Goal: Information Seeking & Learning: Learn about a topic

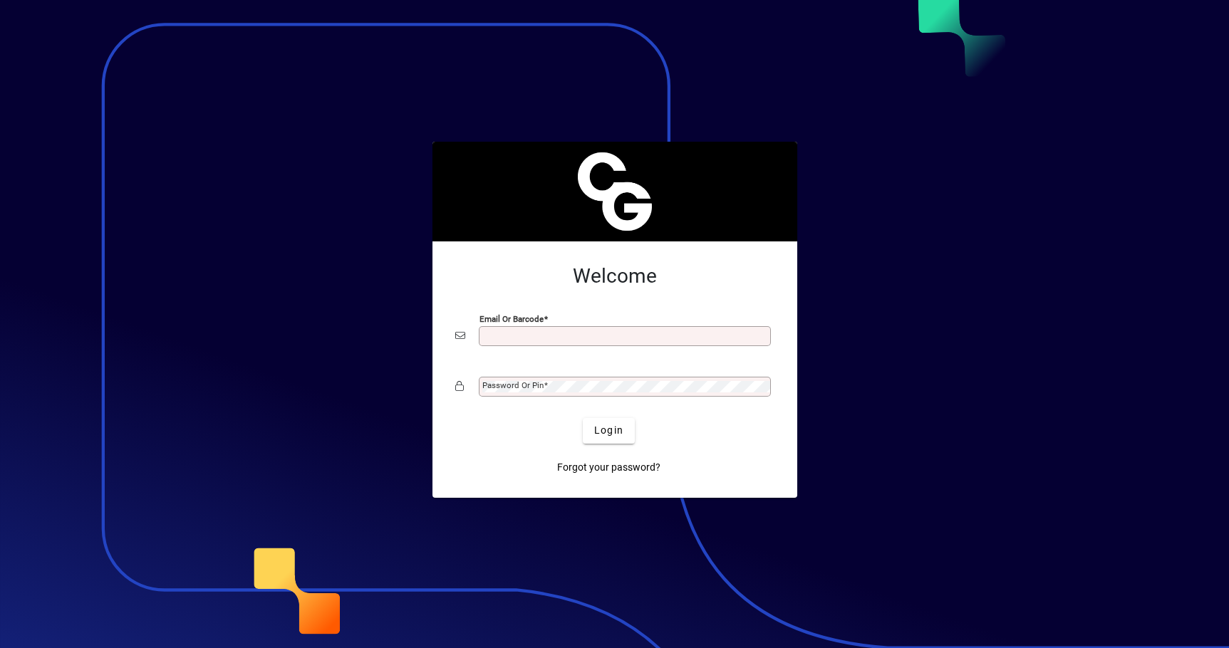
scroll to position [6, 0]
type input "**********"
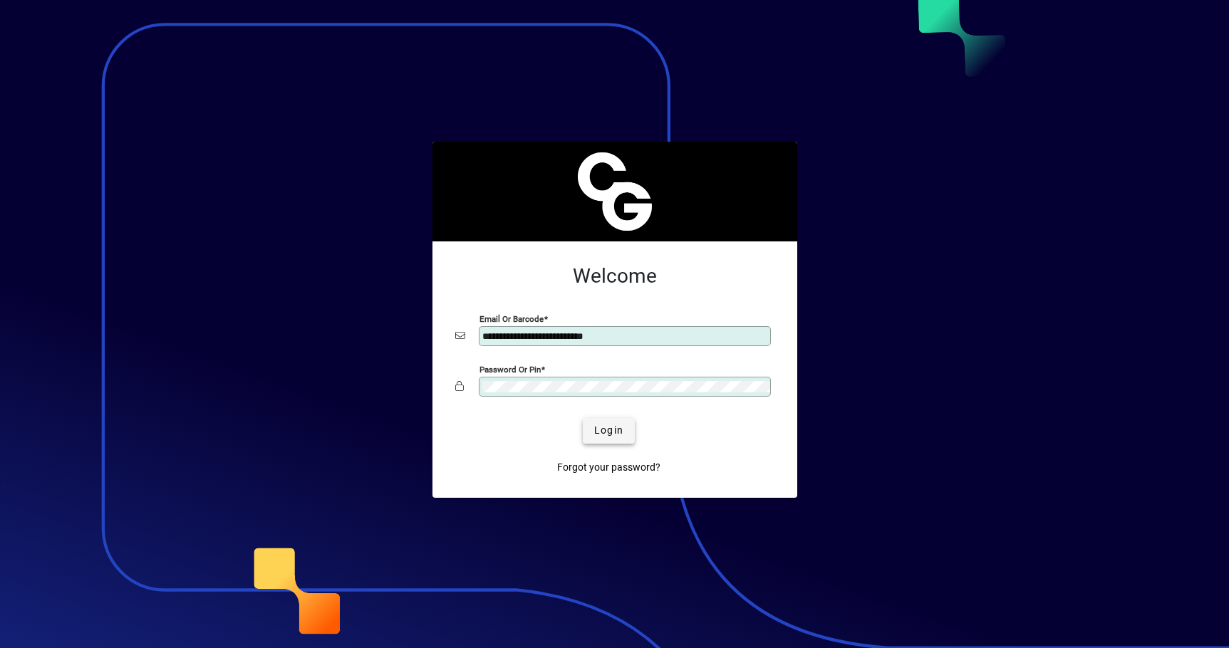
click at [626, 430] on span "submit" at bounding box center [609, 431] width 52 height 34
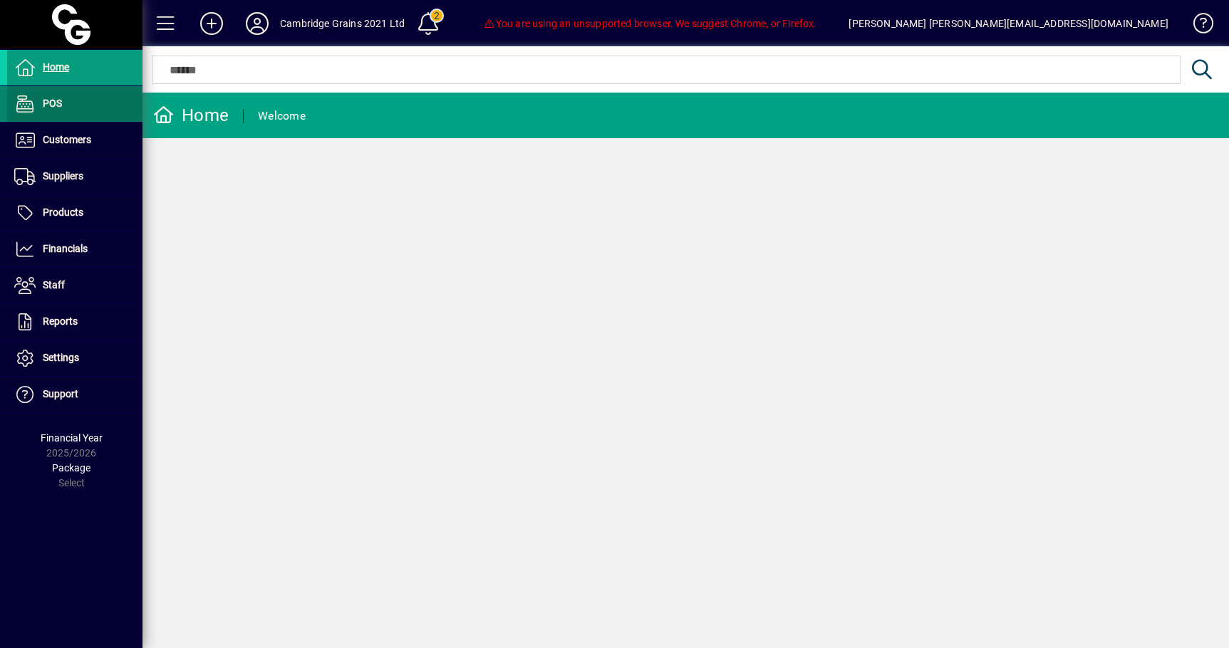
click at [73, 117] on span at bounding box center [74, 104] width 135 height 34
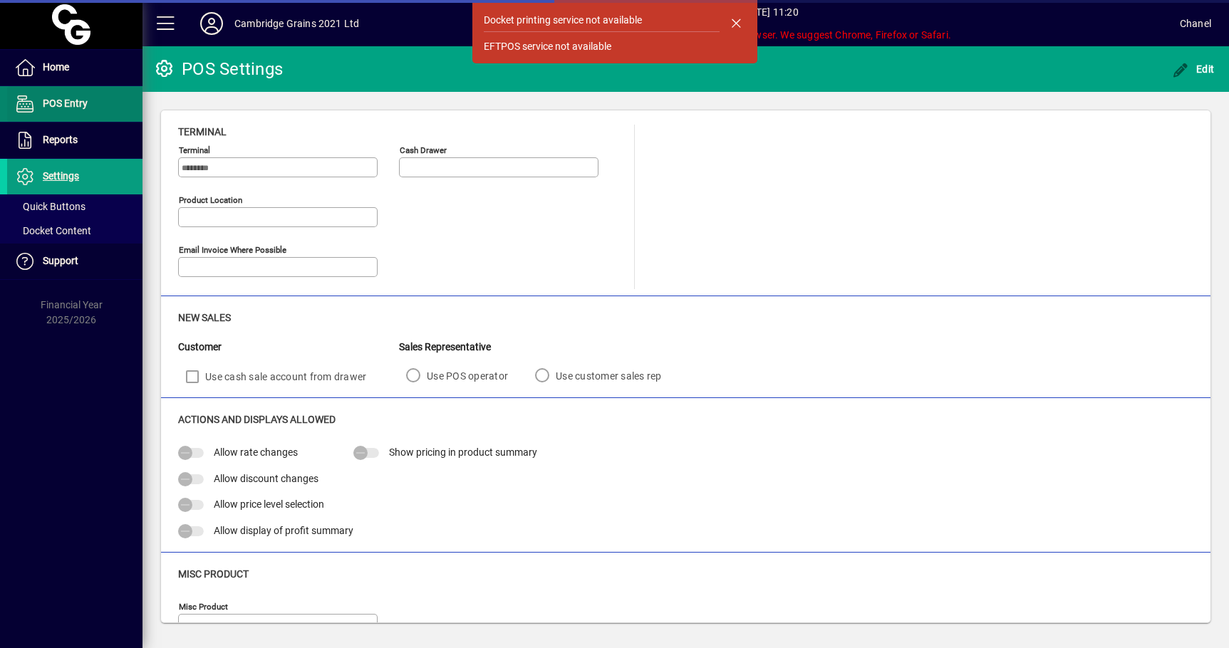
type input "**********"
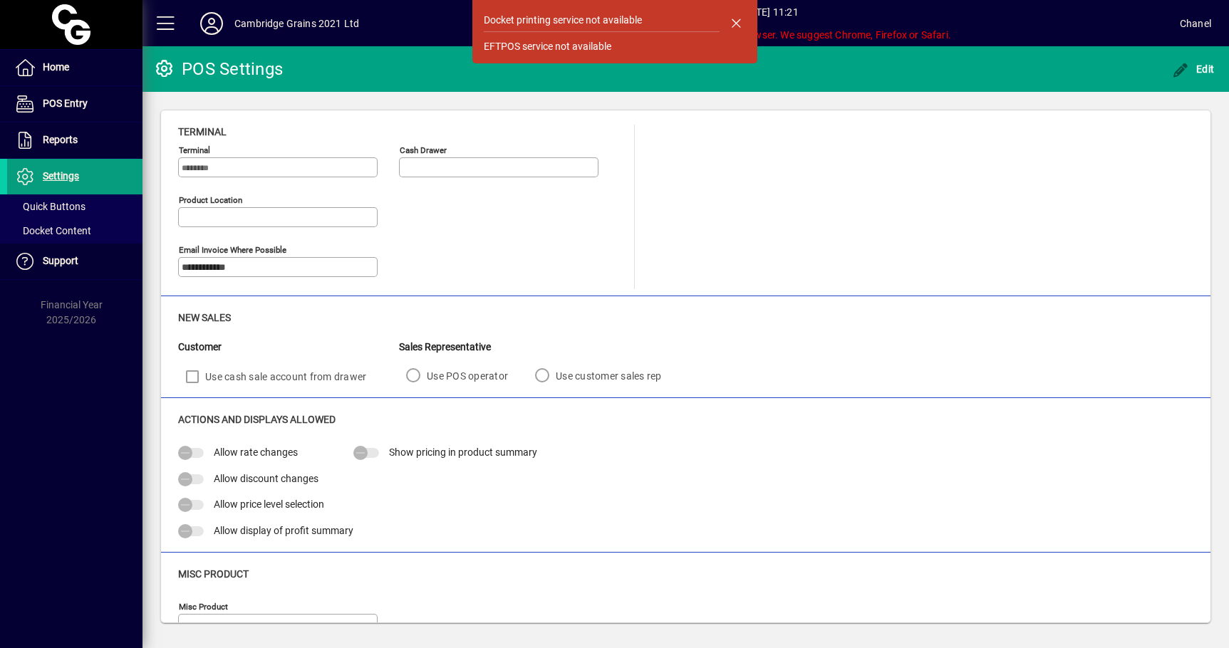
click at [457, 202] on div "Product location" at bounding box center [399, 215] width 442 height 50
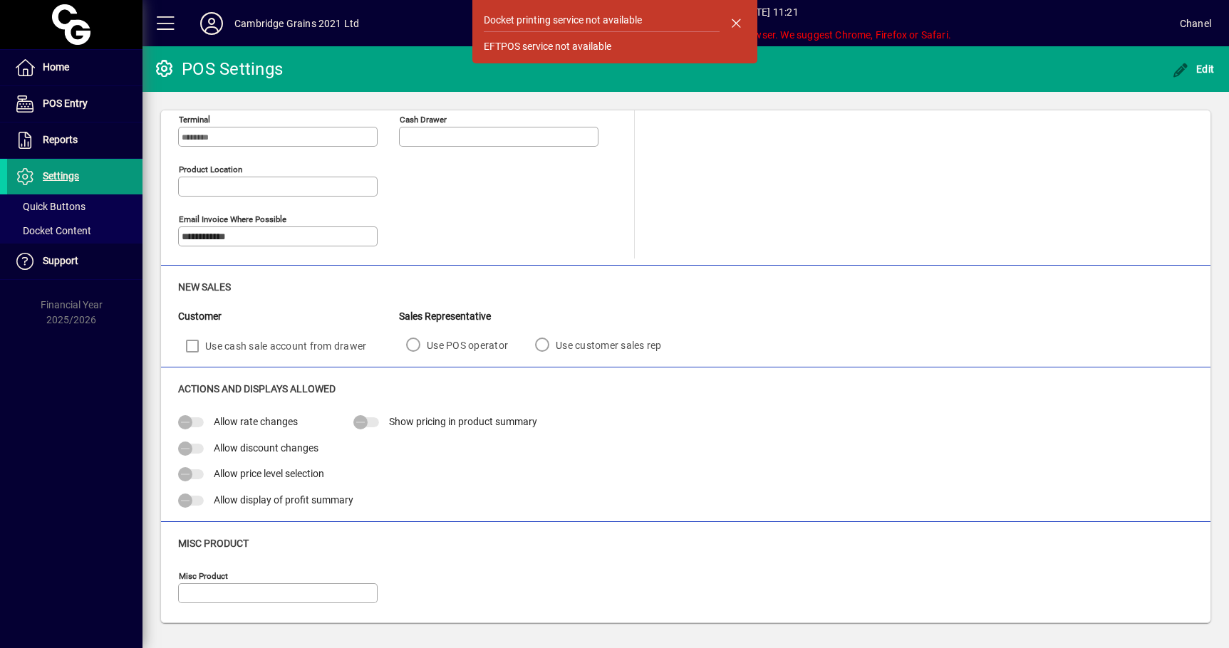
scroll to position [31, 0]
click at [59, 81] on span at bounding box center [74, 68] width 135 height 34
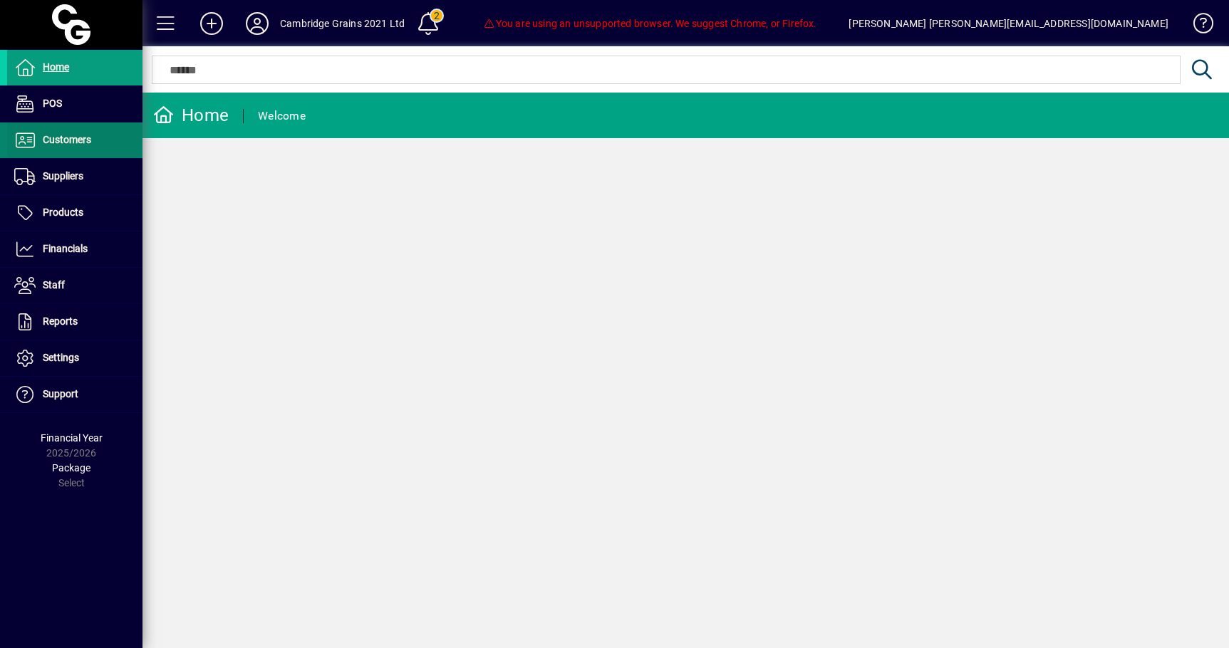
click at [78, 157] on span at bounding box center [74, 140] width 135 height 34
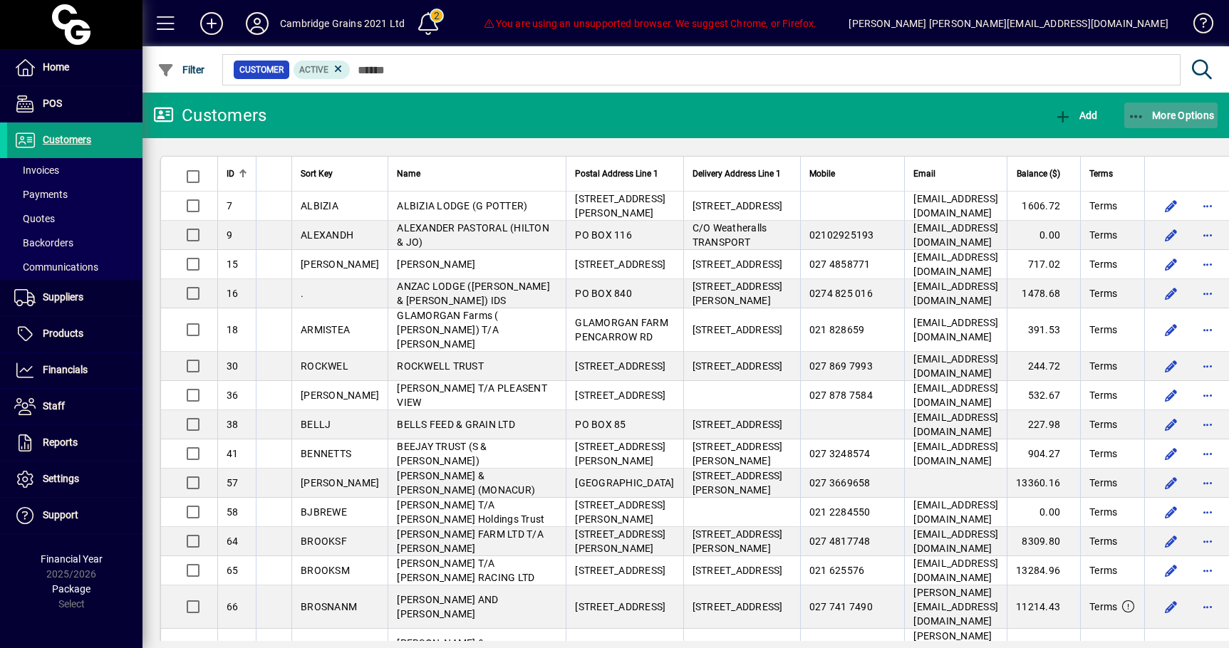
click at [1162, 130] on span "button" at bounding box center [1171, 115] width 94 height 34
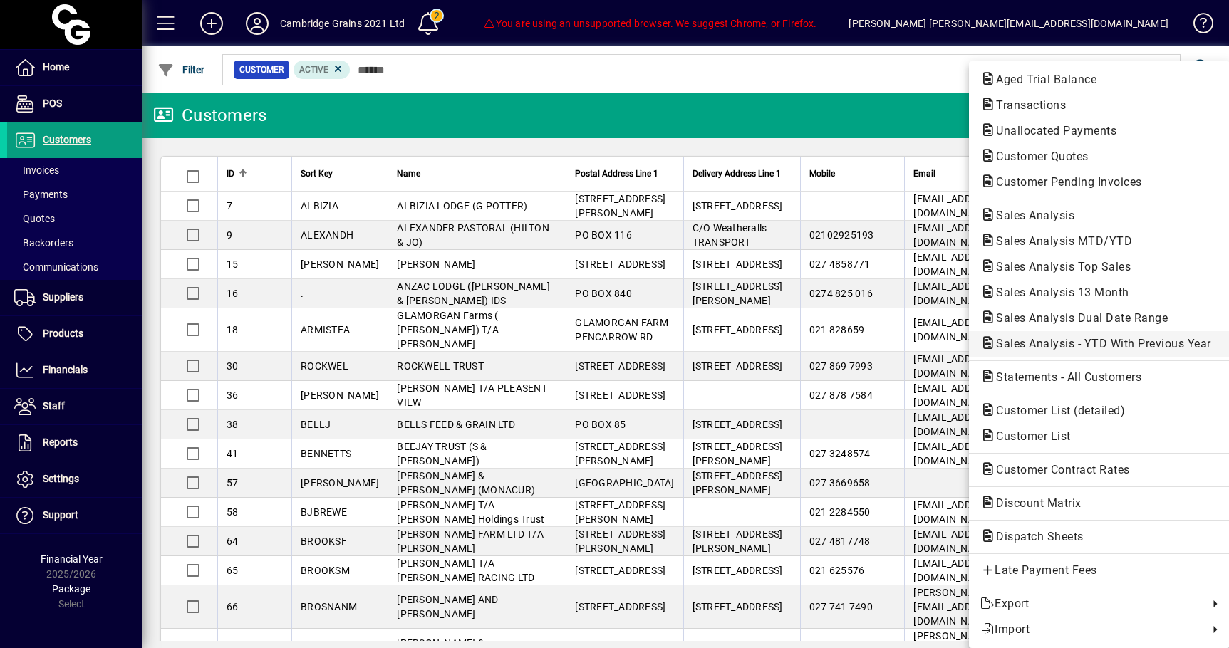
click at [1078, 349] on span "Sales Analysis - YTD With Previous Year" at bounding box center [1099, 344] width 238 height 14
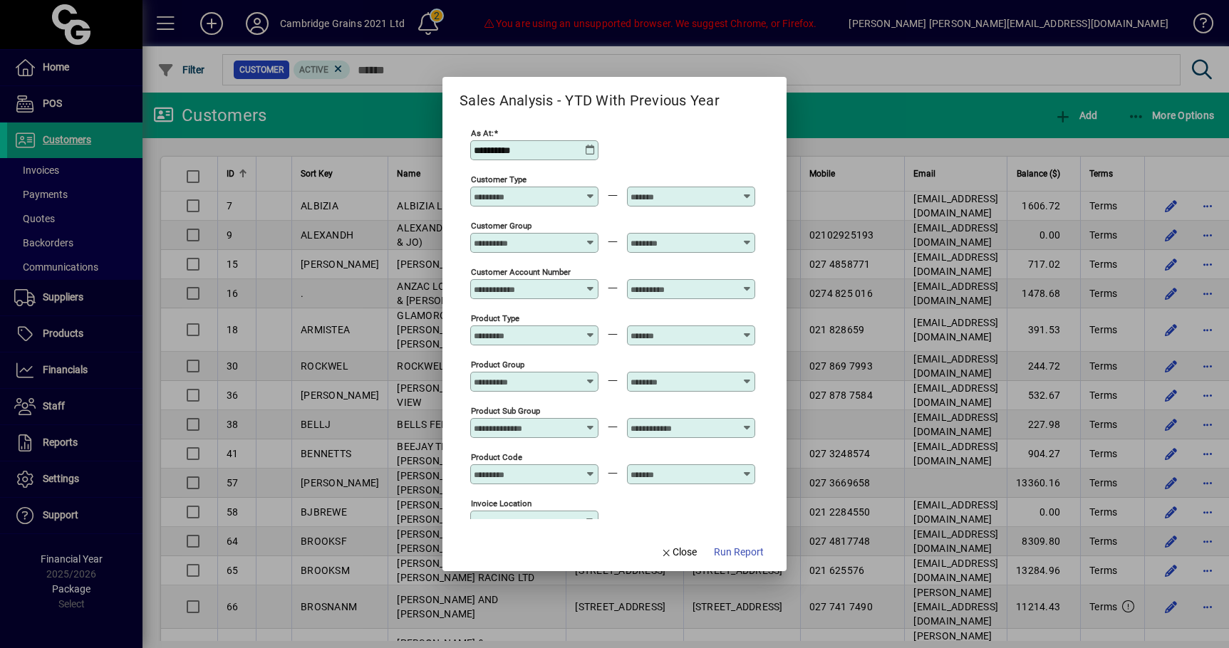
type input "**********"
click at [596, 191] on icon at bounding box center [590, 191] width 11 height 0
type input "*"
click at [685, 556] on span "Close" at bounding box center [679, 552] width 37 height 15
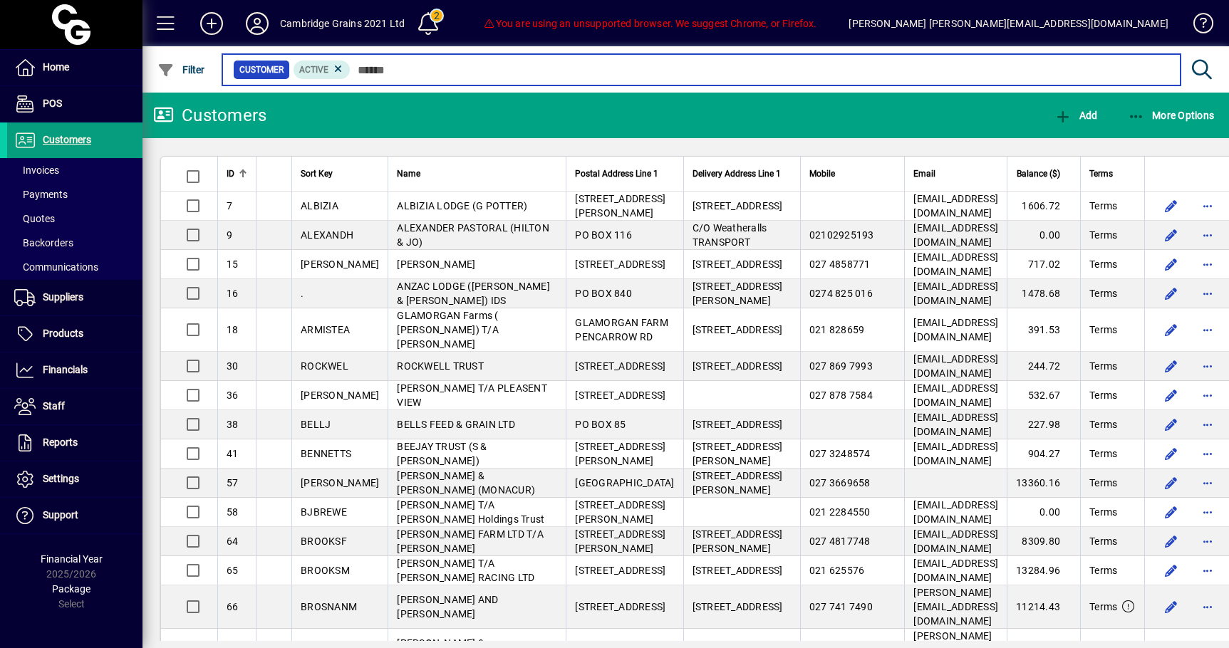
click at [465, 69] on input "text" at bounding box center [760, 70] width 819 height 20
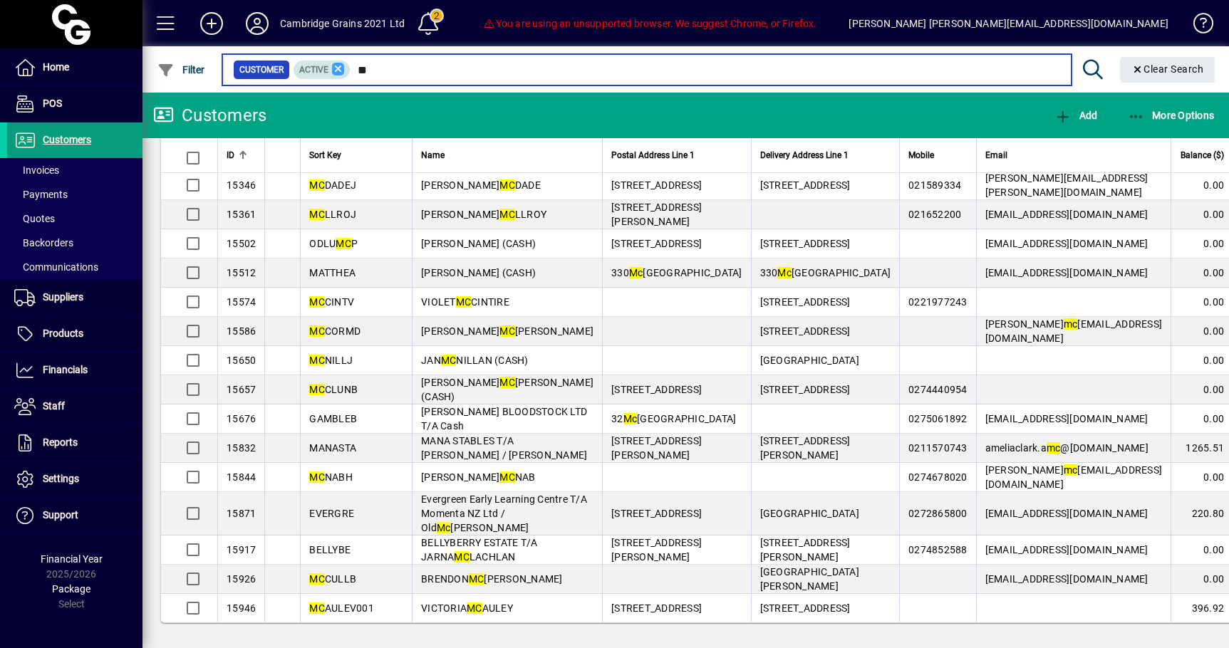
scroll to position [311, 0]
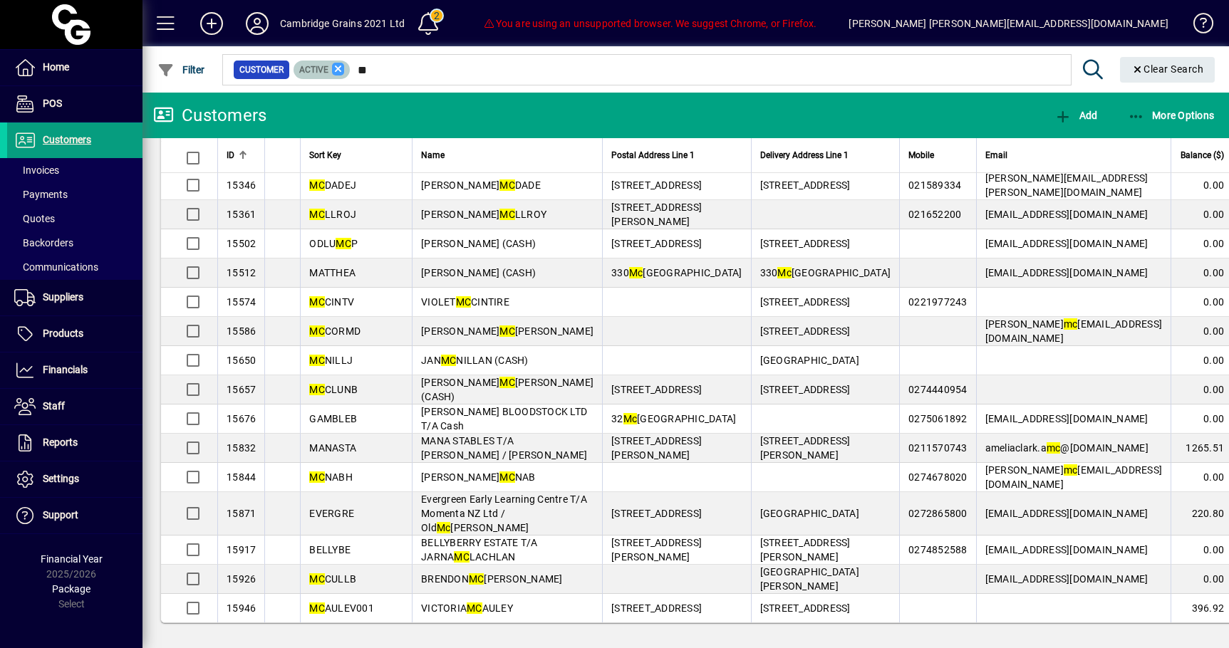
click at [344, 66] on icon at bounding box center [338, 69] width 13 height 13
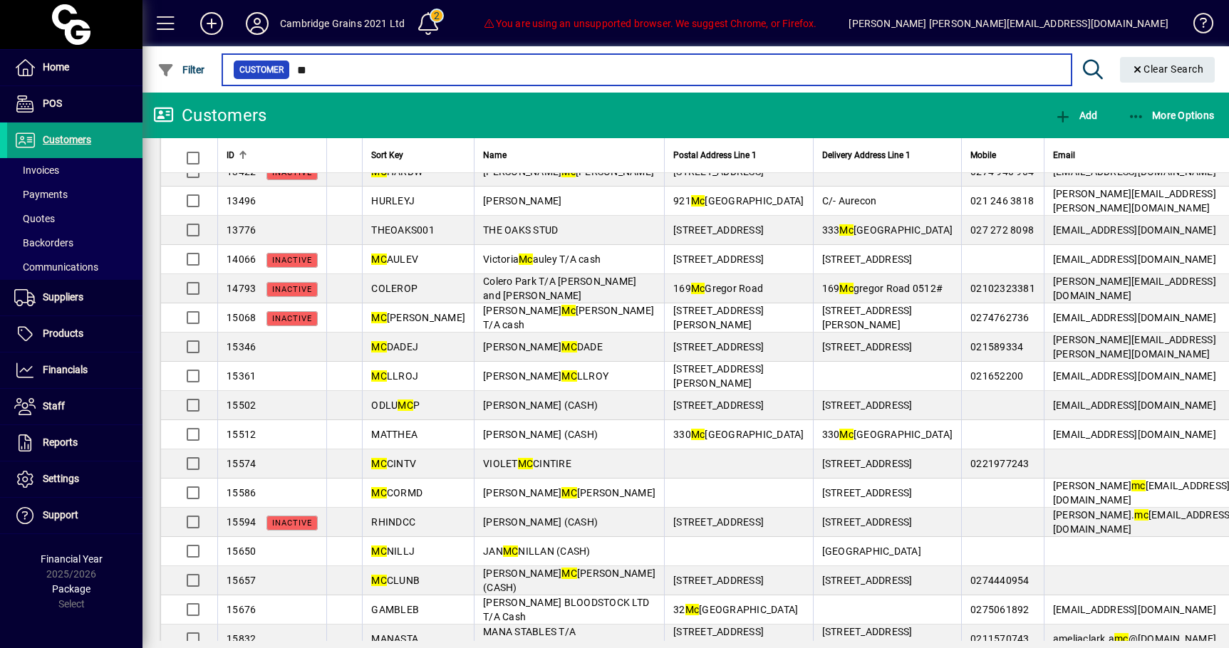
type input "*"
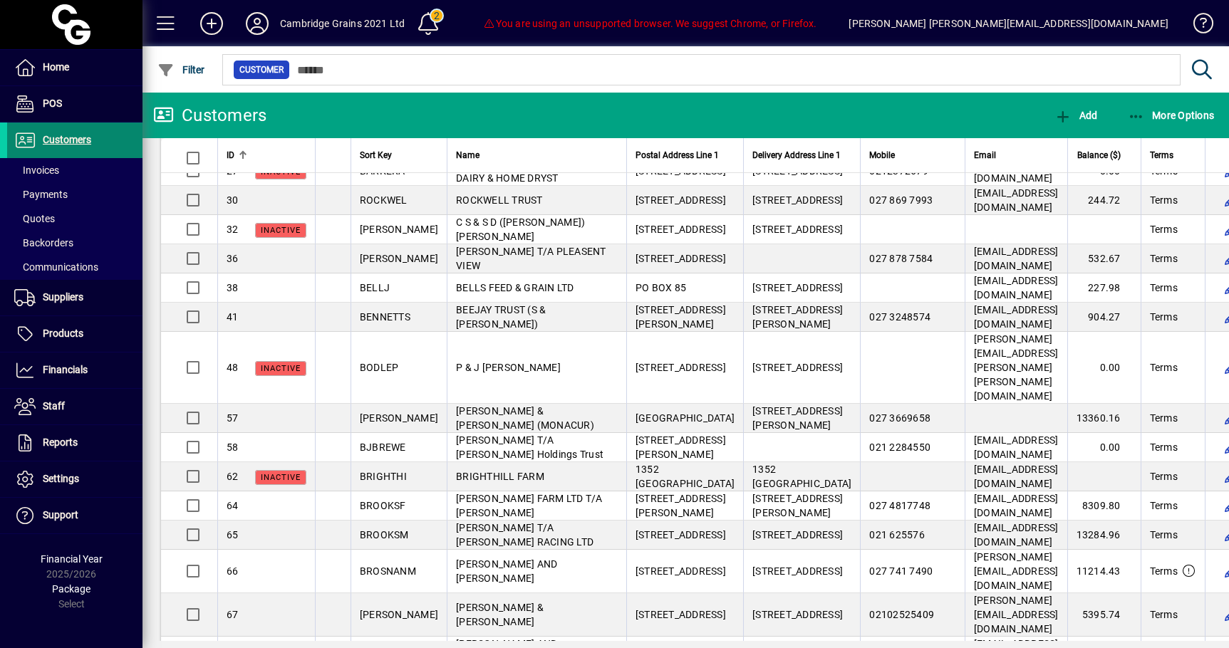
click at [67, 145] on span "Customers" at bounding box center [49, 140] width 84 height 17
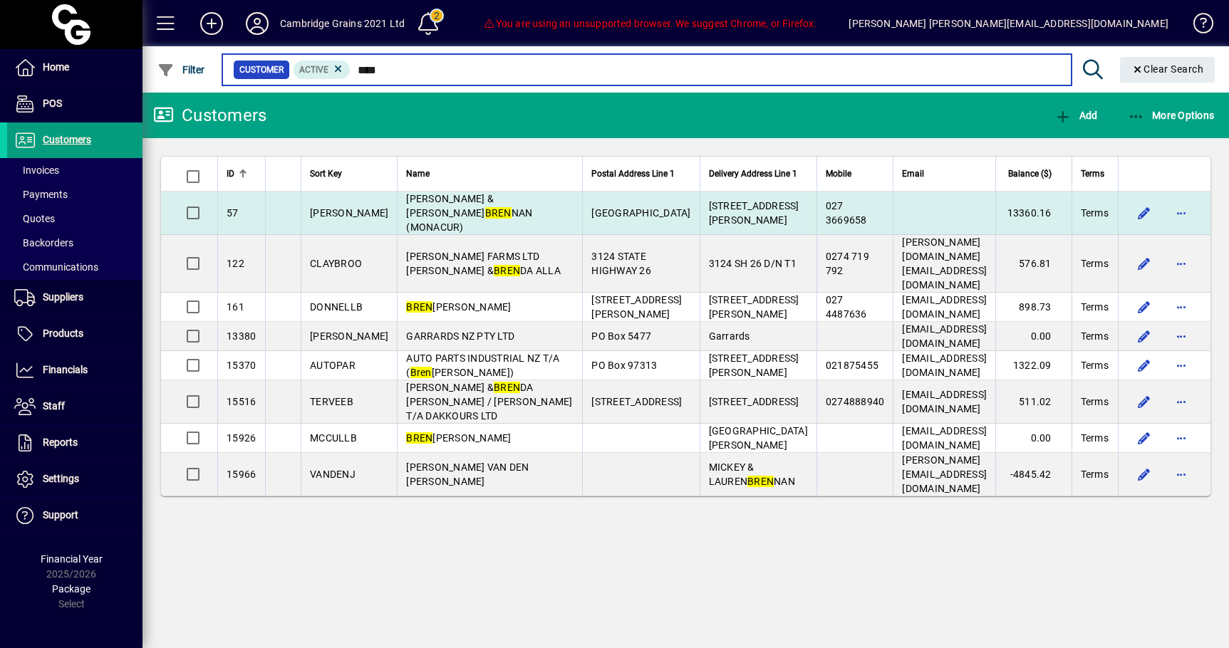
type input "****"
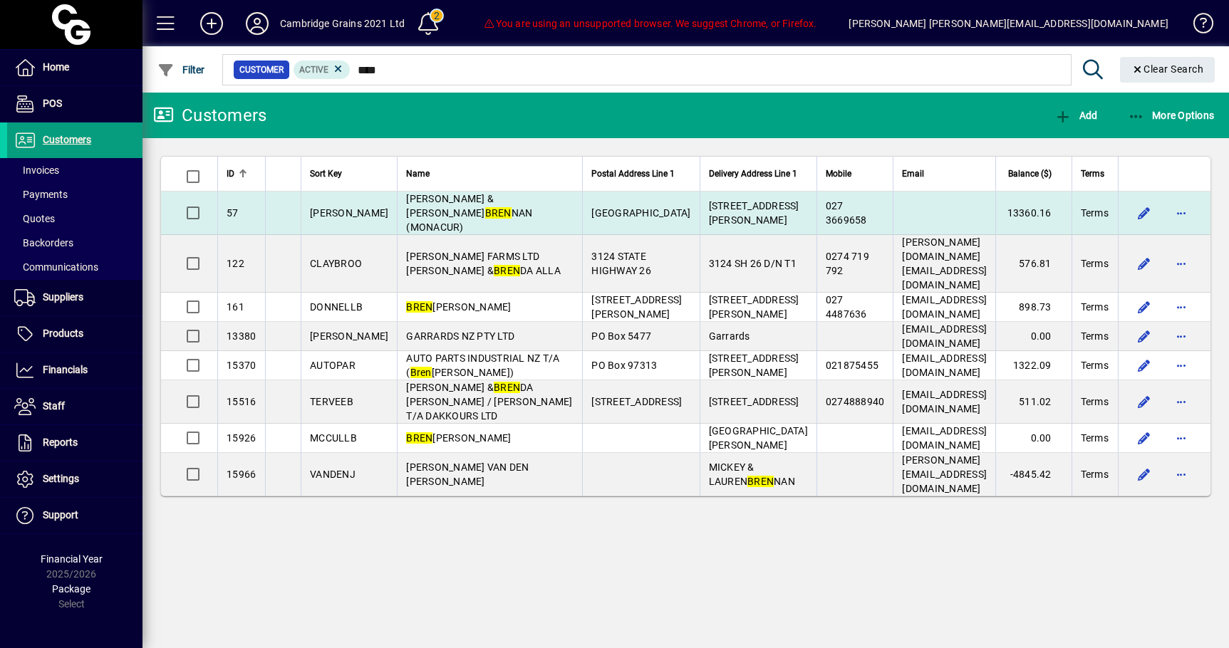
click at [513, 227] on td "MICHAEL & LAUREN BREN NAN (MONACUR)" at bounding box center [489, 213] width 185 height 43
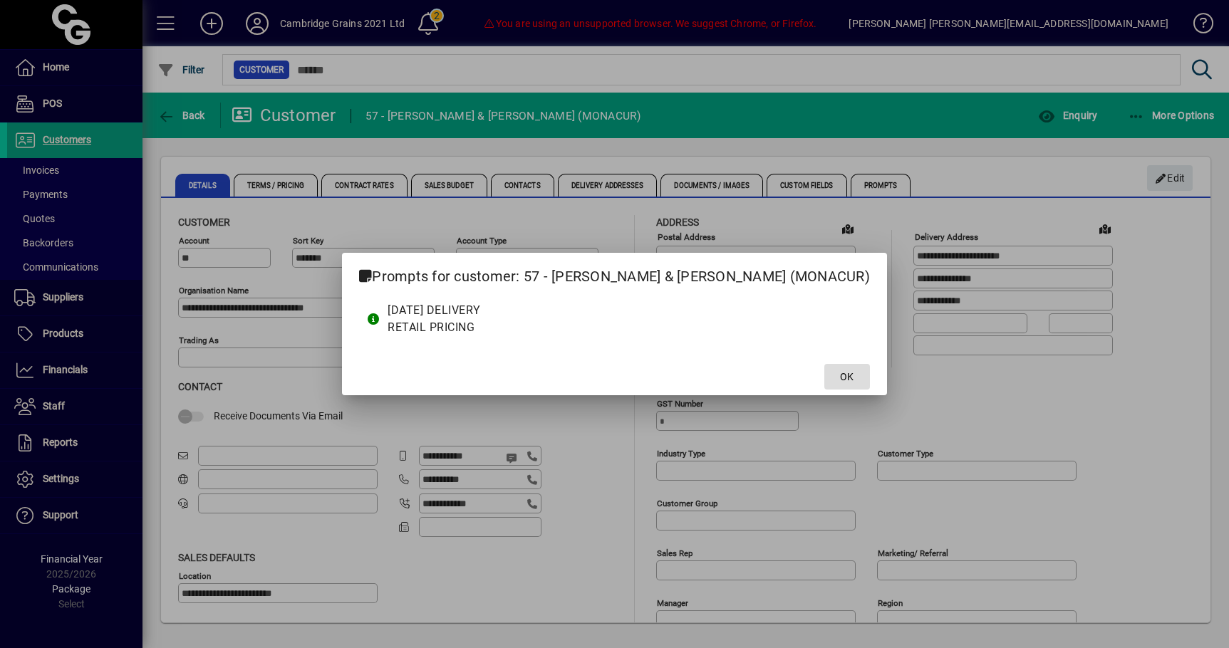
click at [828, 390] on span at bounding box center [847, 377] width 46 height 34
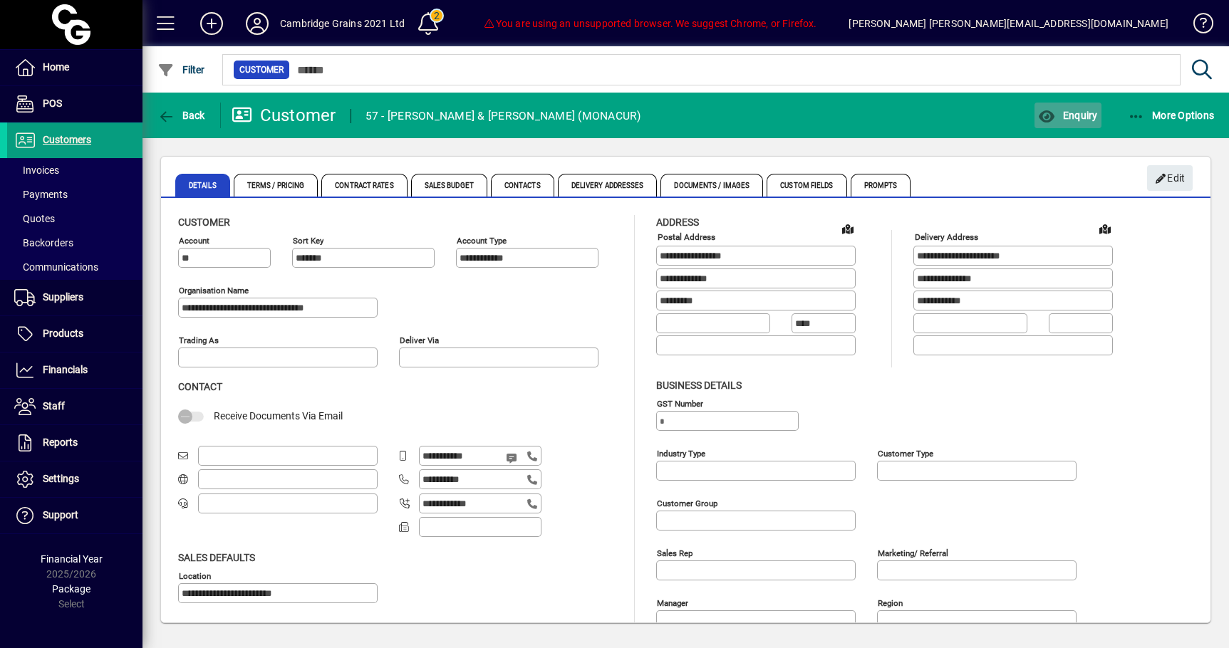
click at [1075, 117] on span "Enquiry" at bounding box center [1067, 115] width 59 height 11
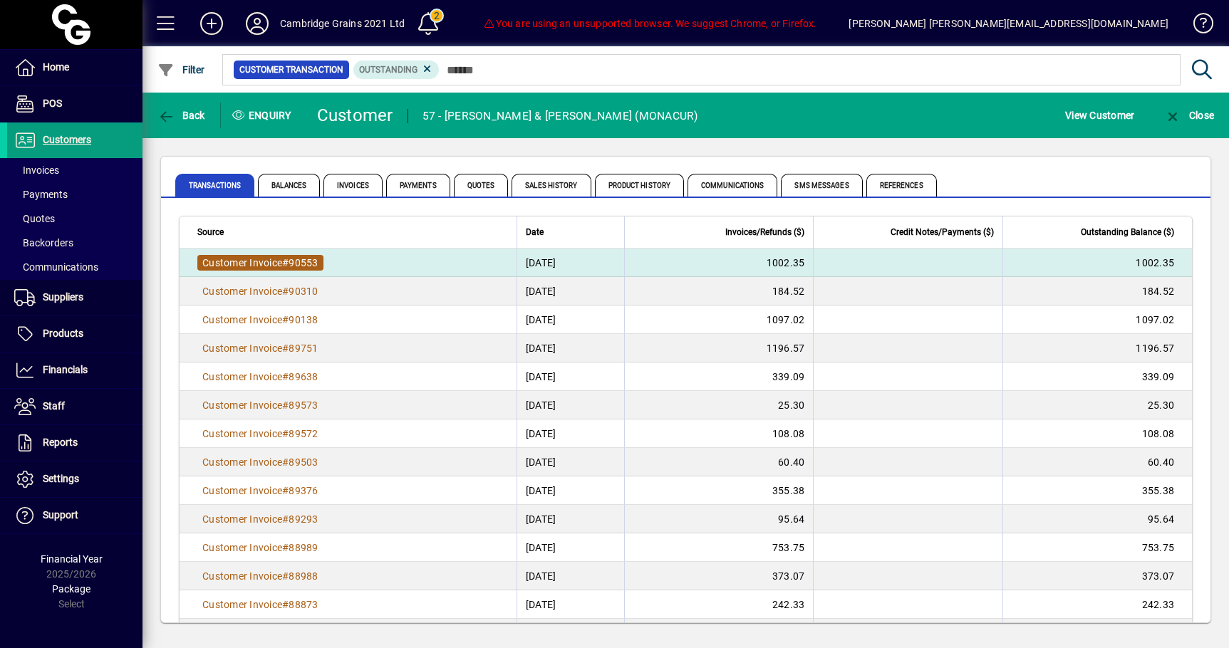
click at [276, 264] on span "Customer Invoice" at bounding box center [242, 262] width 80 height 11
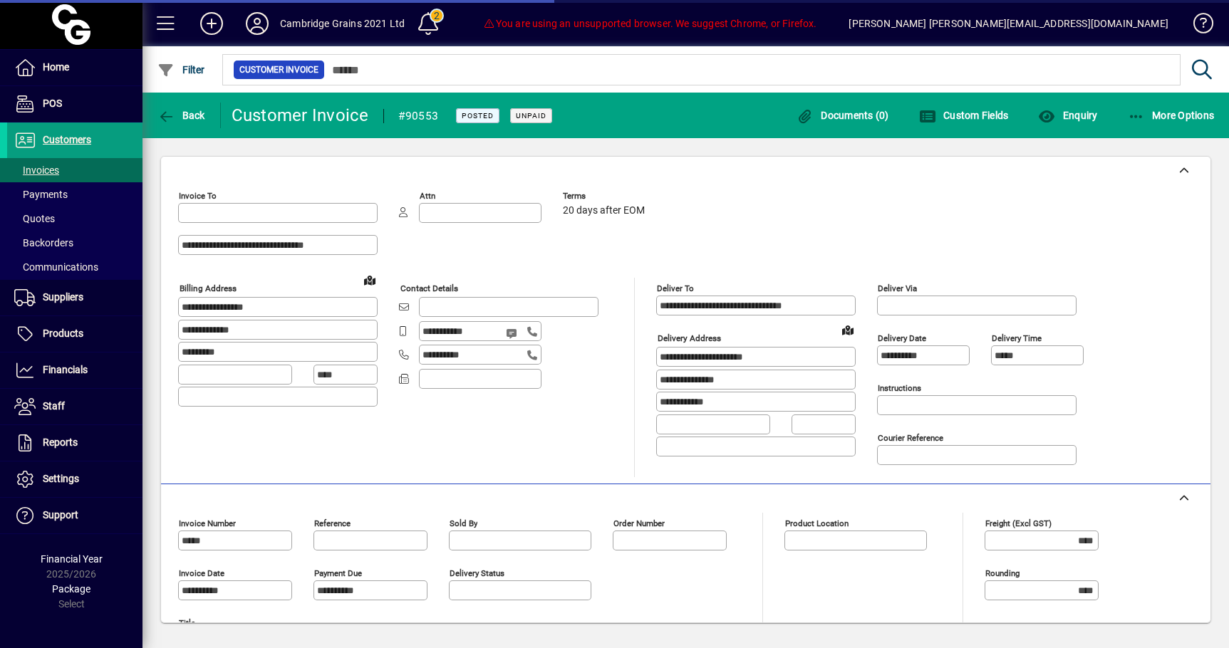
type input "**********"
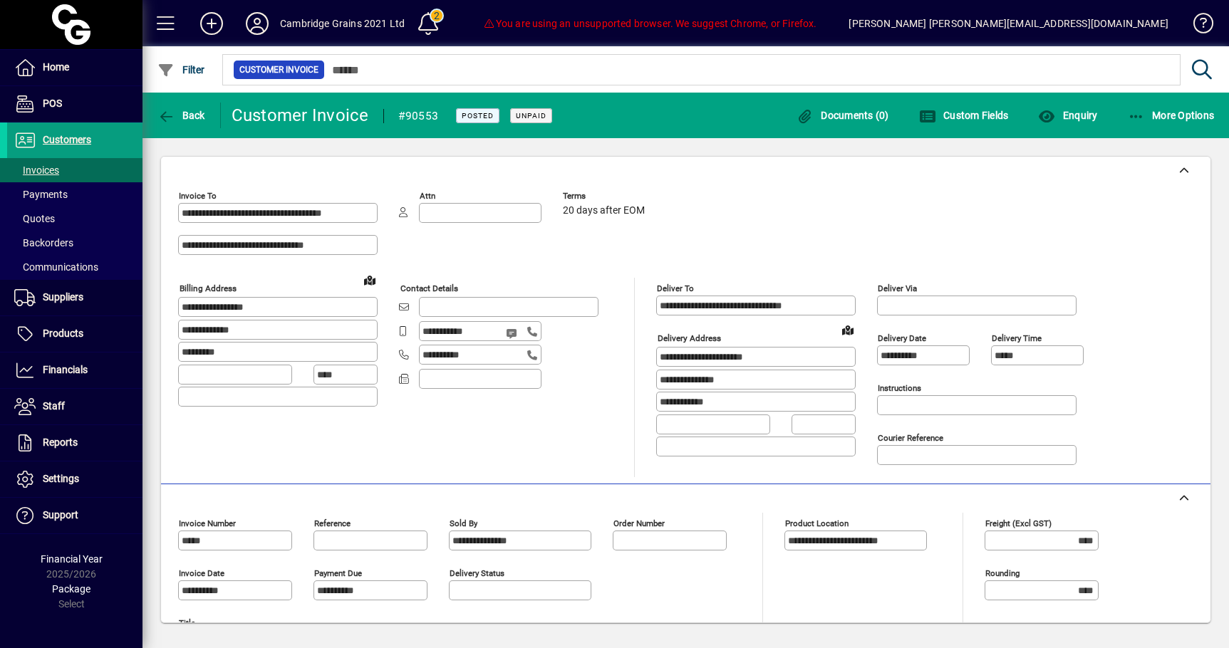
click at [143, 101] on mat-toolbar-row "Back Customer Invoice #90553 Posted Unpaid Documents (0) Custom Fields Enquiry …" at bounding box center [686, 116] width 1087 height 46
click at [188, 113] on span "Back" at bounding box center [181, 115] width 48 height 11
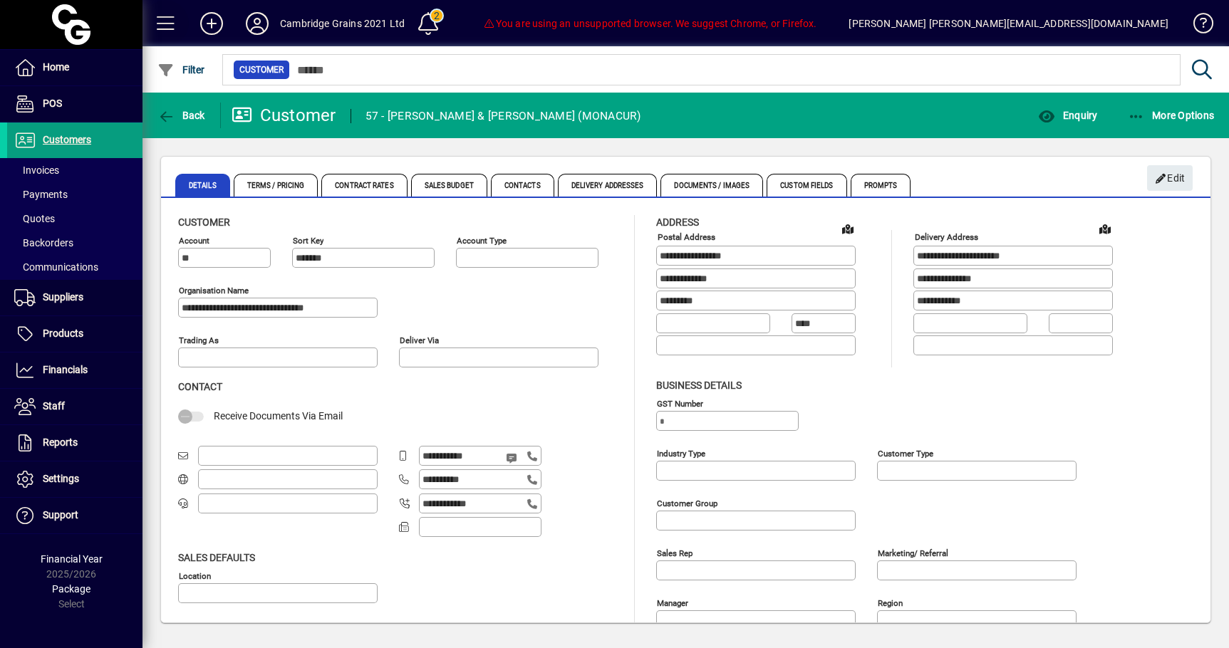
type input "**********"
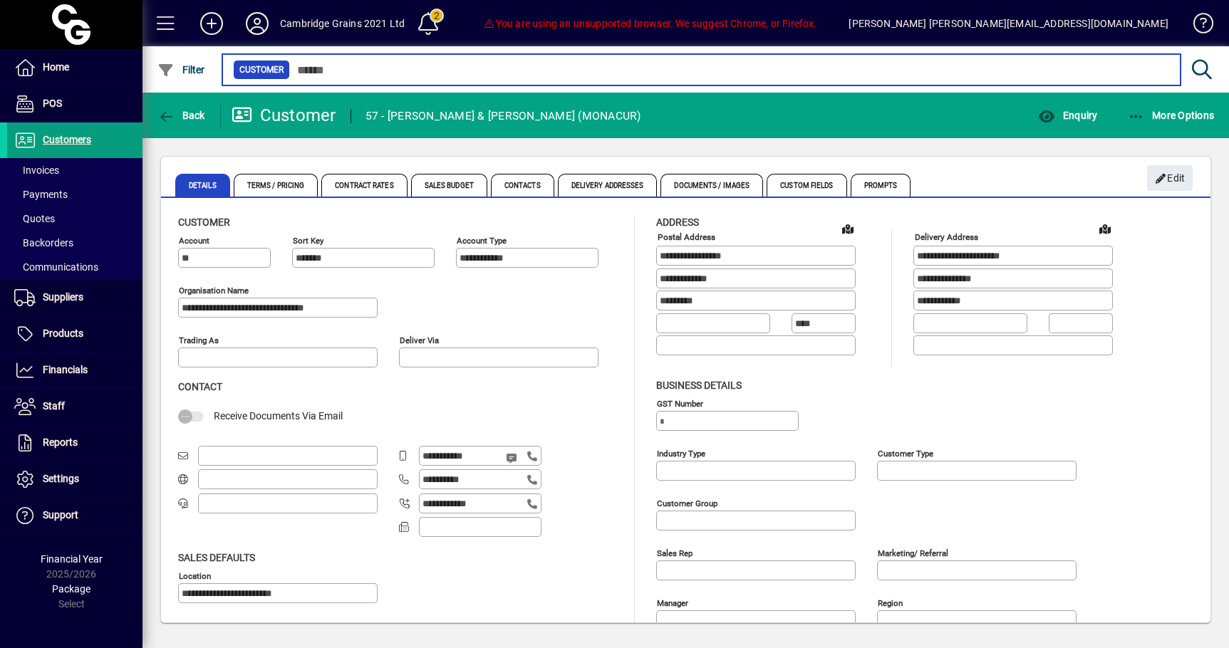
type input "****"
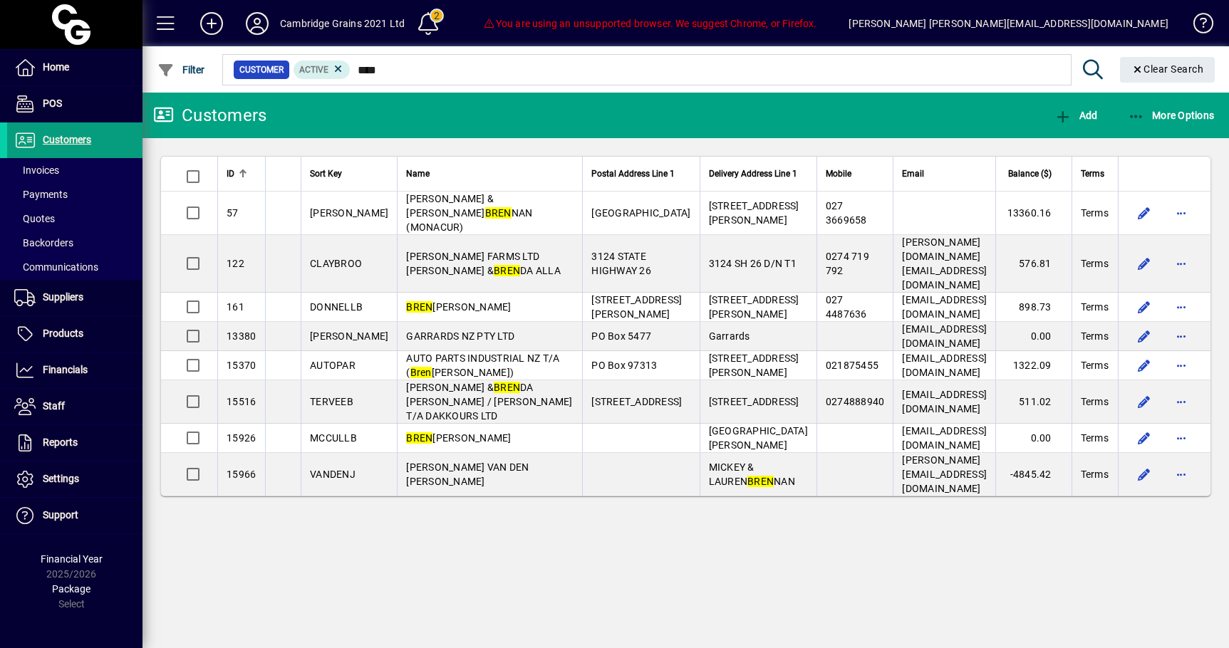
drag, startPoint x: 522, startPoint y: 249, endPoint x: 487, endPoint y: 220, distance: 45.5
click at [501, 235] on td "CLAYBROOK FARMS LTD STEVE & BREN DA ALLA" at bounding box center [489, 264] width 185 height 58
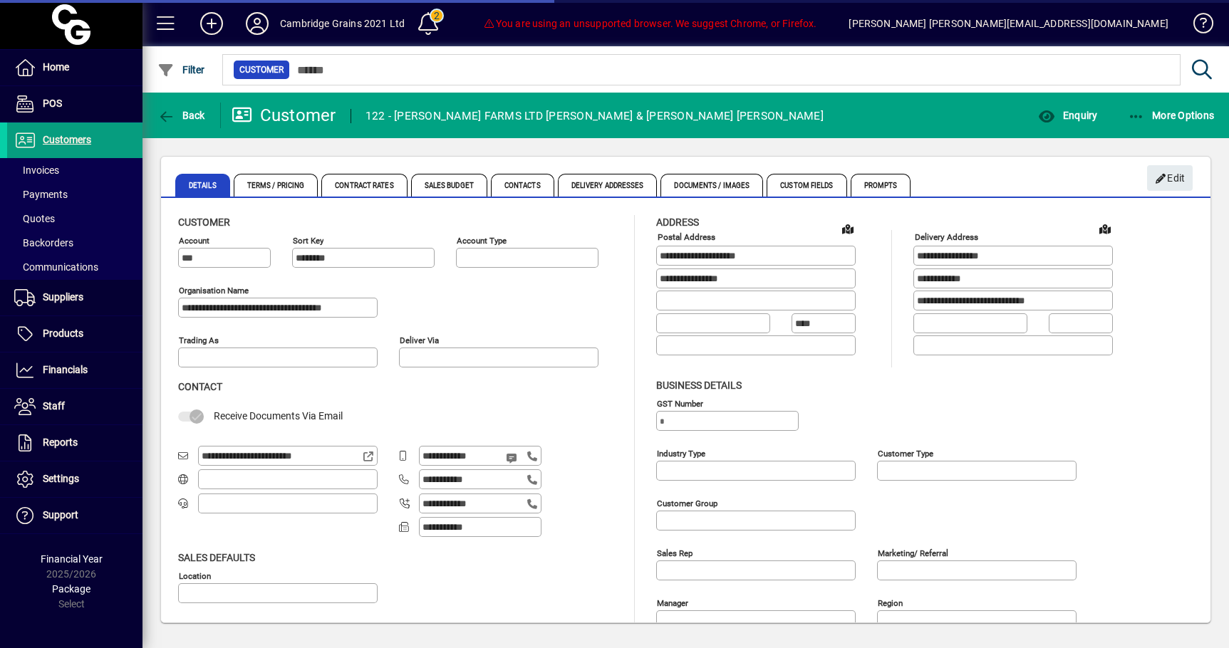
type input "**********"
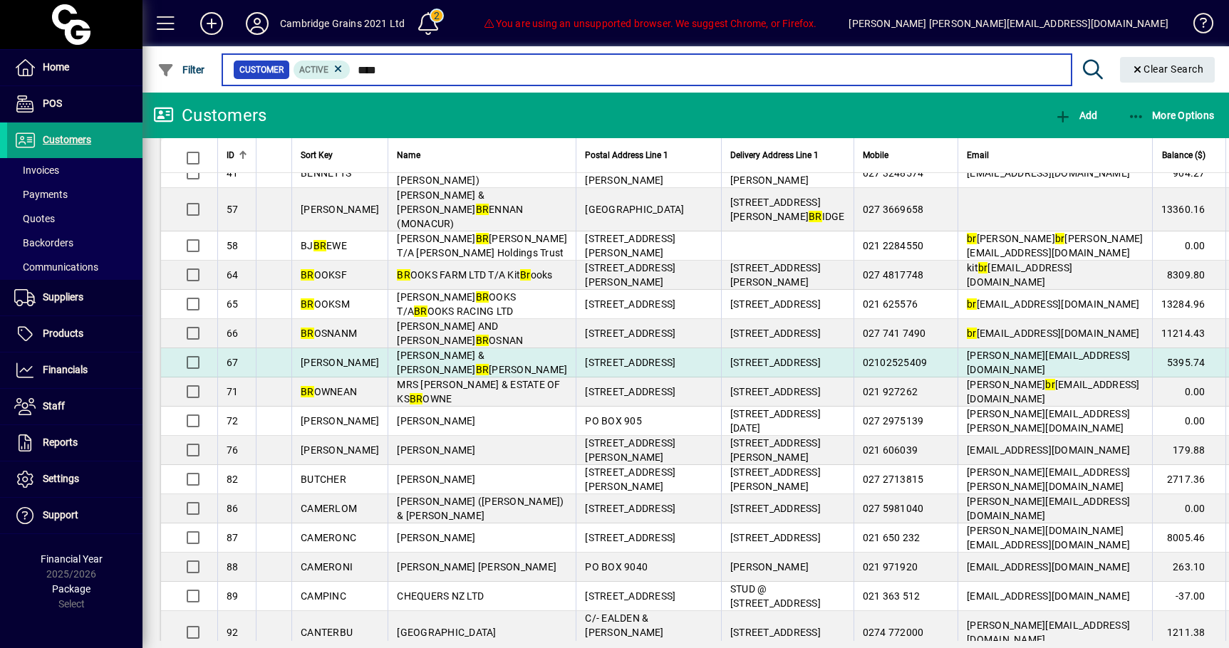
scroll to position [301, 0]
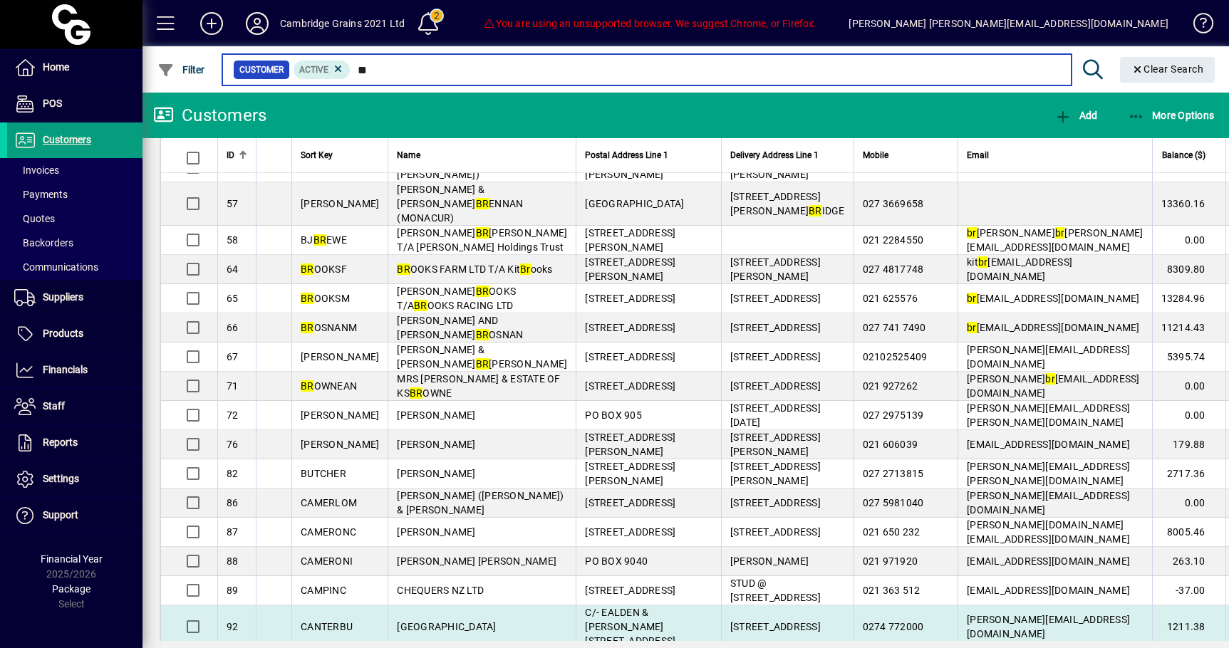
type input "*"
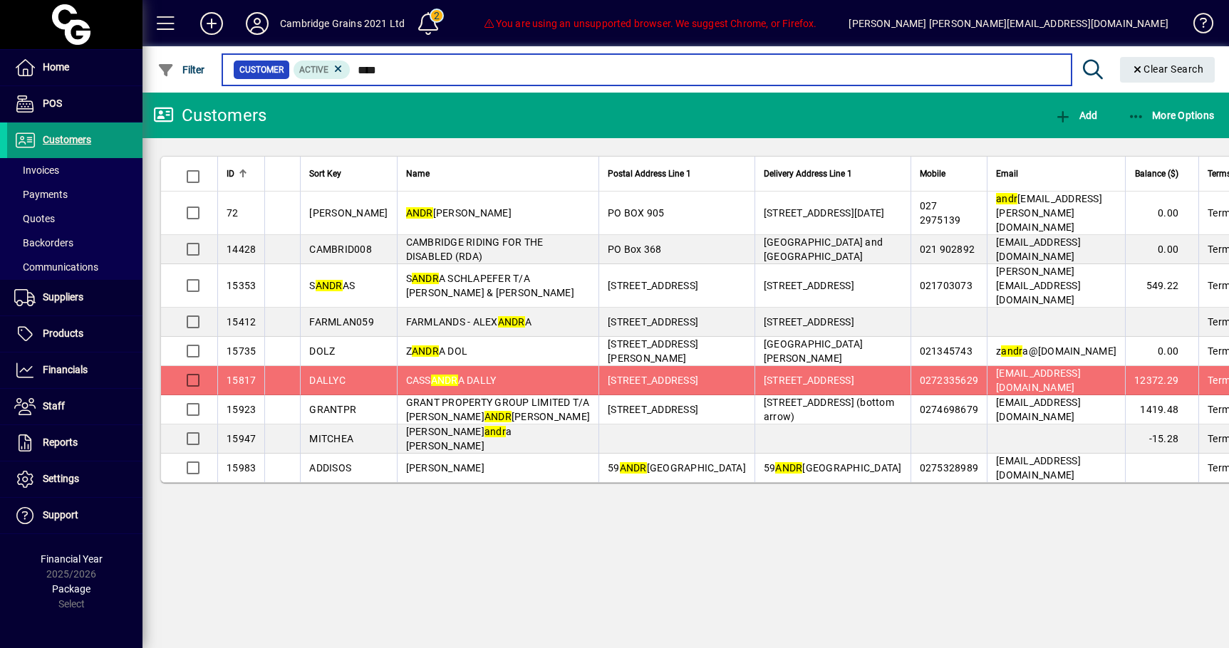
type input "****"
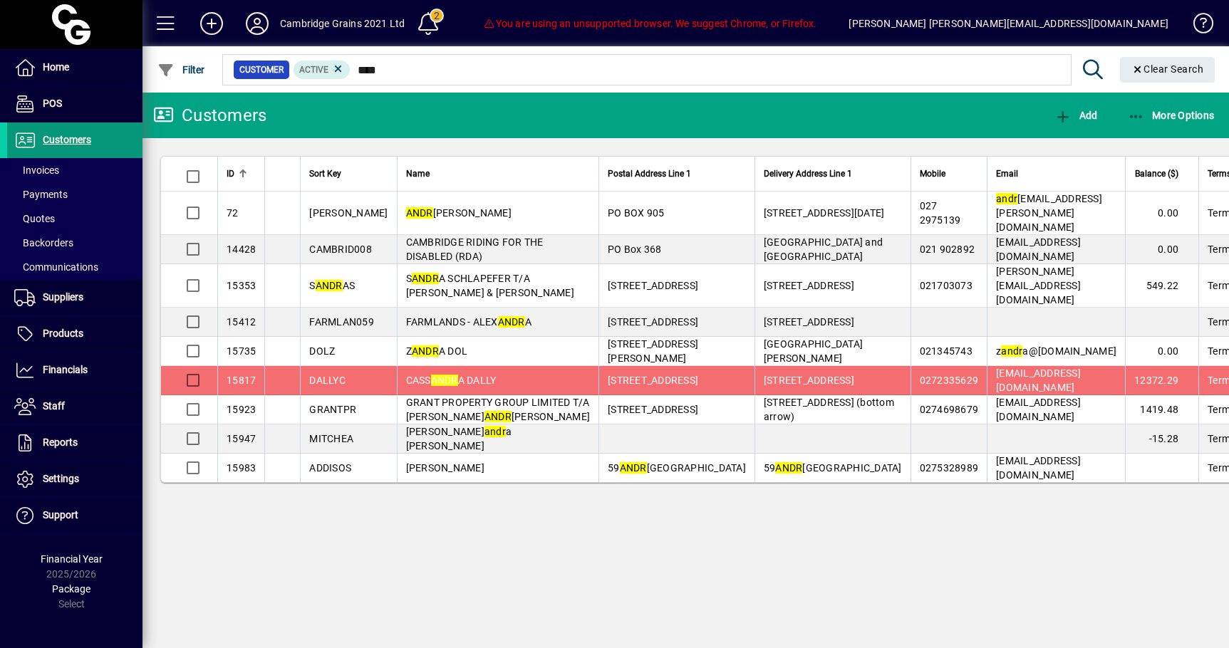
click at [67, 146] on span "Customers" at bounding box center [49, 140] width 84 height 17
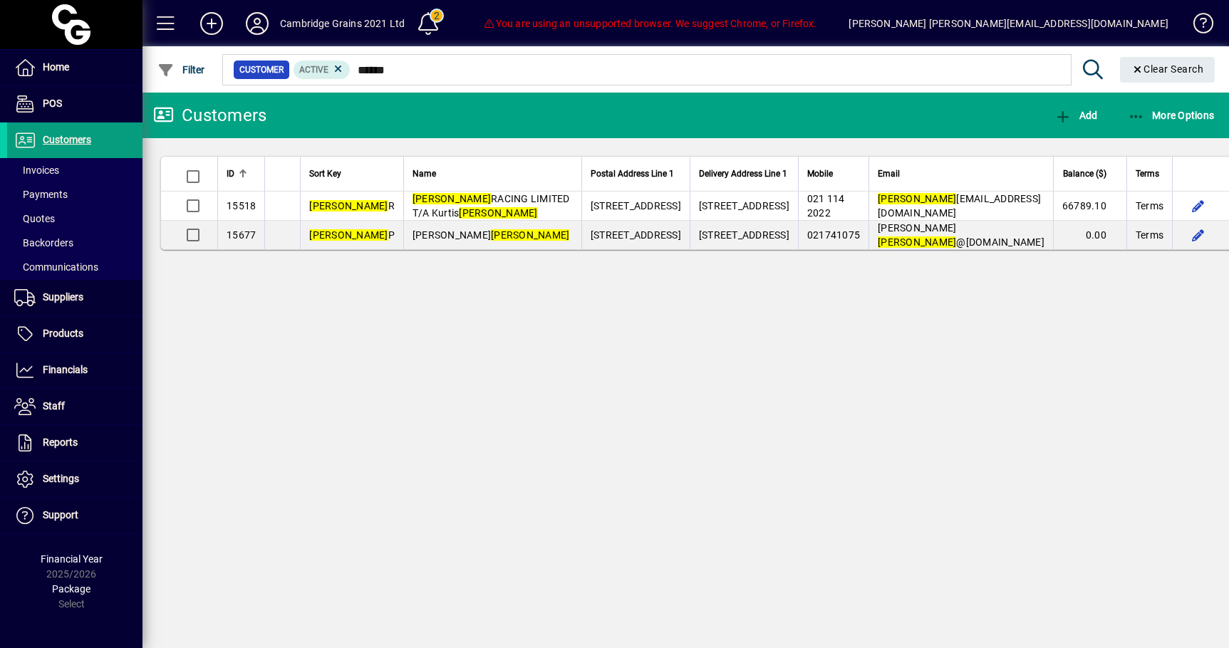
type input "******"
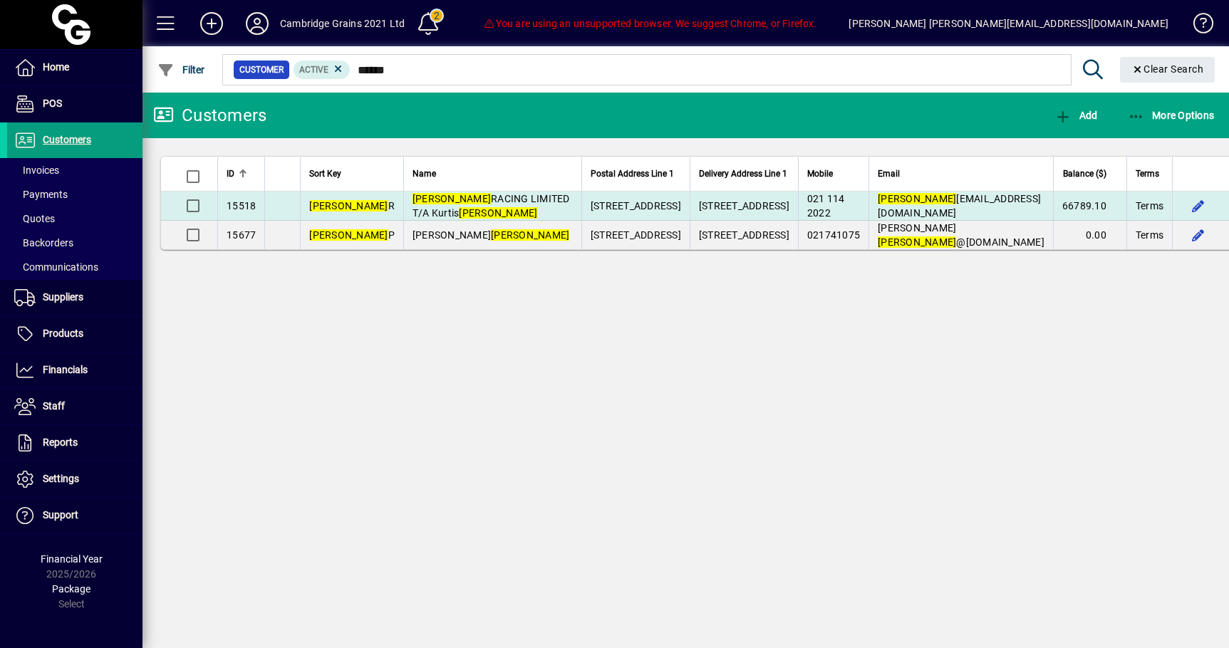
drag, startPoint x: 517, startPoint y: 338, endPoint x: 410, endPoint y: 213, distance: 165.2
click at [410, 213] on td "PERTAB RACING LIMITED T/A Kurtis Pertab" at bounding box center [492, 206] width 178 height 29
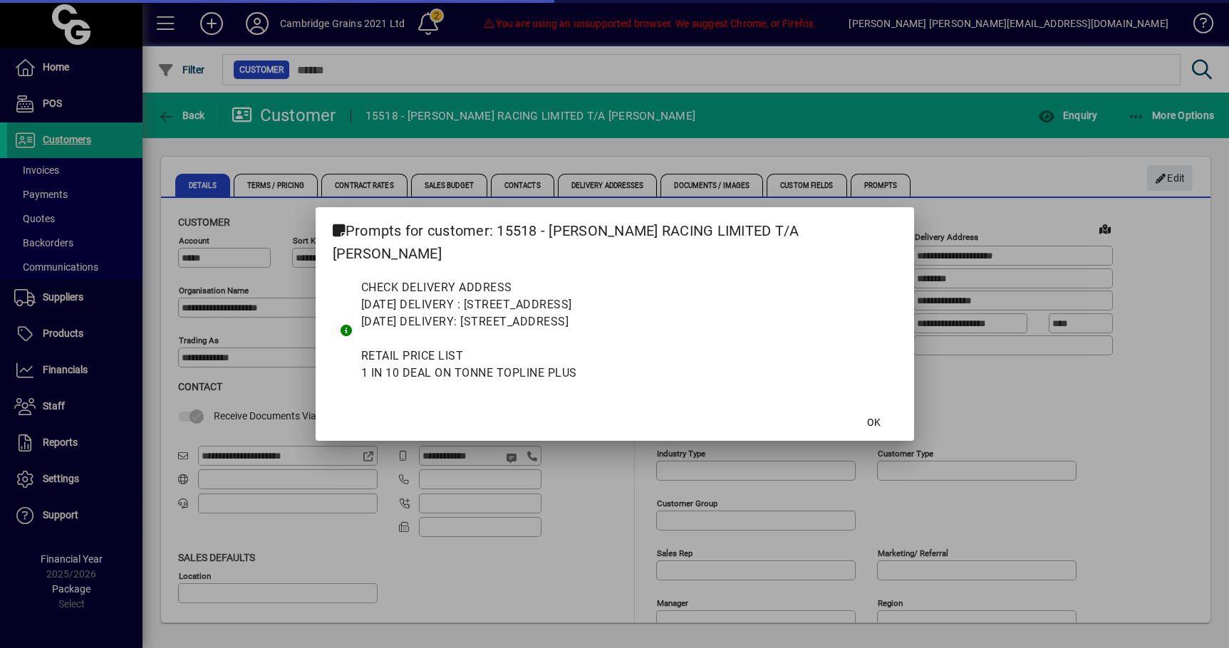
type input "**********"
click at [852, 410] on span at bounding box center [874, 422] width 46 height 34
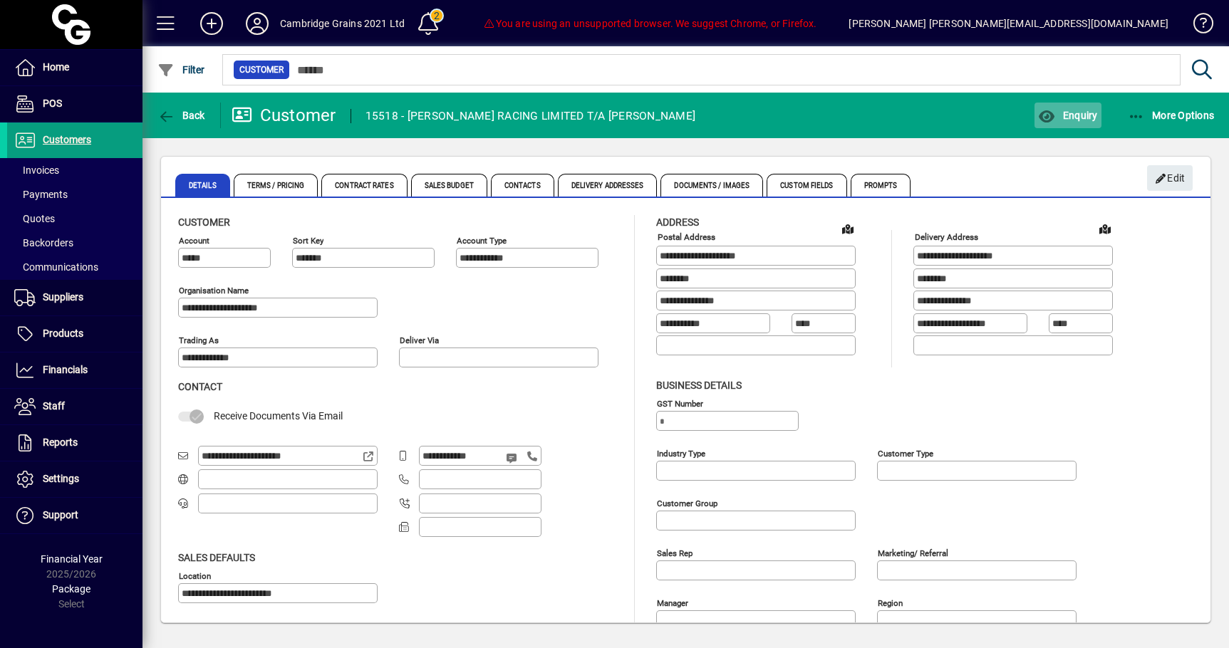
click at [1076, 115] on span "Enquiry" at bounding box center [1067, 115] width 59 height 11
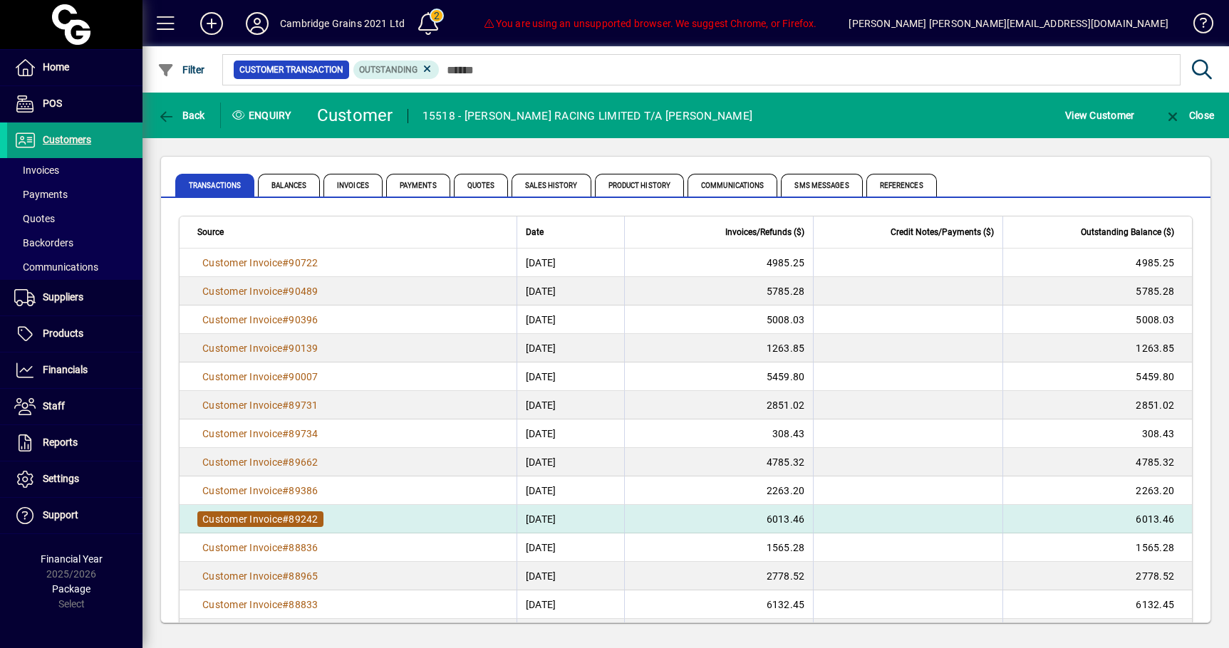
click at [284, 526] on span "Customer Invoice # 89242" at bounding box center [260, 520] width 126 height 16
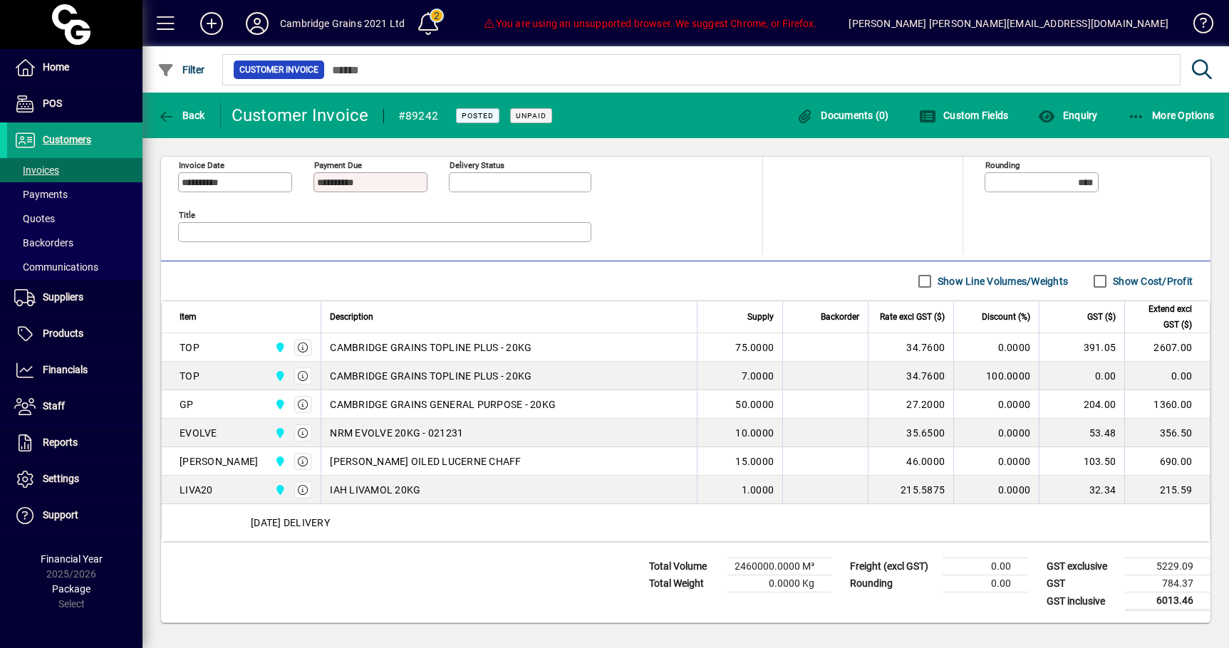
scroll to position [410, 0]
click at [175, 118] on span "Back" at bounding box center [181, 115] width 48 height 11
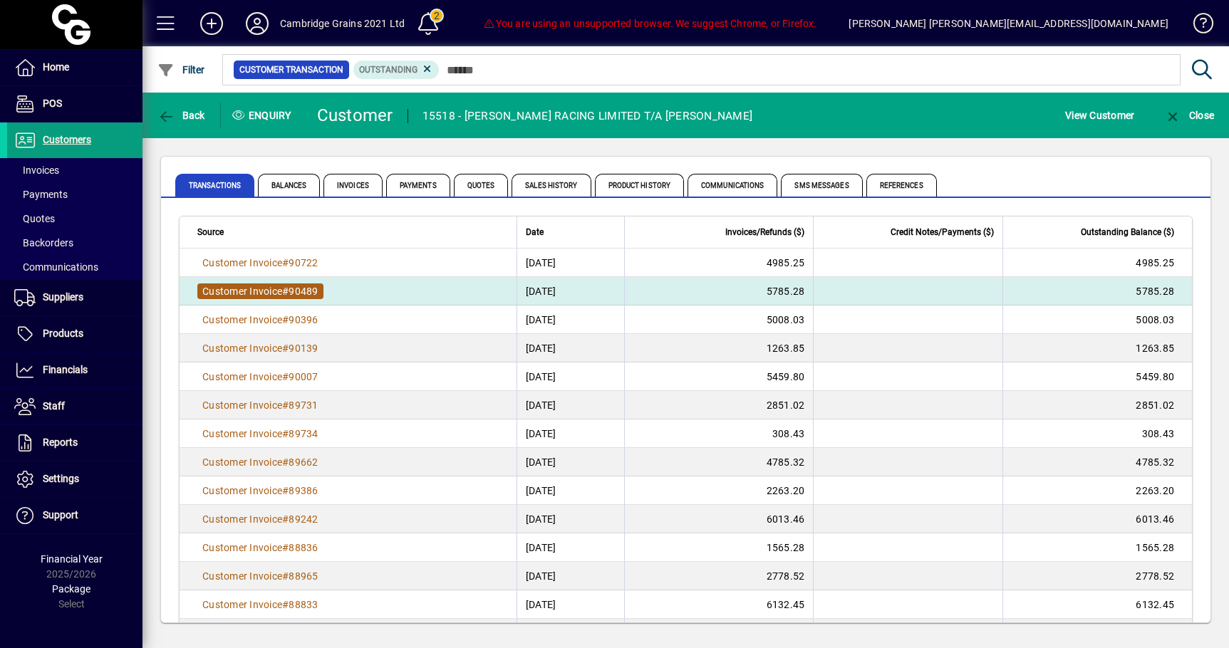
click at [252, 297] on span "Customer Invoice # 90489" at bounding box center [260, 292] width 126 height 16
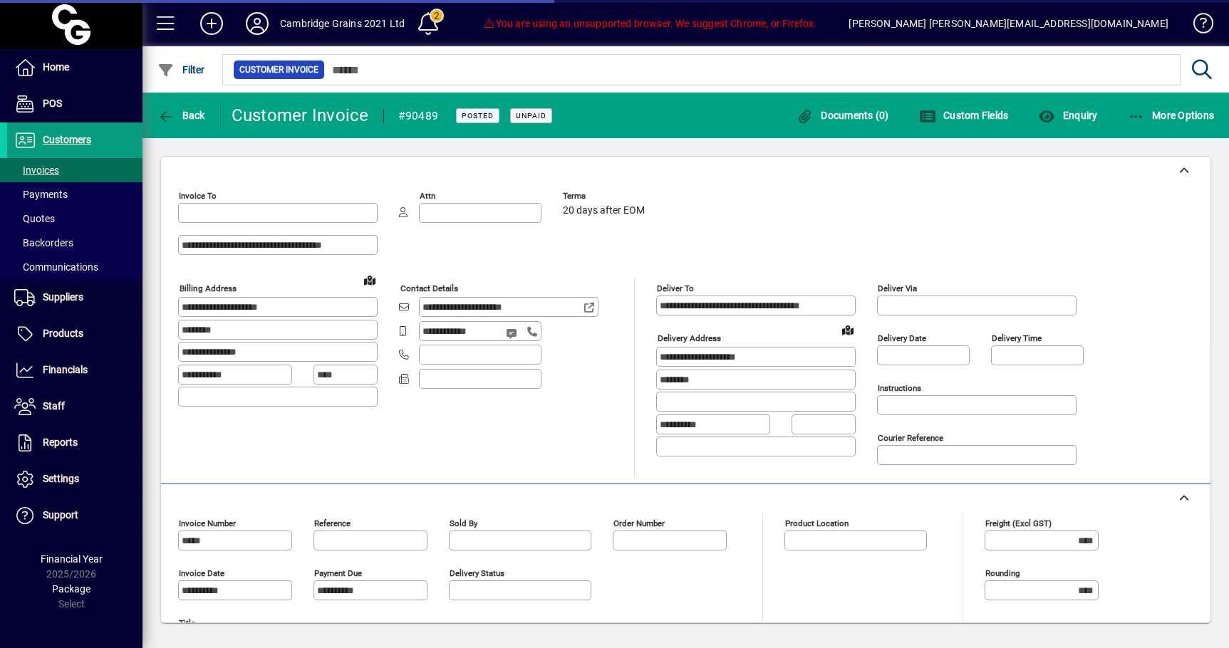
type input "**********"
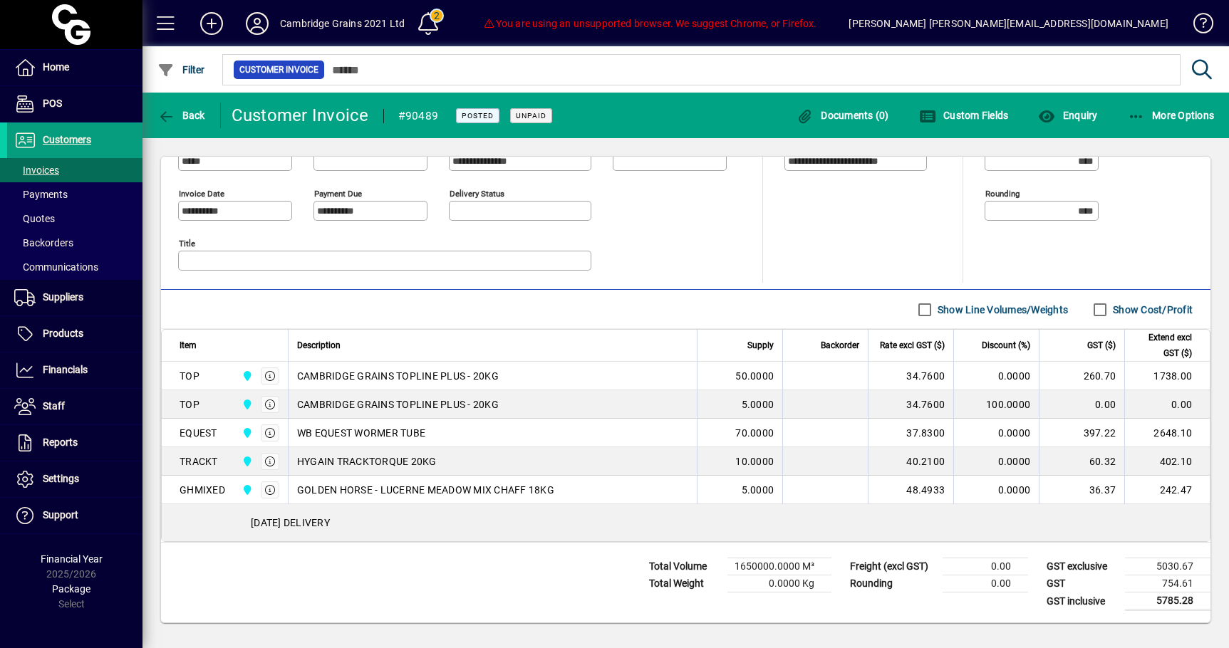
scroll to position [382, 0]
click at [180, 122] on span "button" at bounding box center [181, 115] width 55 height 34
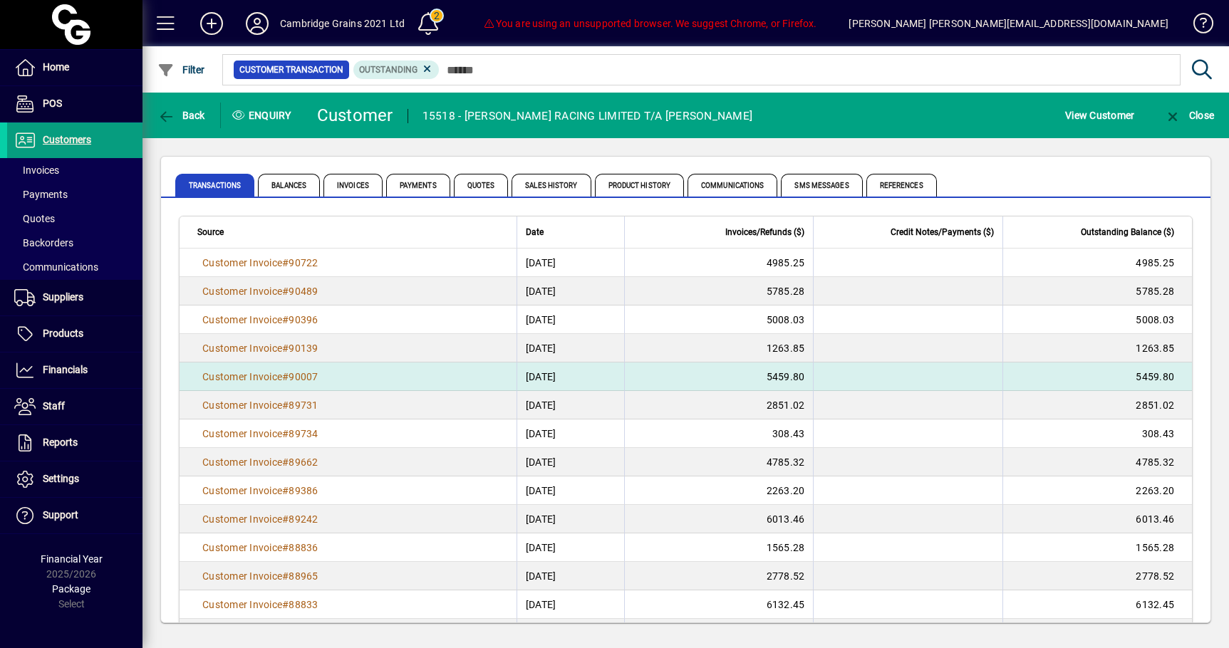
click at [287, 385] on td "Customer Invoice # 90007" at bounding box center [348, 377] width 337 height 29
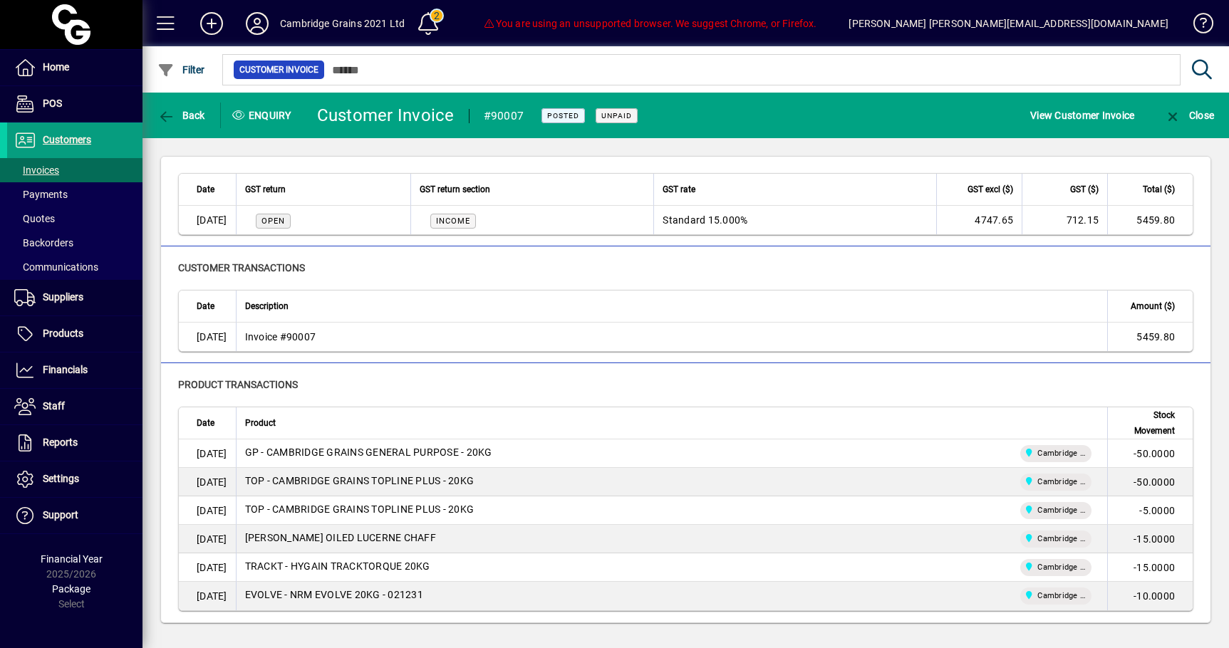
scroll to position [380, 0]
click at [190, 128] on span "button" at bounding box center [181, 115] width 55 height 34
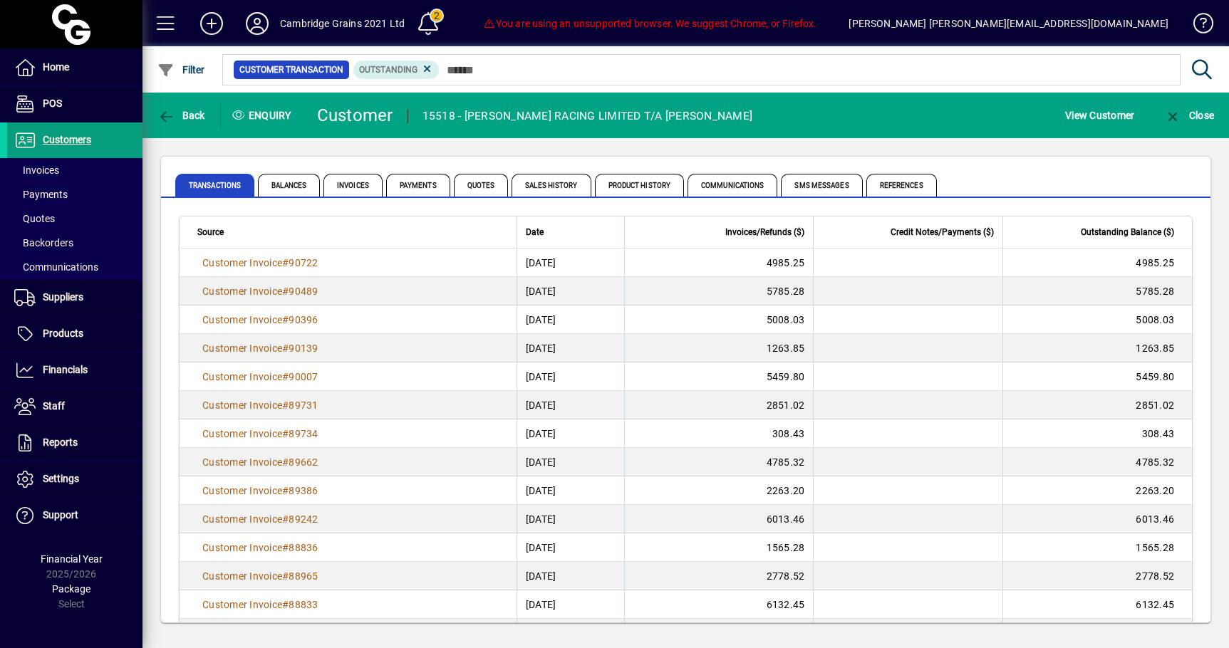
click at [190, 128] on span "button" at bounding box center [181, 115] width 55 height 34
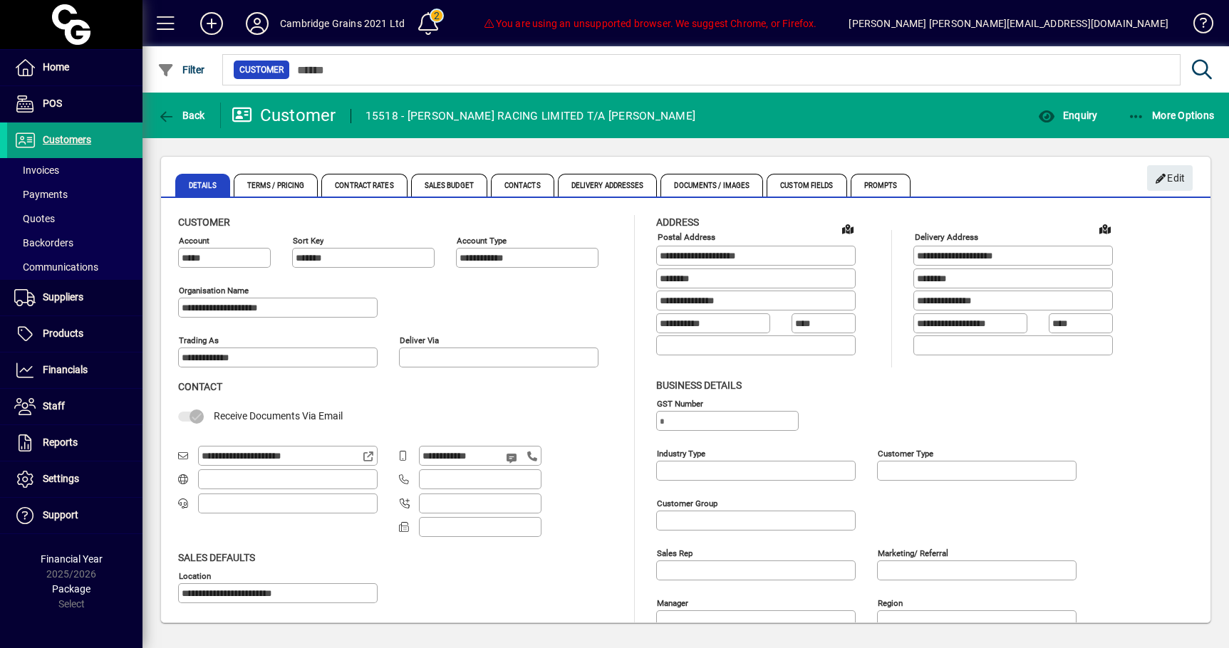
click at [190, 128] on span "button" at bounding box center [181, 115] width 55 height 34
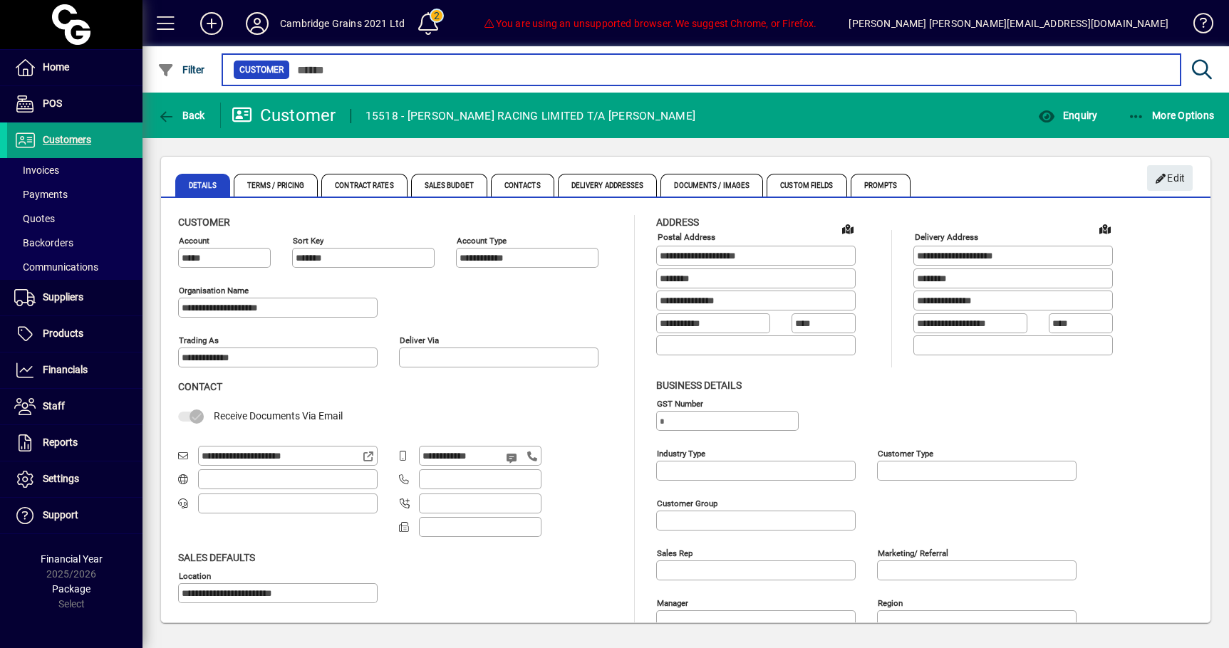
type input "******"
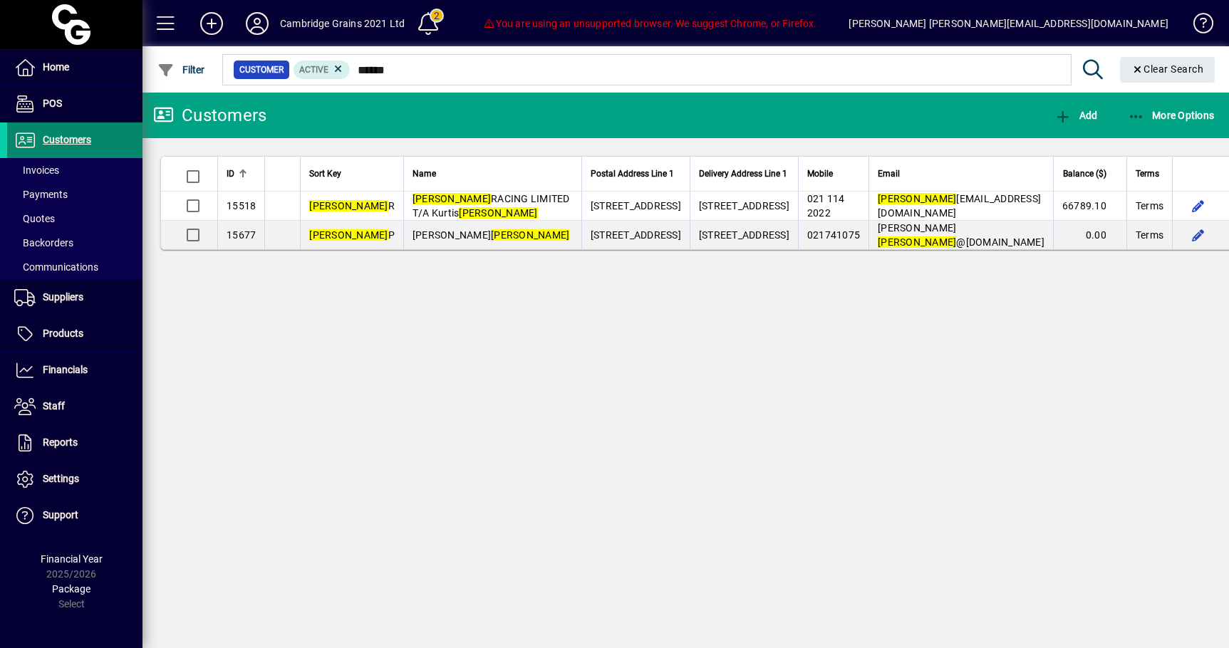
click at [100, 154] on link "Customers" at bounding box center [71, 141] width 143 height 36
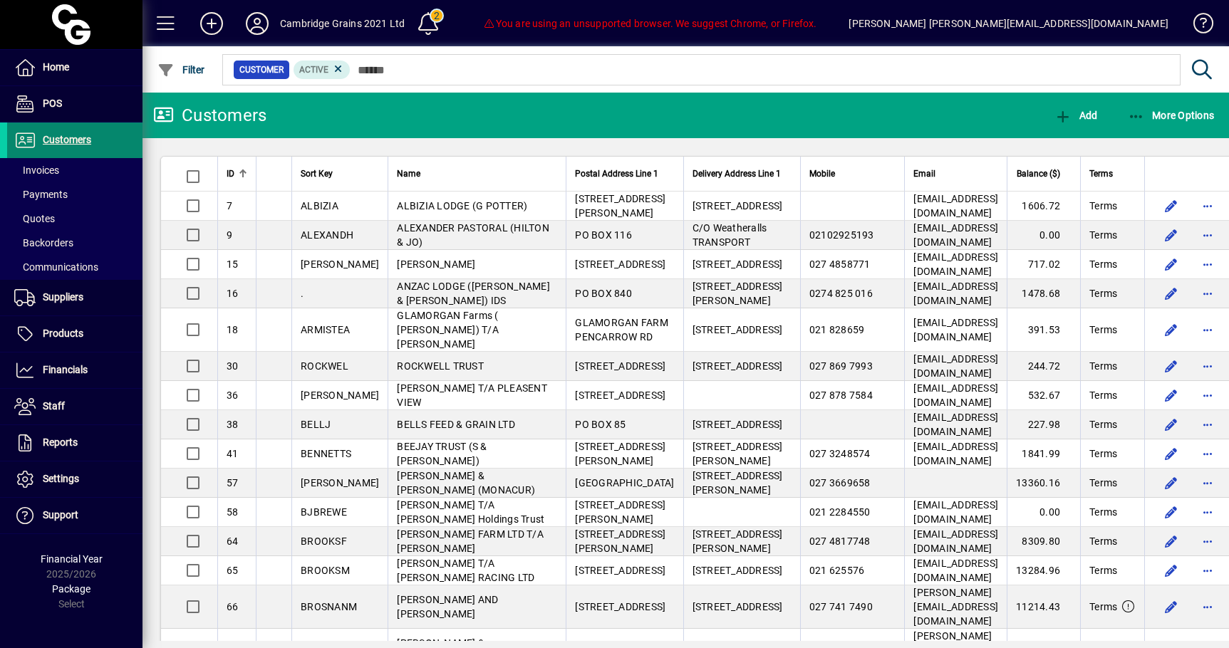
click at [84, 145] on span "Customers" at bounding box center [67, 139] width 48 height 11
click at [43, 170] on span "Invoices" at bounding box center [36, 170] width 45 height 11
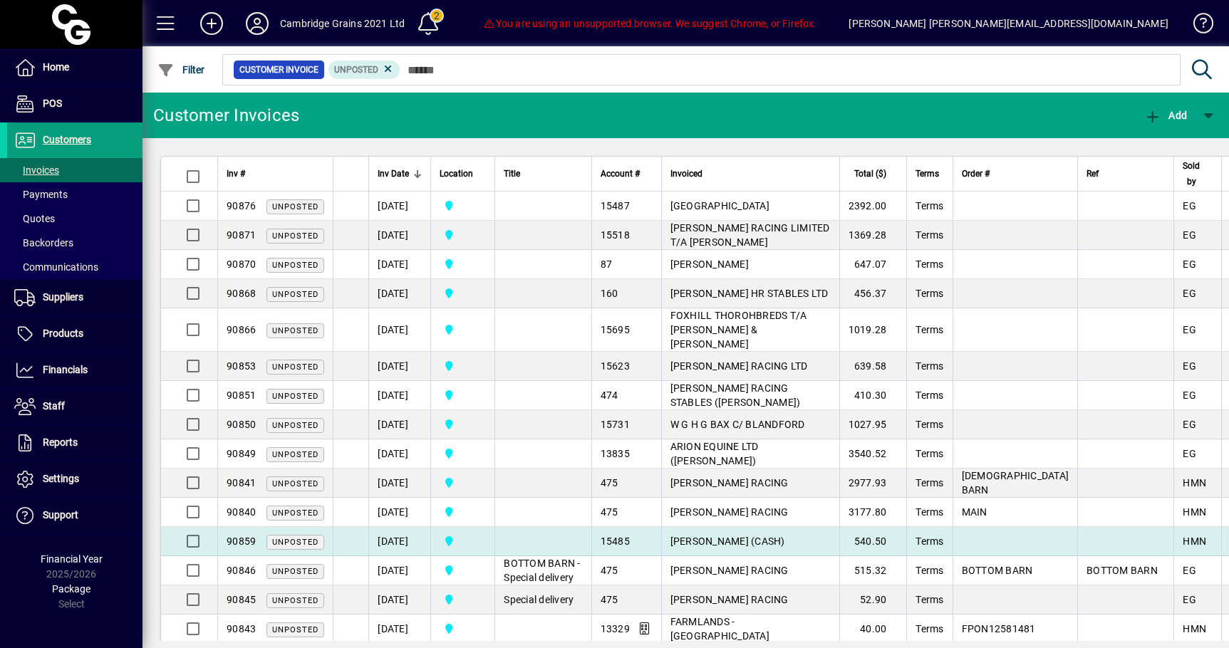
click at [699, 536] on span "[PERSON_NAME] (CASH)" at bounding box center [727, 541] width 115 height 11
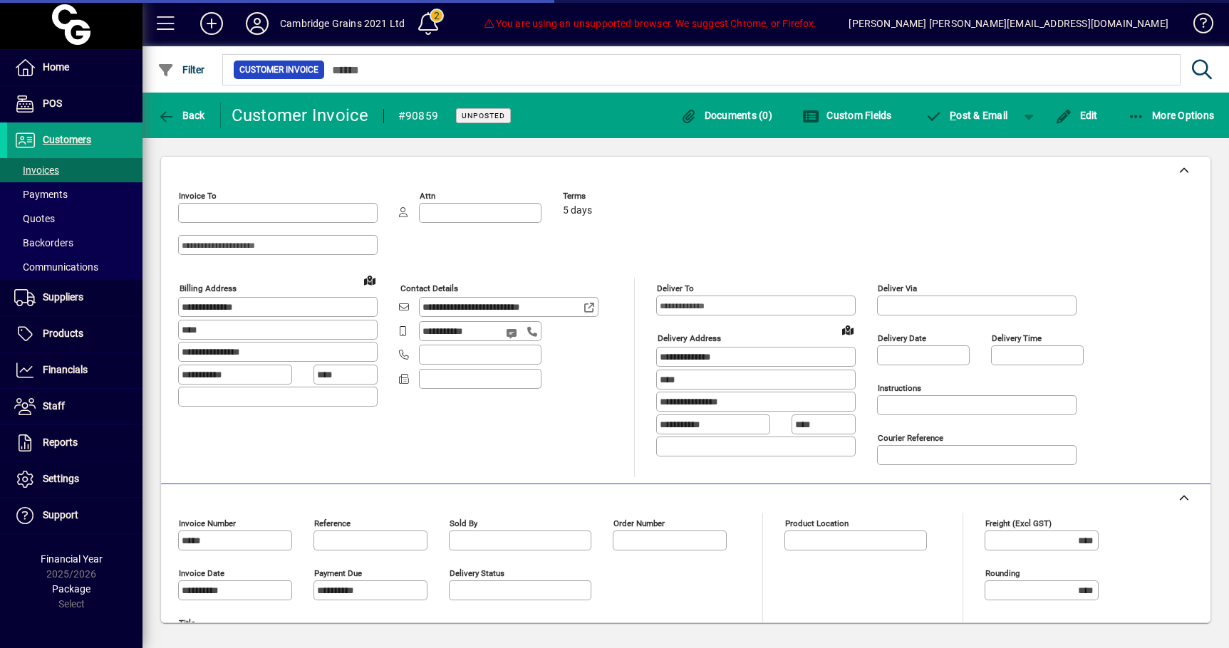
type input "**********"
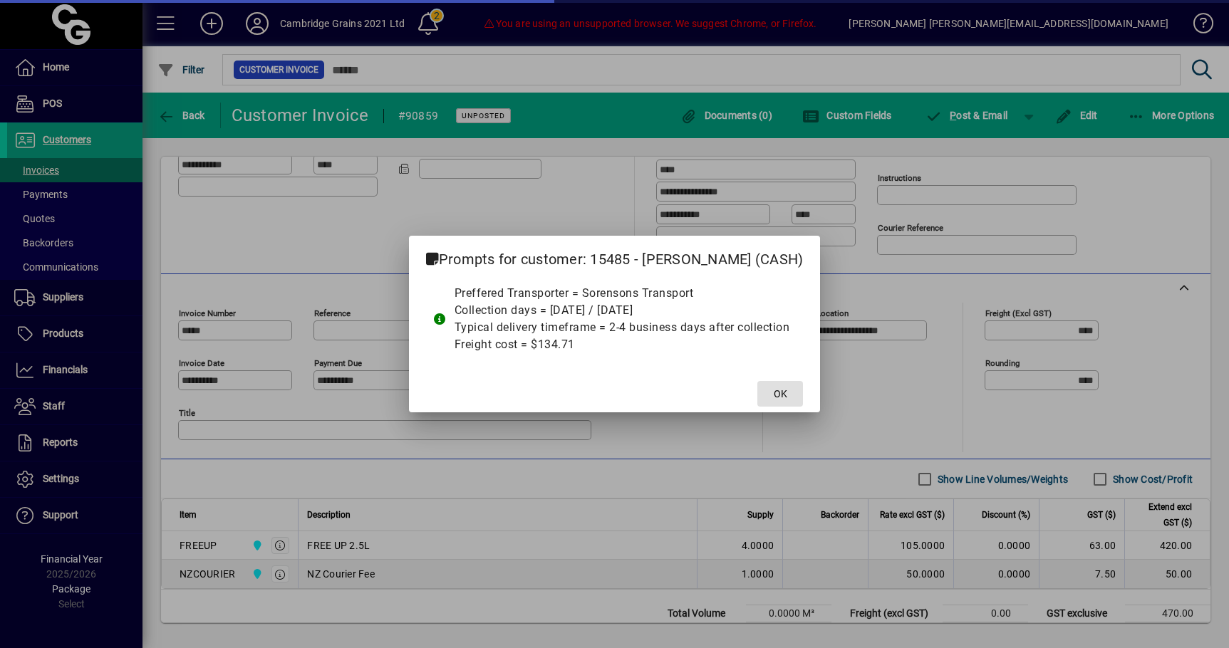
type input "**********"
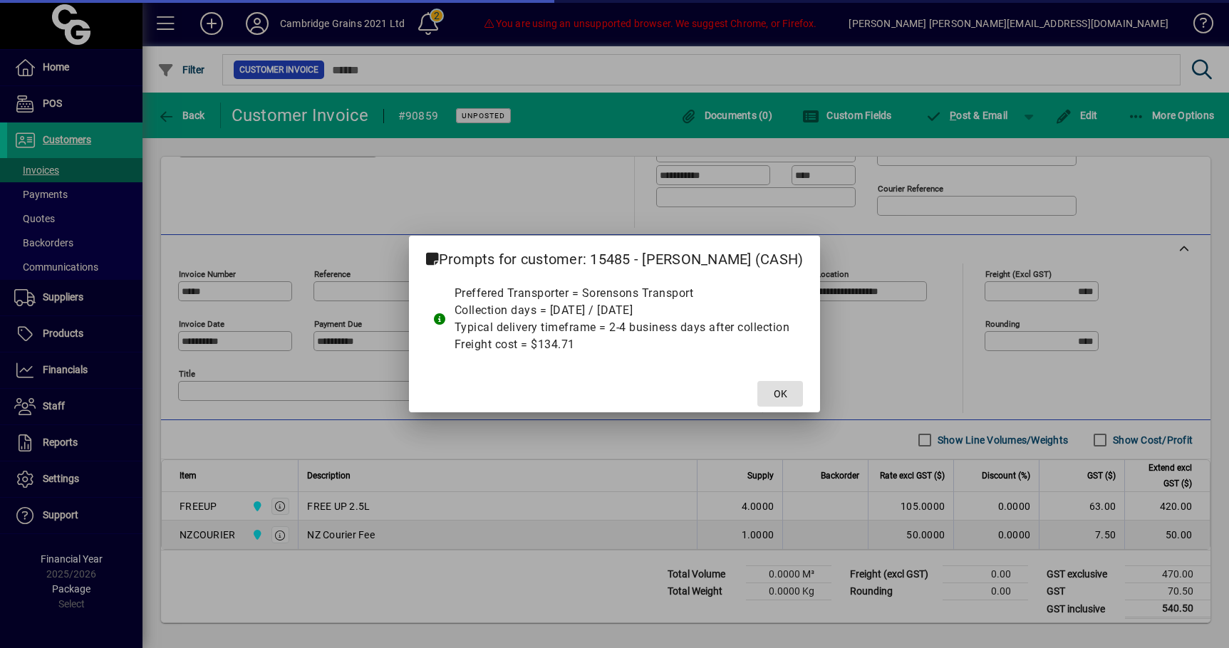
scroll to position [253, 0]
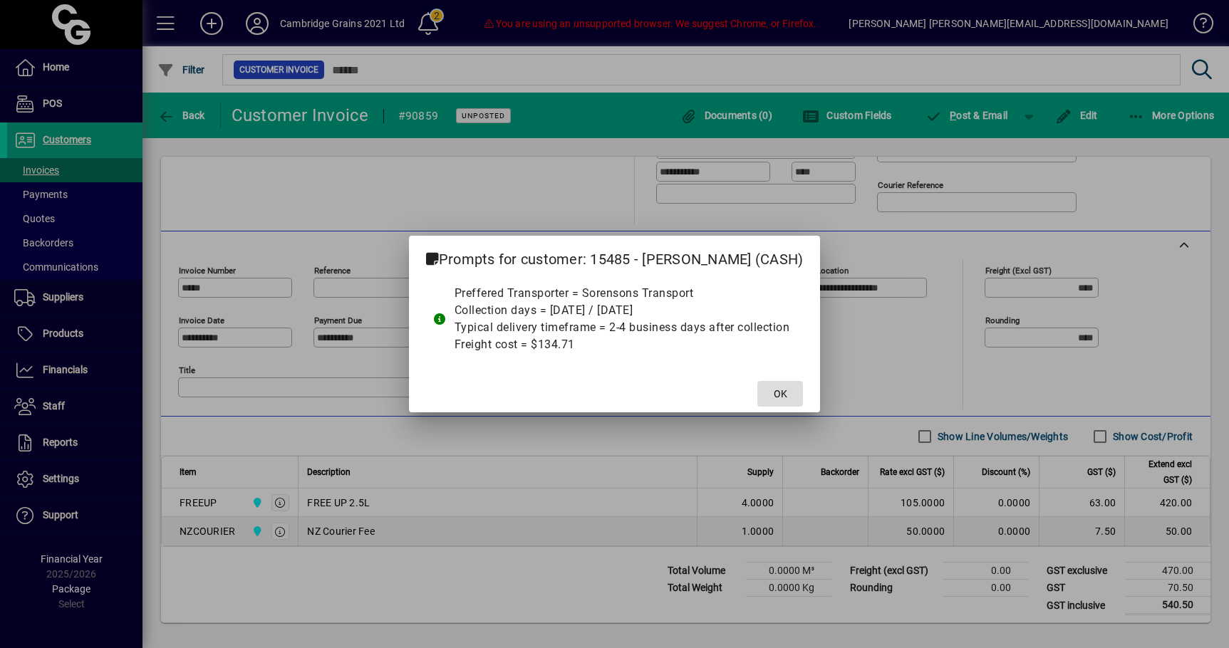
click at [797, 393] on span at bounding box center [780, 394] width 46 height 34
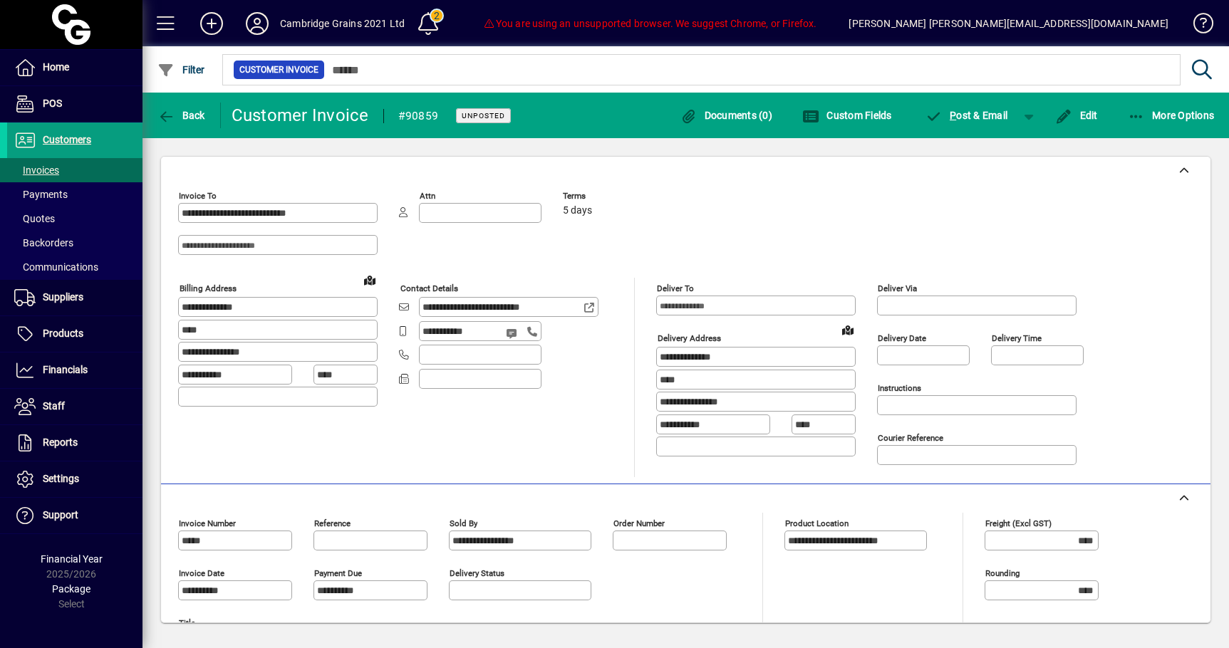
scroll to position [0, 0]
click at [182, 116] on span "Back" at bounding box center [181, 115] width 48 height 11
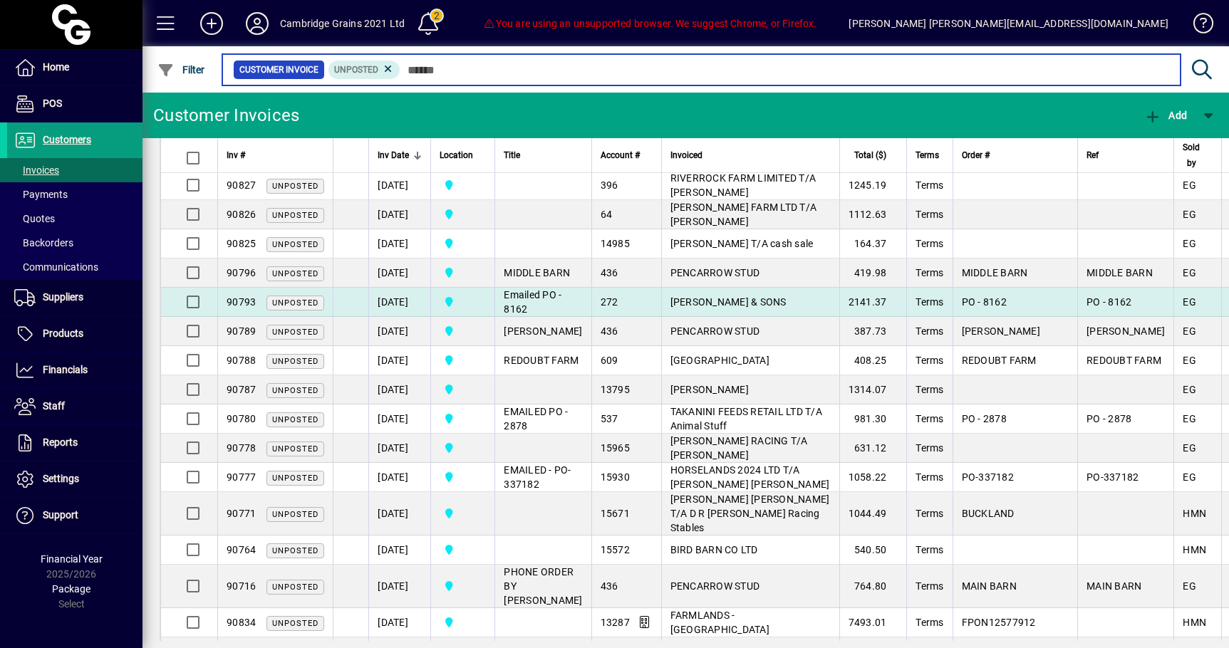
scroll to position [535, 0]
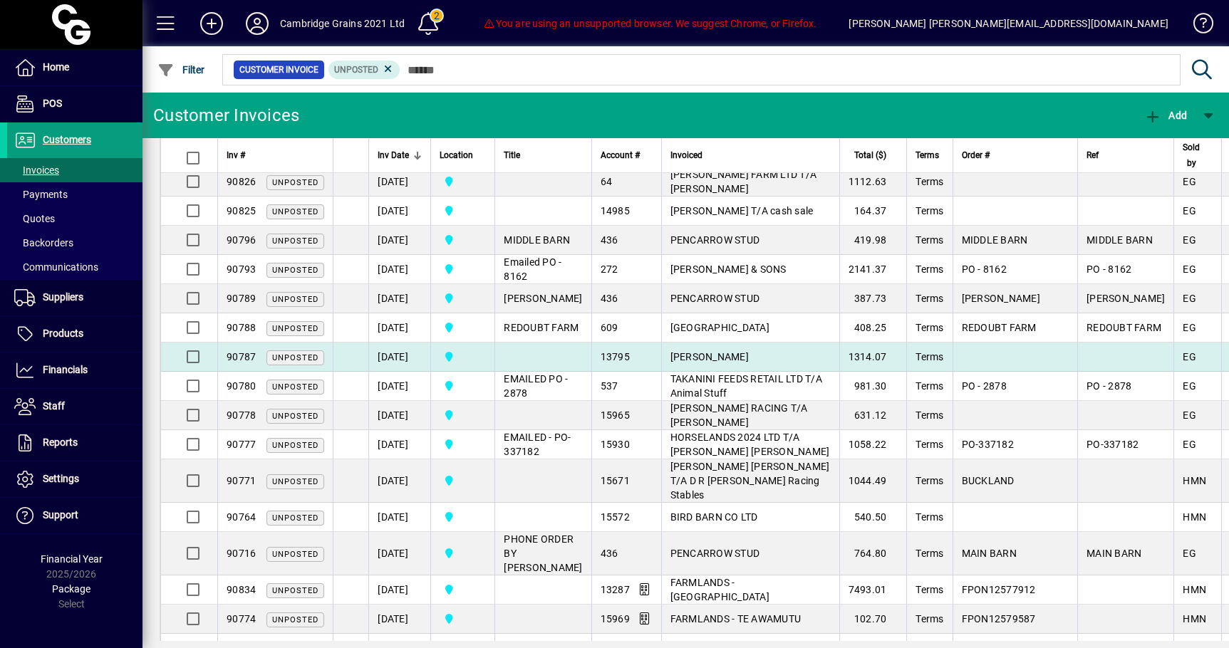
click at [739, 372] on td "[PERSON_NAME]" at bounding box center [750, 357] width 178 height 29
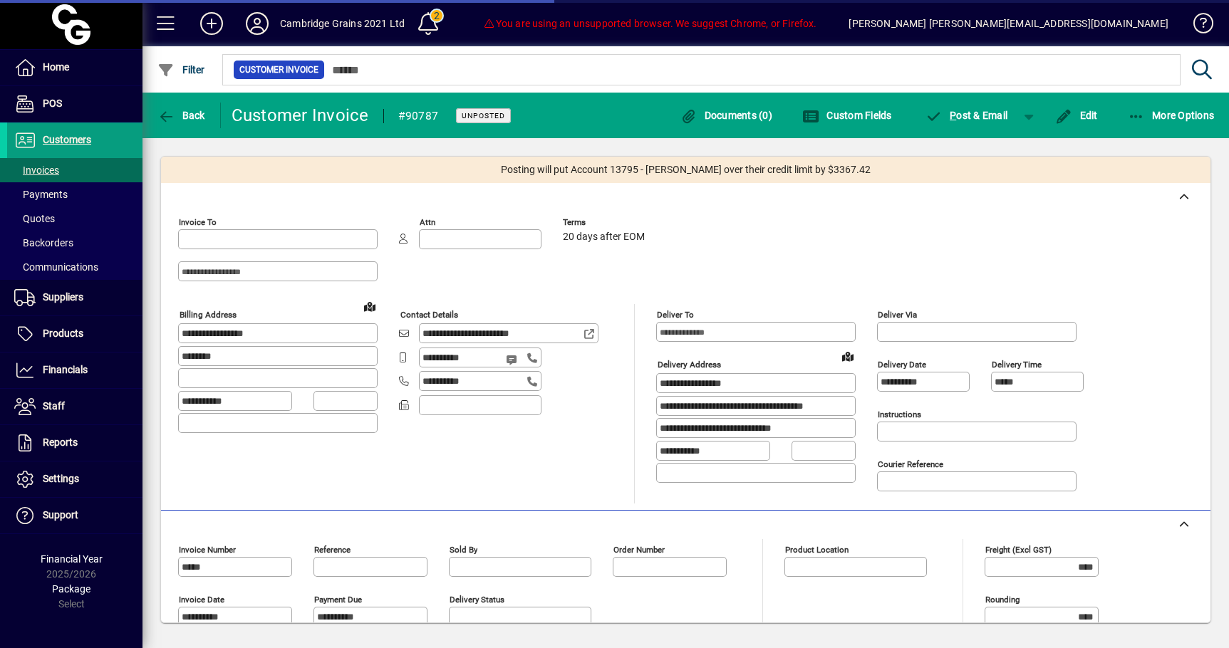
type input "**********"
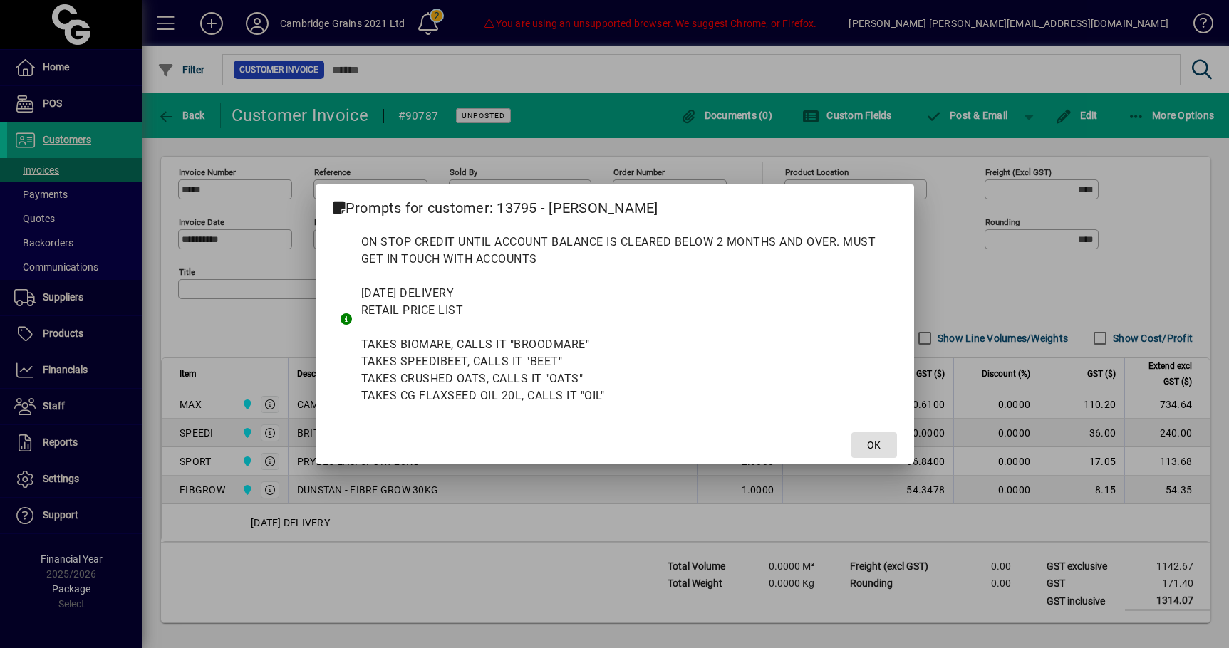
scroll to position [380, 0]
click at [869, 446] on span "OK" at bounding box center [874, 445] width 14 height 15
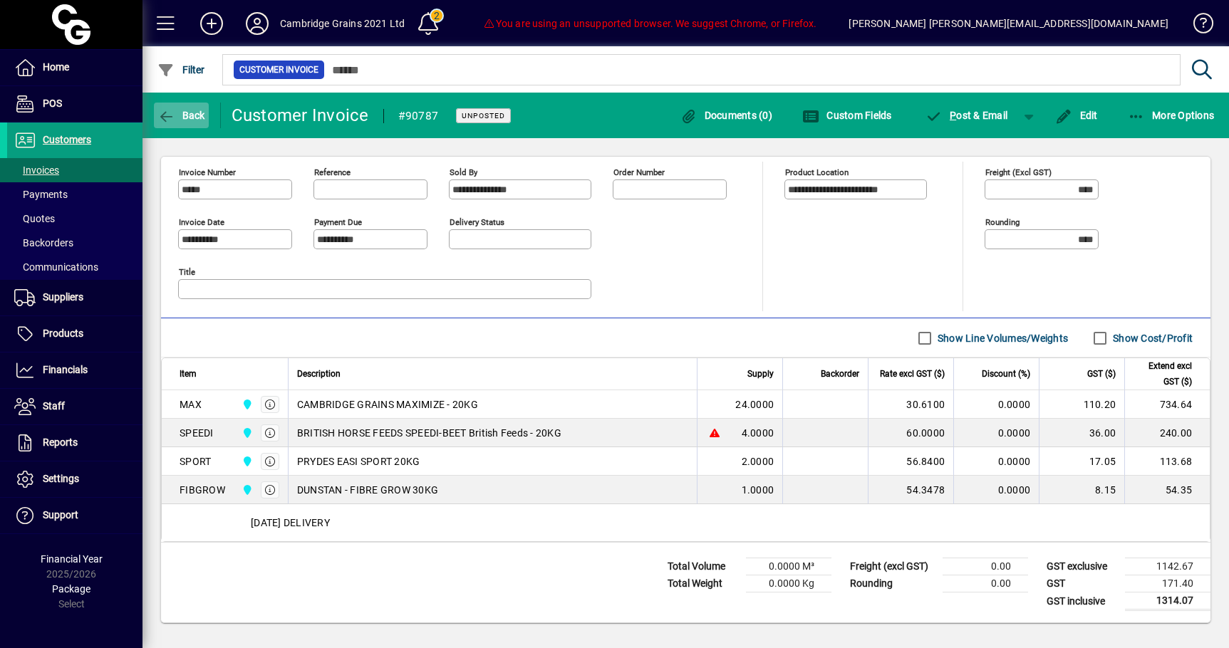
click at [166, 119] on icon "button" at bounding box center [166, 117] width 18 height 14
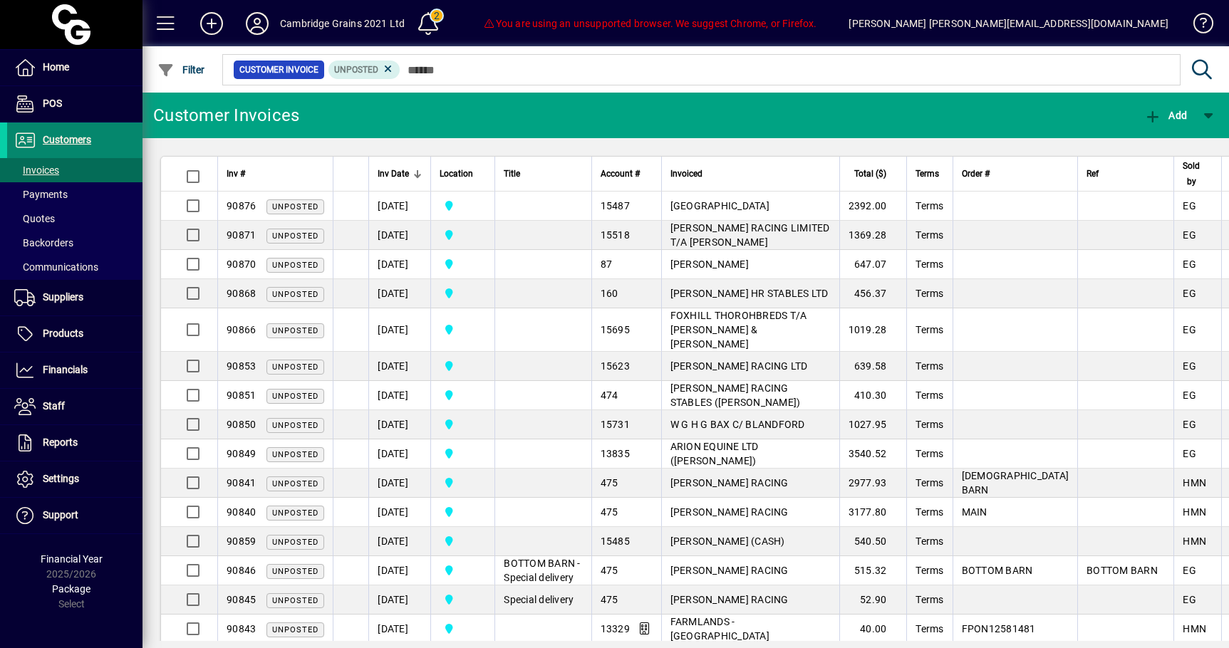
click at [65, 140] on span "Customers" at bounding box center [67, 139] width 48 height 11
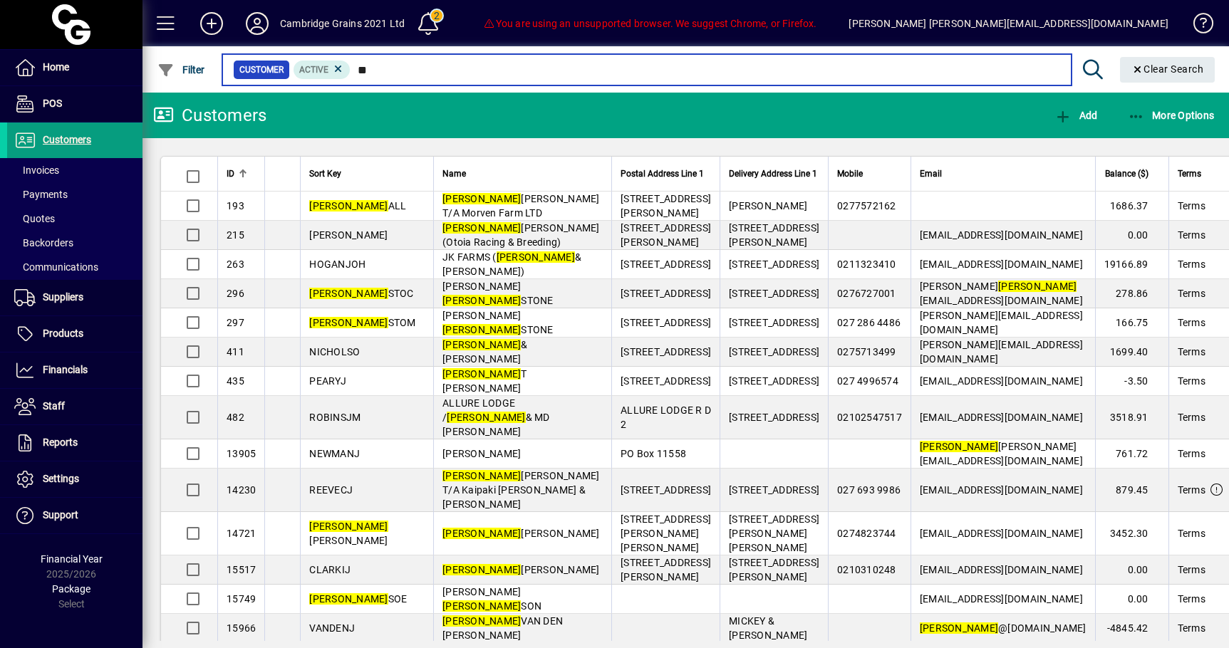
type input "*"
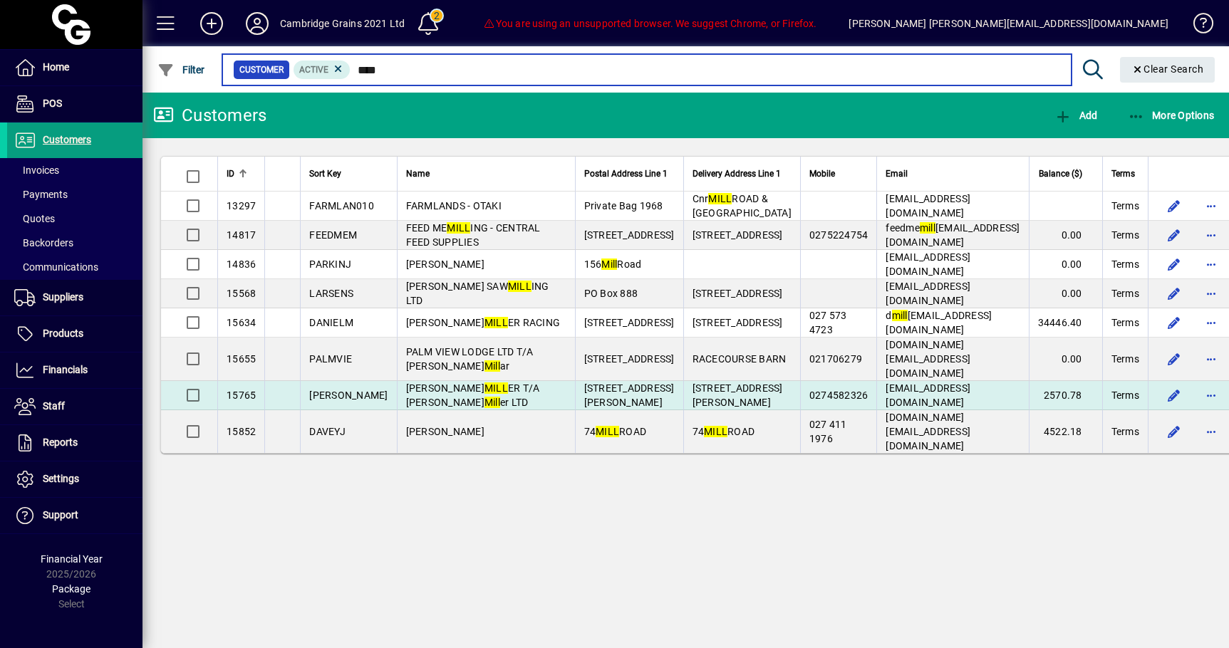
type input "****"
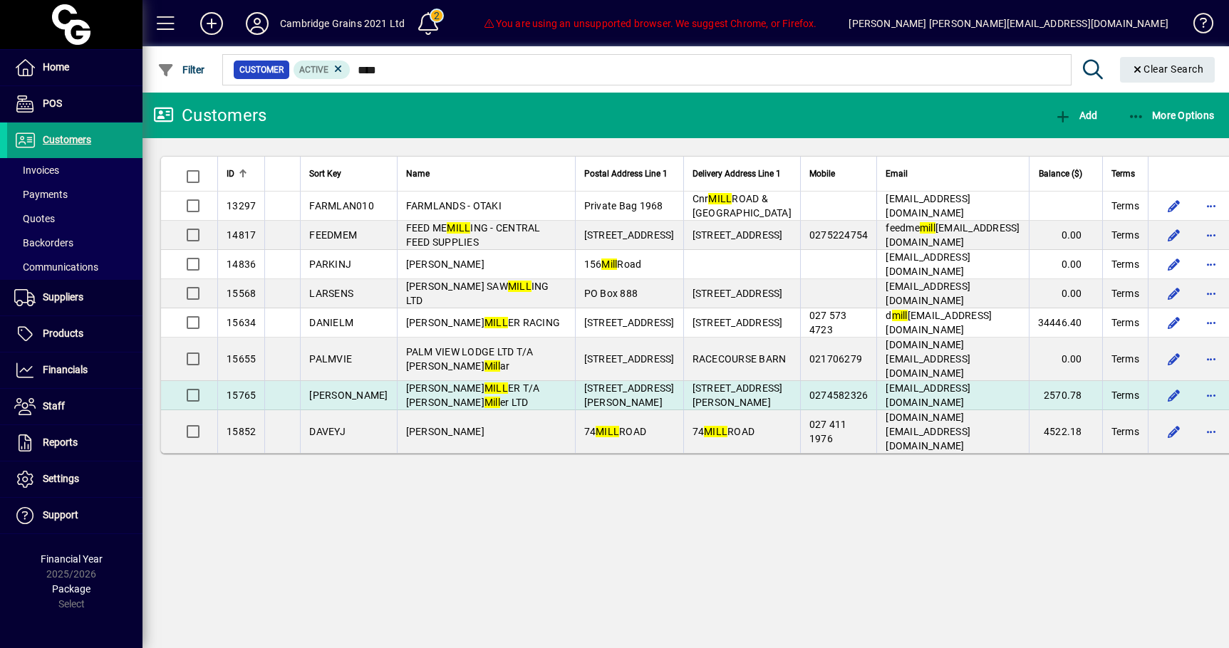
click at [522, 410] on td "[PERSON_NAME] ER T/A [PERSON_NAME] er LTD" at bounding box center [486, 395] width 178 height 29
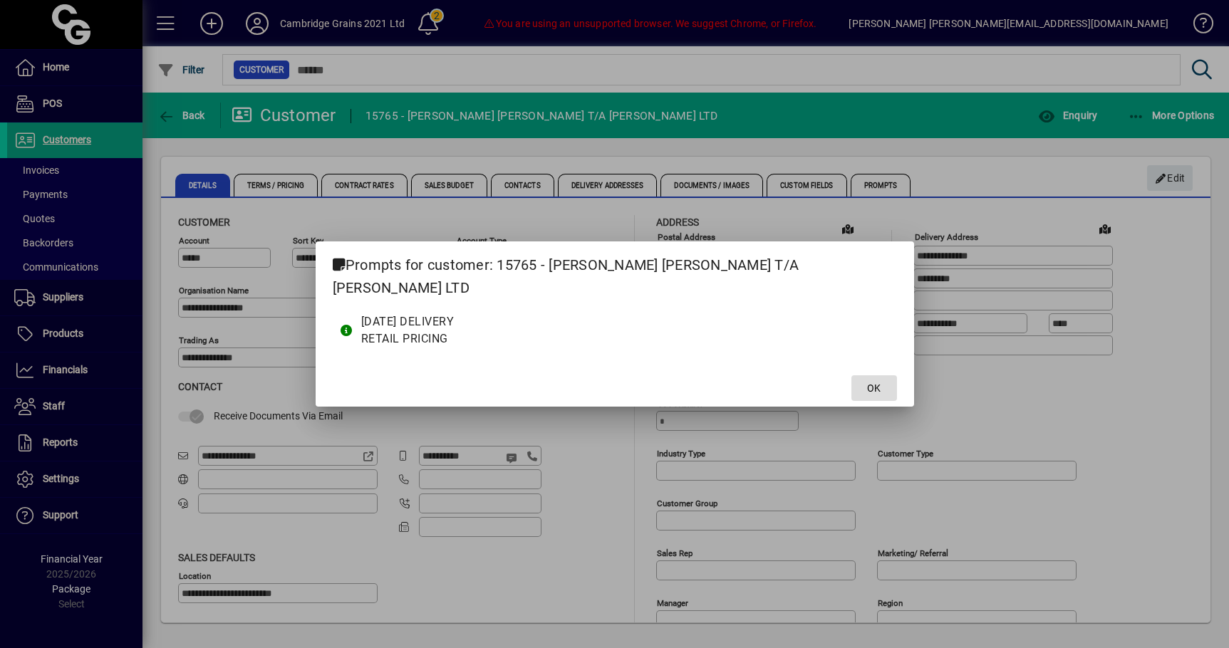
click at [867, 381] on span "OK" at bounding box center [874, 388] width 14 height 15
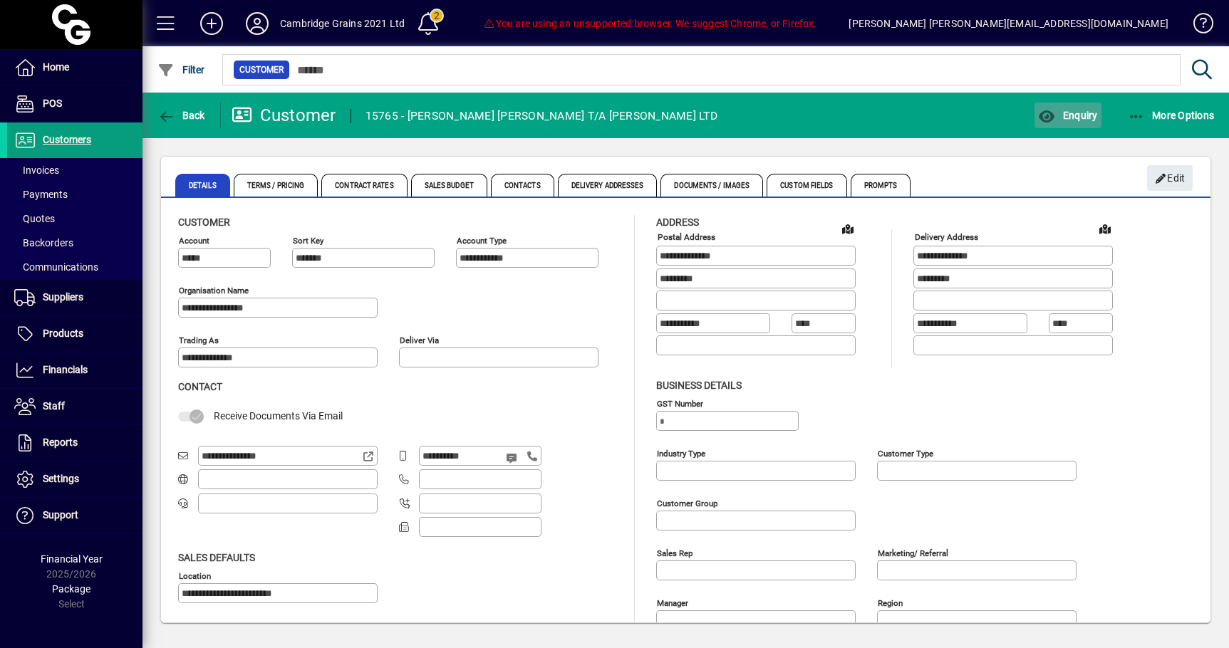
click at [1089, 113] on span "Enquiry" at bounding box center [1067, 115] width 59 height 11
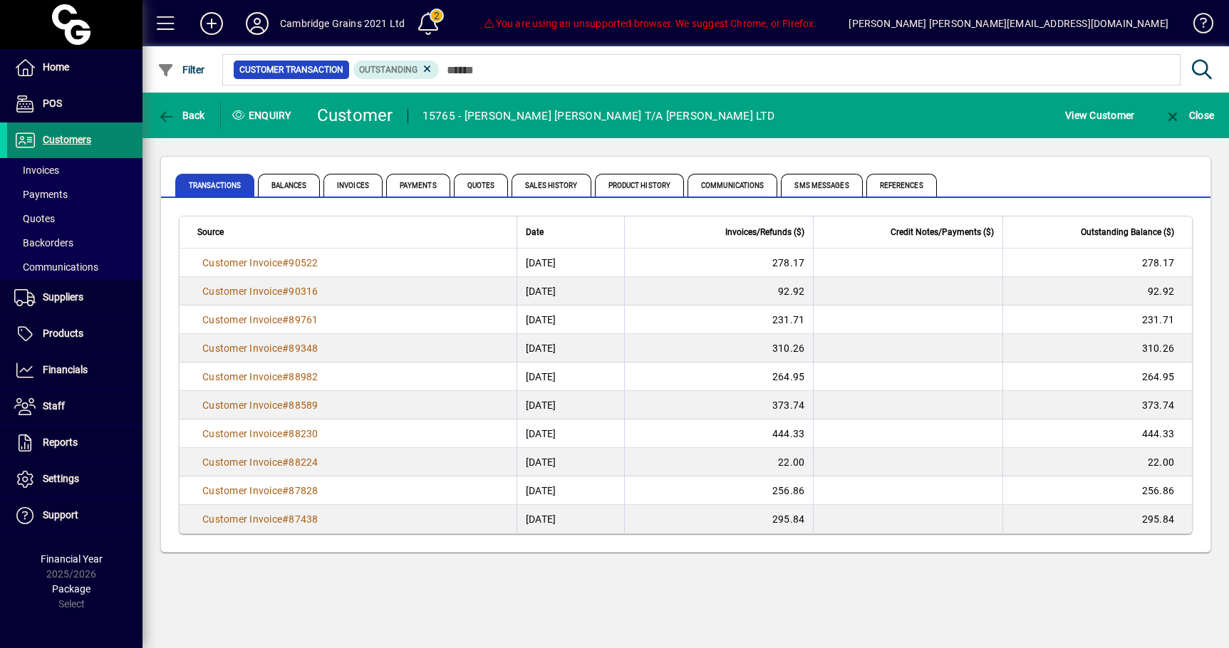
click at [73, 135] on span "Customers" at bounding box center [67, 139] width 48 height 11
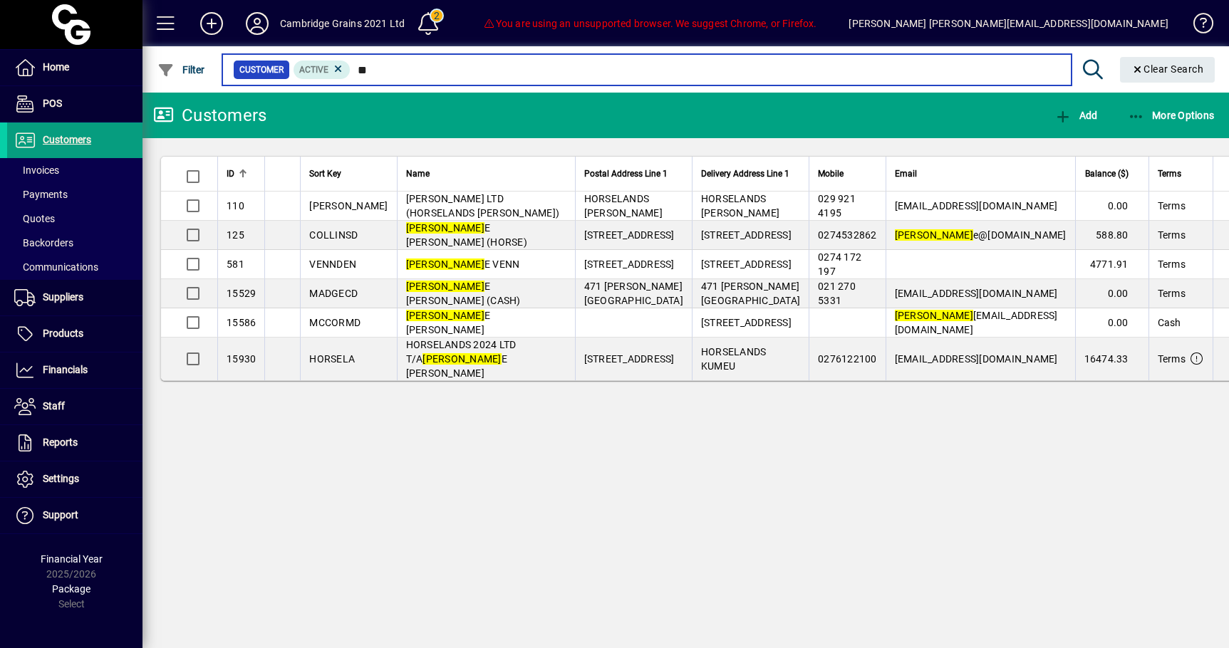
type input "*"
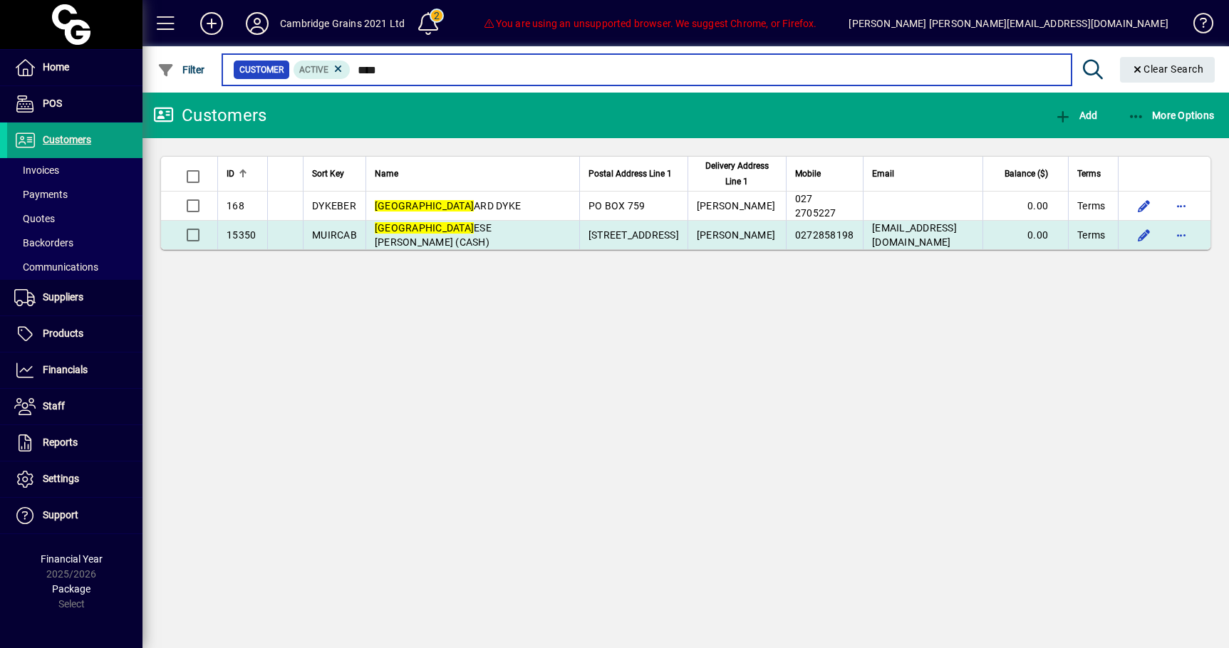
type input "****"
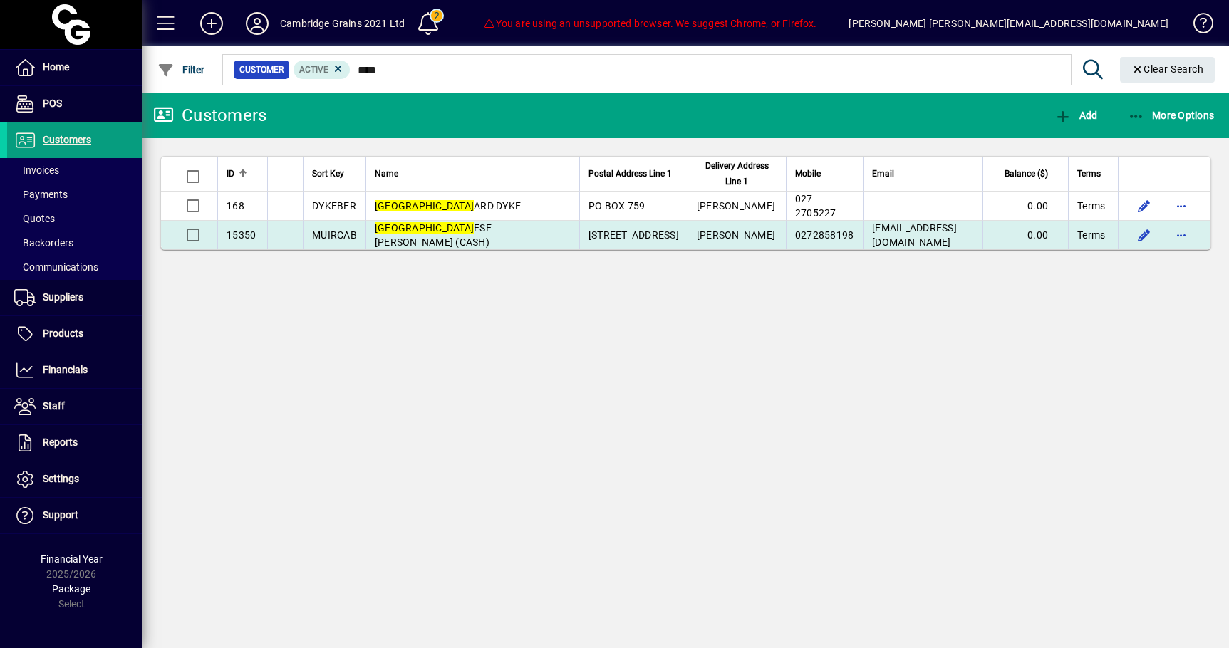
click at [435, 234] on span "BERN ESE [PERSON_NAME] (CASH)" at bounding box center [433, 235] width 117 height 26
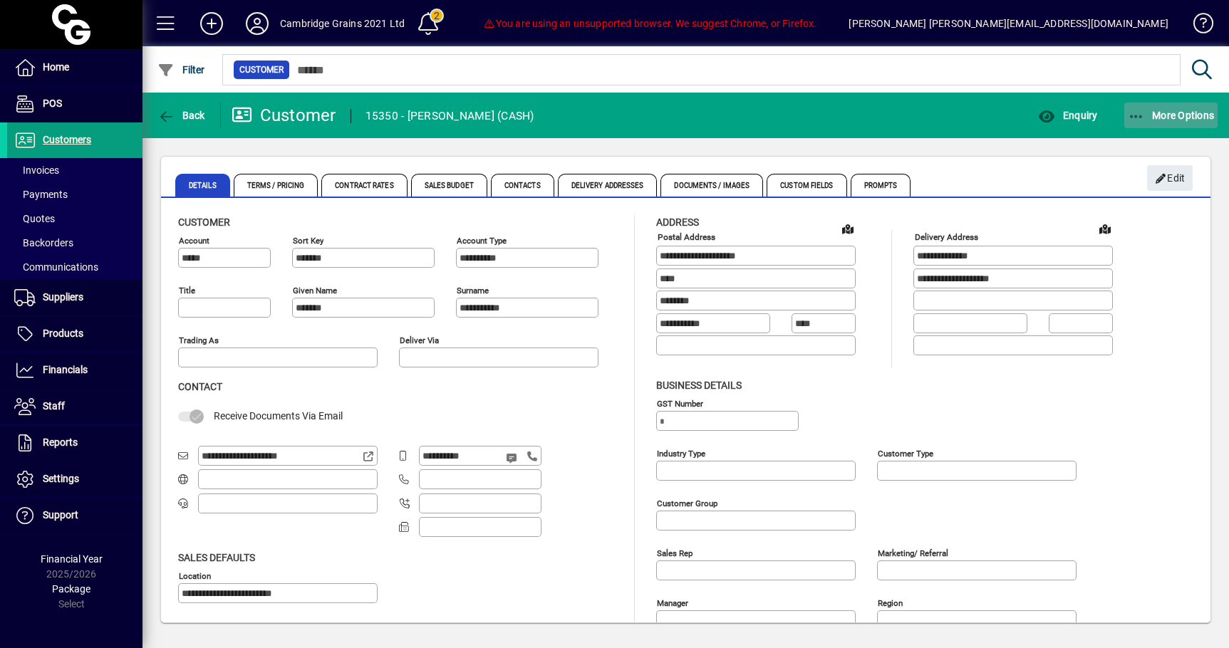
click at [1155, 124] on span "button" at bounding box center [1171, 115] width 94 height 34
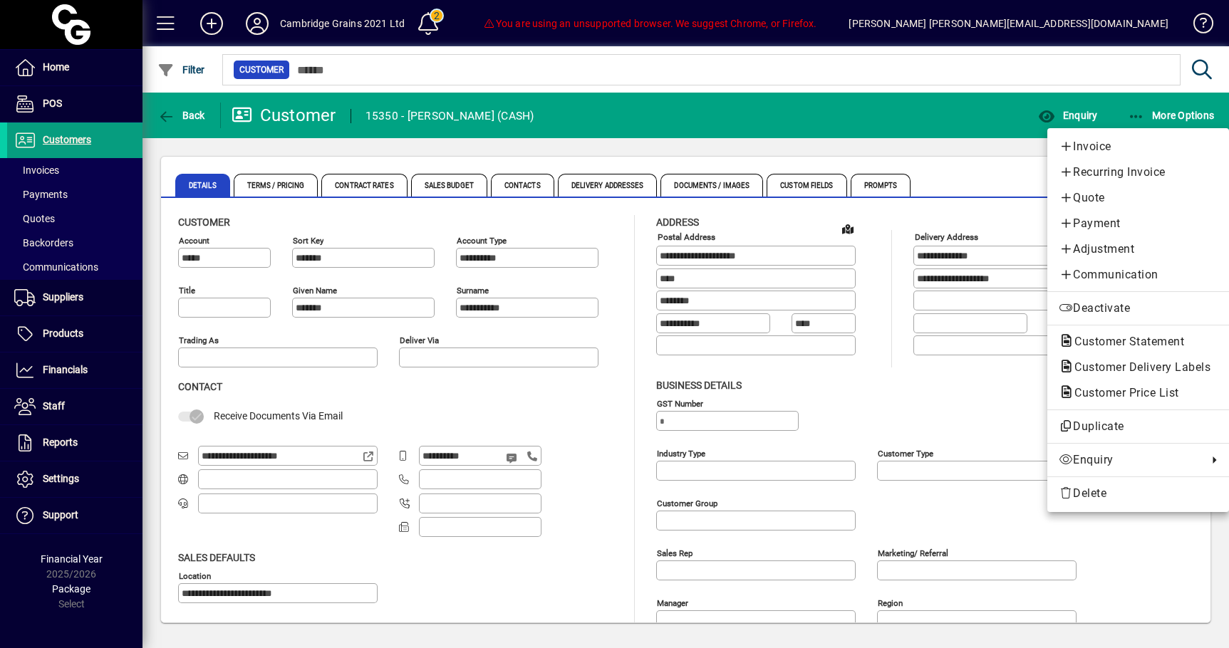
click at [963, 164] on div at bounding box center [614, 324] width 1229 height 648
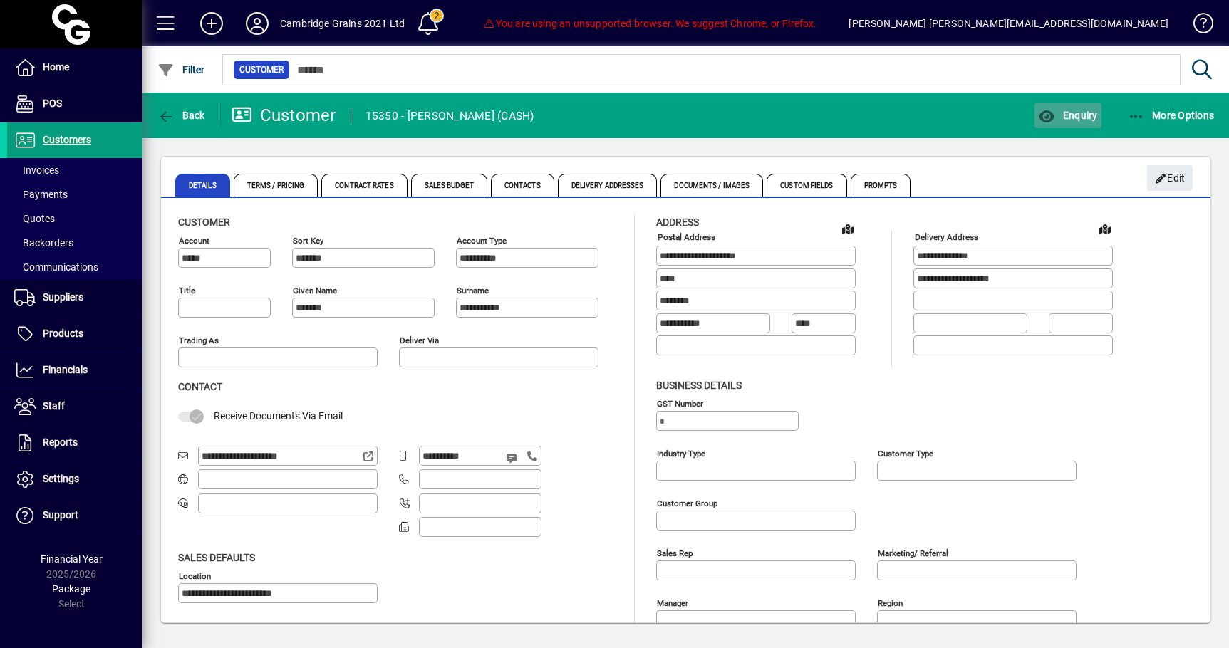
click at [1063, 122] on span "button" at bounding box center [1068, 115] width 66 height 34
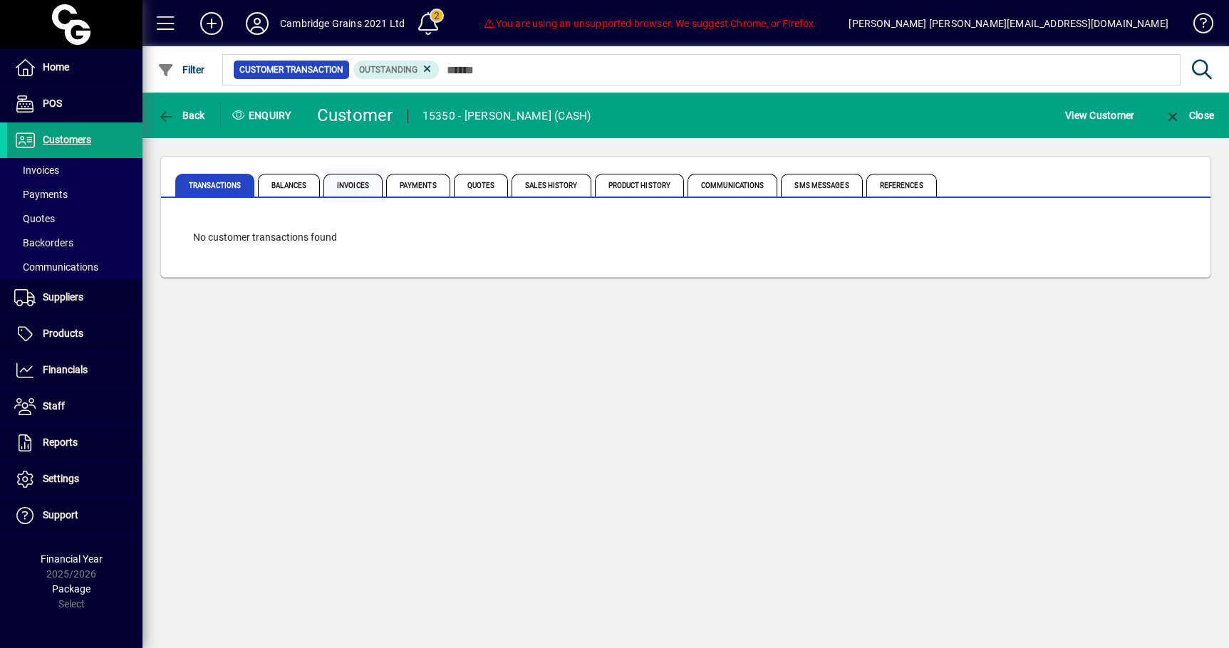
click at [356, 187] on span "Invoices" at bounding box center [352, 185] width 59 height 23
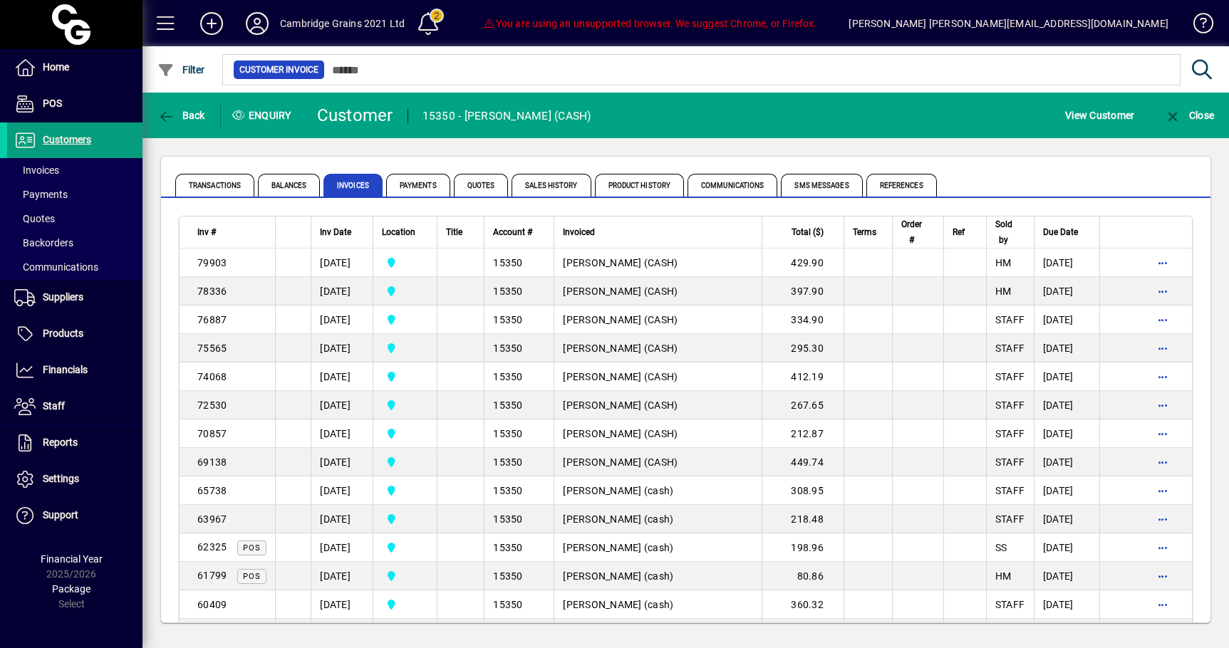
click at [647, 263] on span "[PERSON_NAME] (CASH)" at bounding box center [620, 262] width 115 height 11
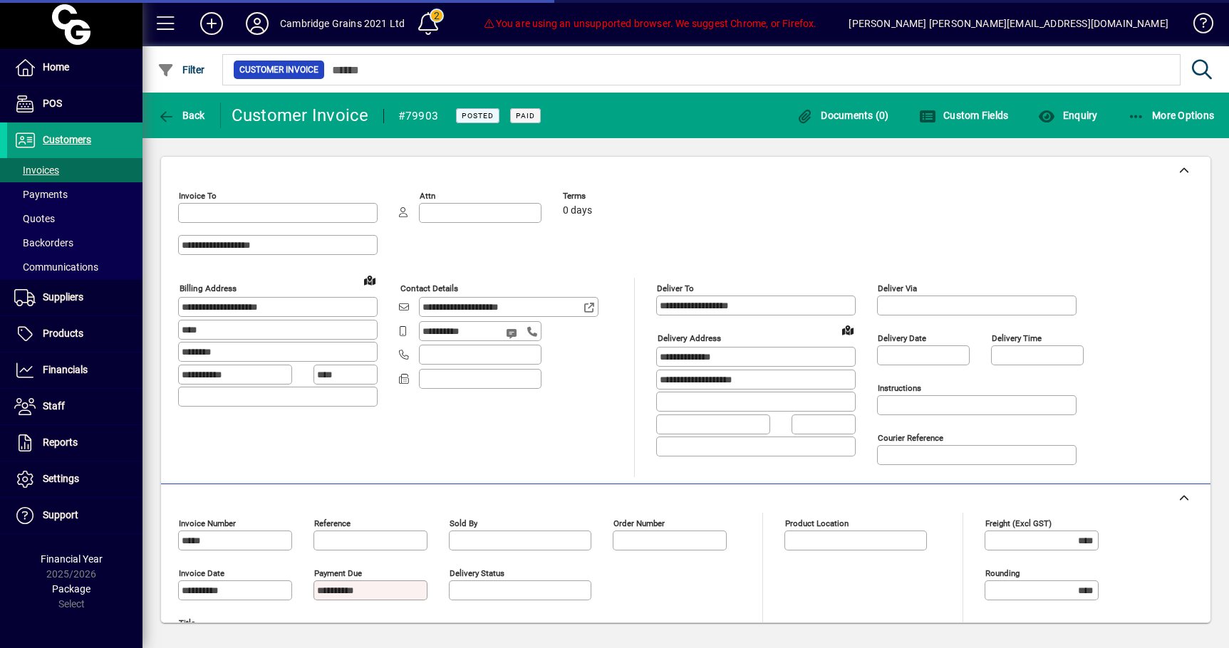
type input "**********"
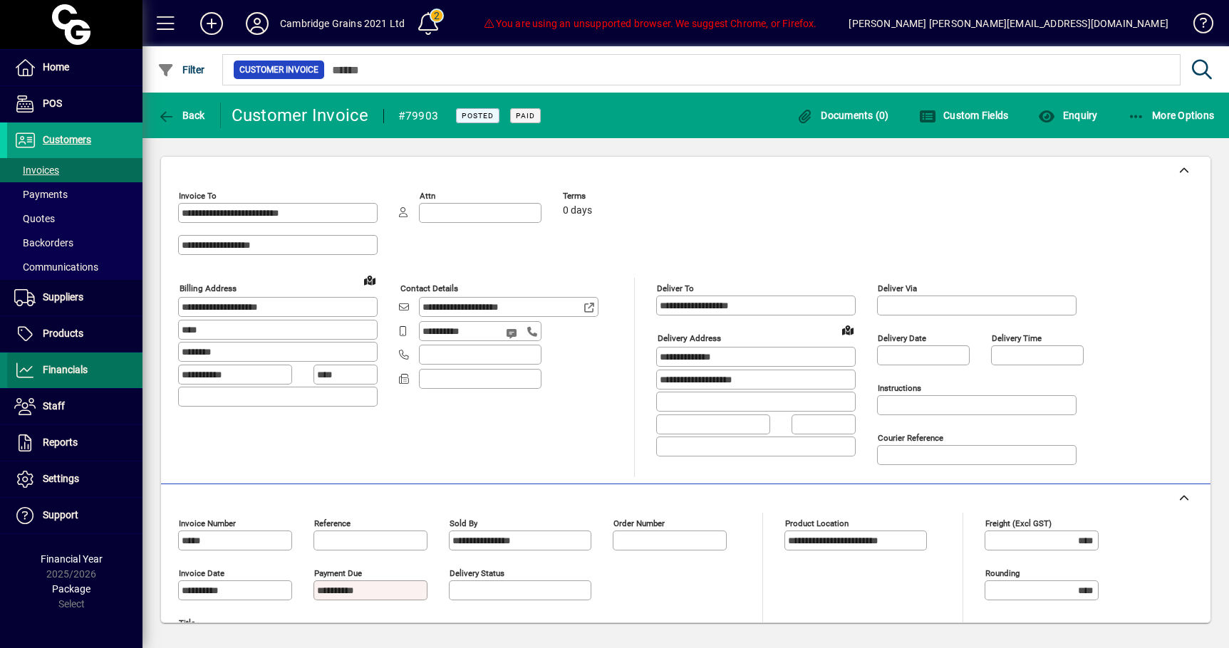
click at [68, 369] on span "Financials" at bounding box center [65, 369] width 45 height 11
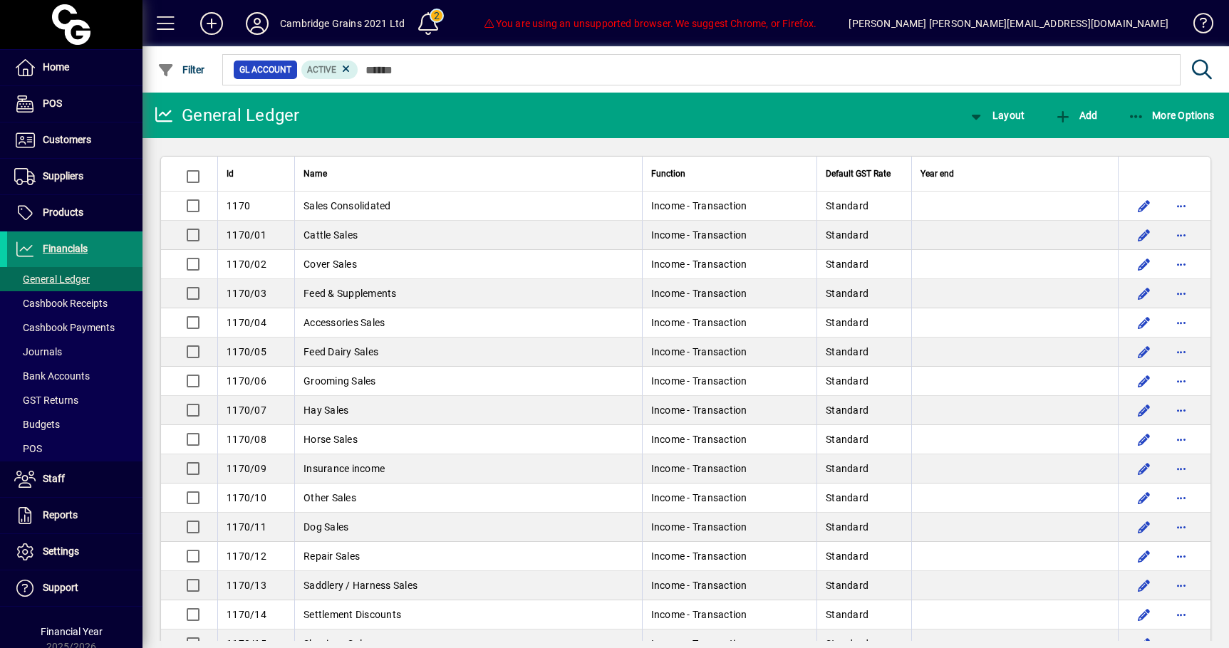
click at [68, 249] on span "Financials" at bounding box center [65, 248] width 45 height 11
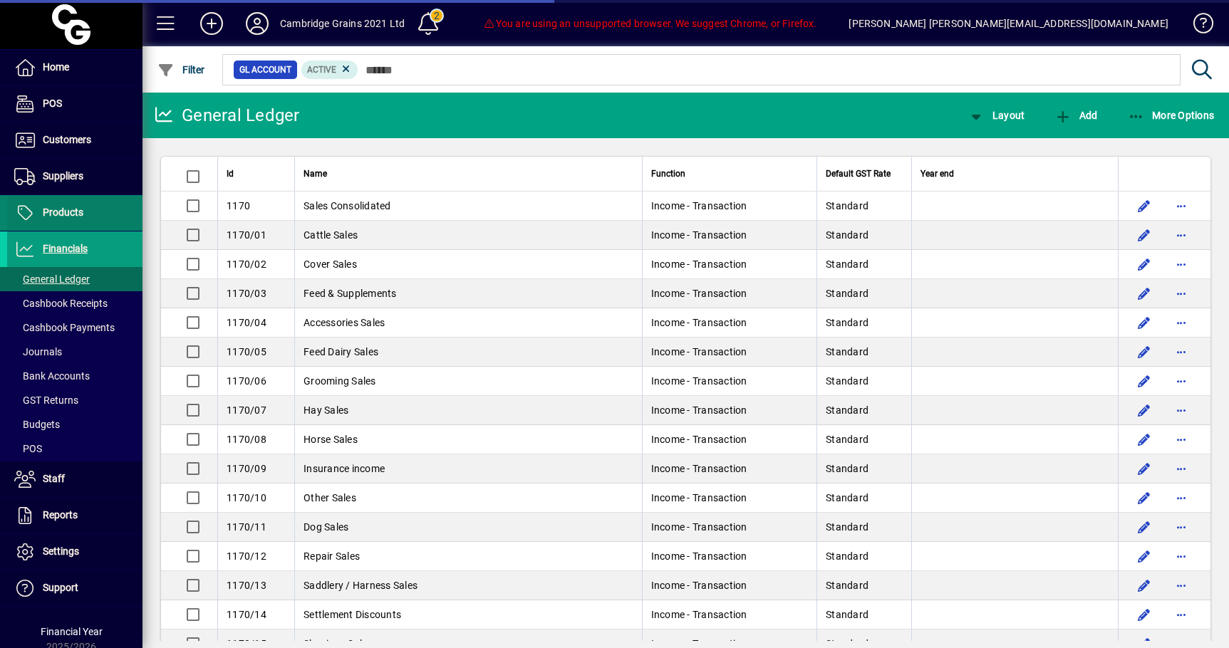
click at [68, 220] on span "Products" at bounding box center [45, 212] width 76 height 17
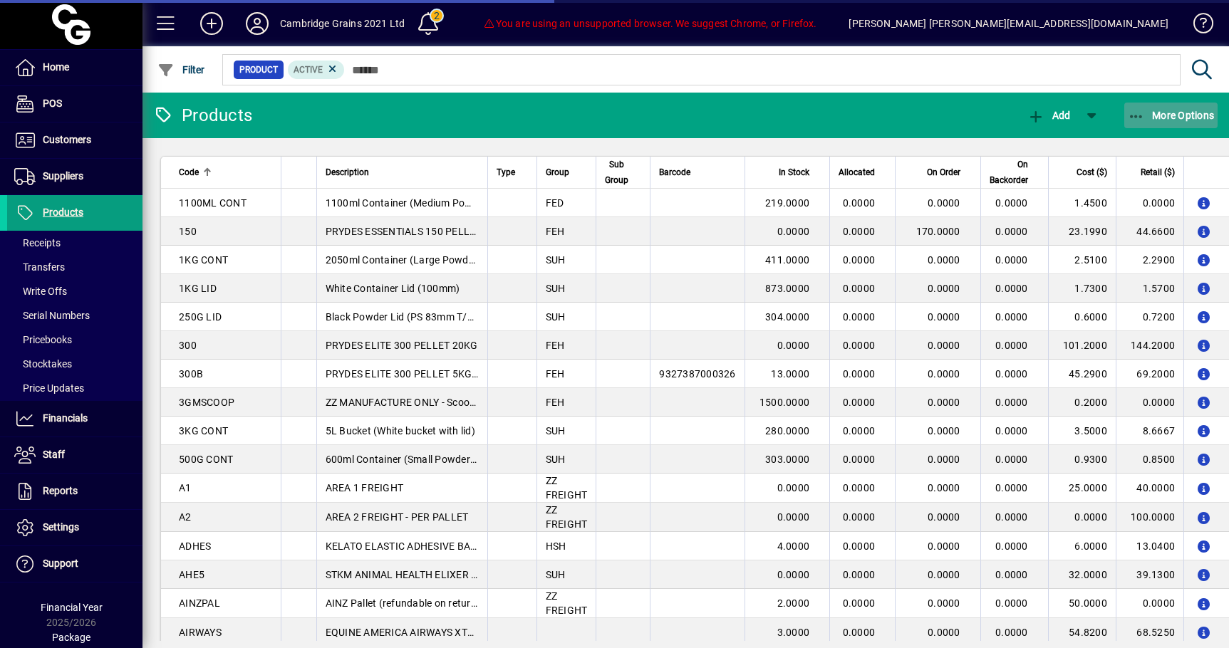
click at [1151, 118] on span "More Options" at bounding box center [1171, 115] width 87 height 11
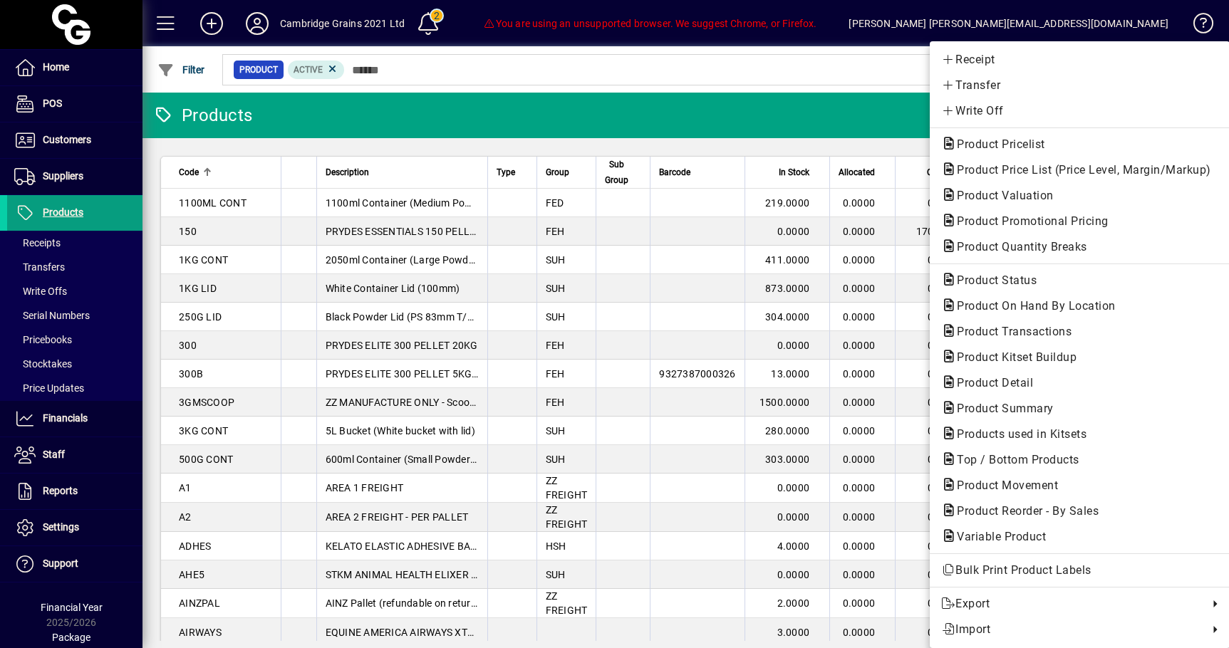
click at [67, 426] on div at bounding box center [614, 324] width 1229 height 648
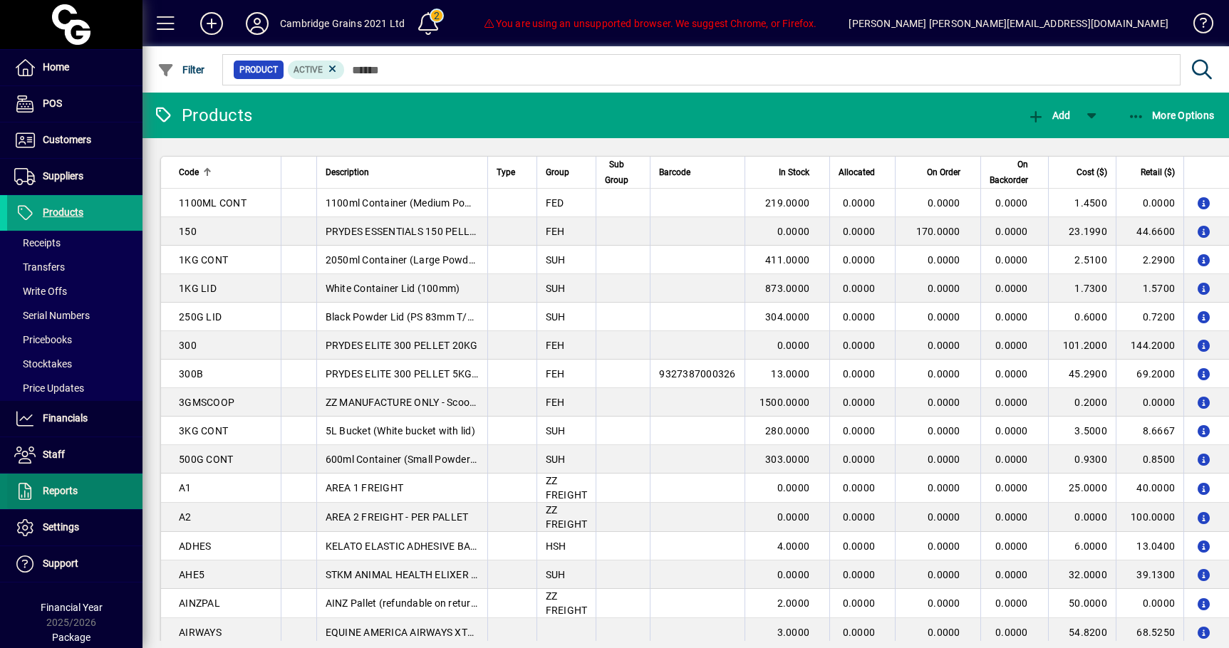
click at [61, 506] on span at bounding box center [74, 492] width 135 height 34
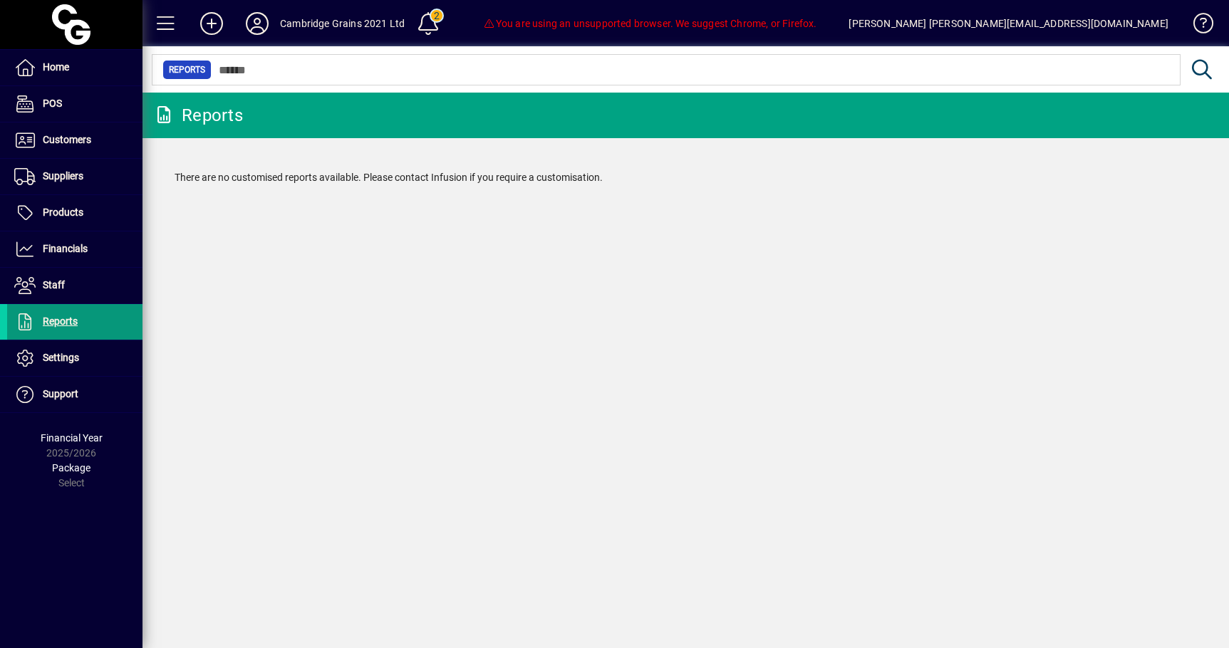
click at [61, 327] on span "Reports" at bounding box center [42, 322] width 71 height 17
click at [66, 257] on span "Financials" at bounding box center [47, 249] width 81 height 17
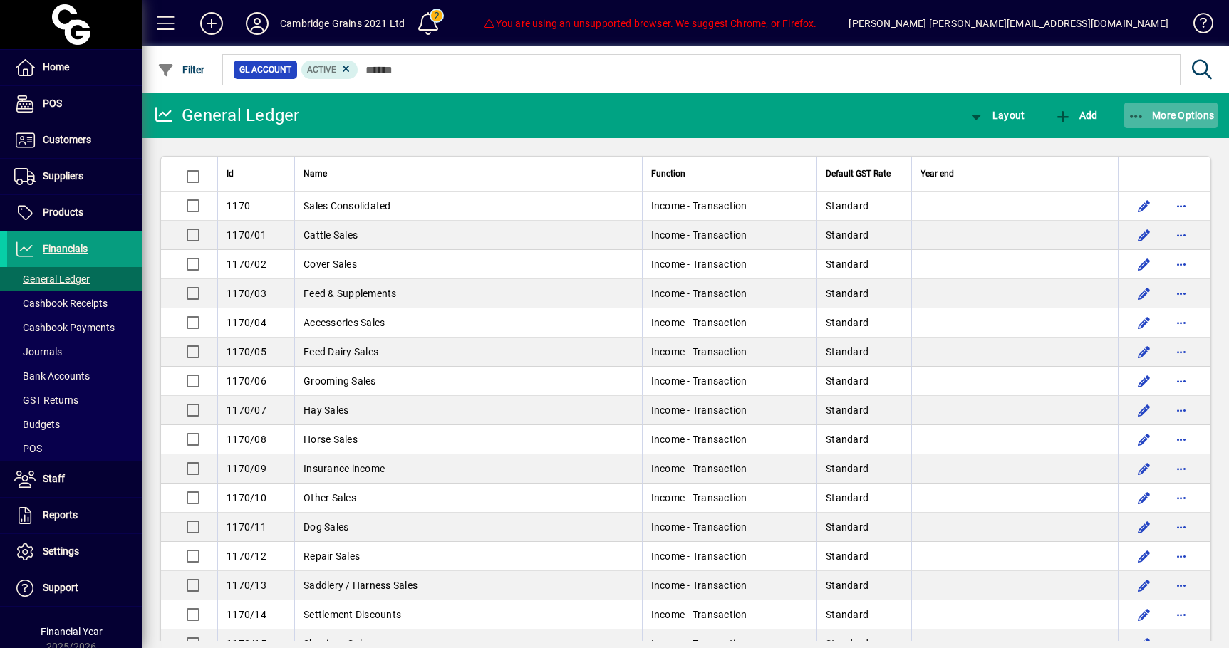
click at [1147, 126] on span "button" at bounding box center [1171, 115] width 94 height 34
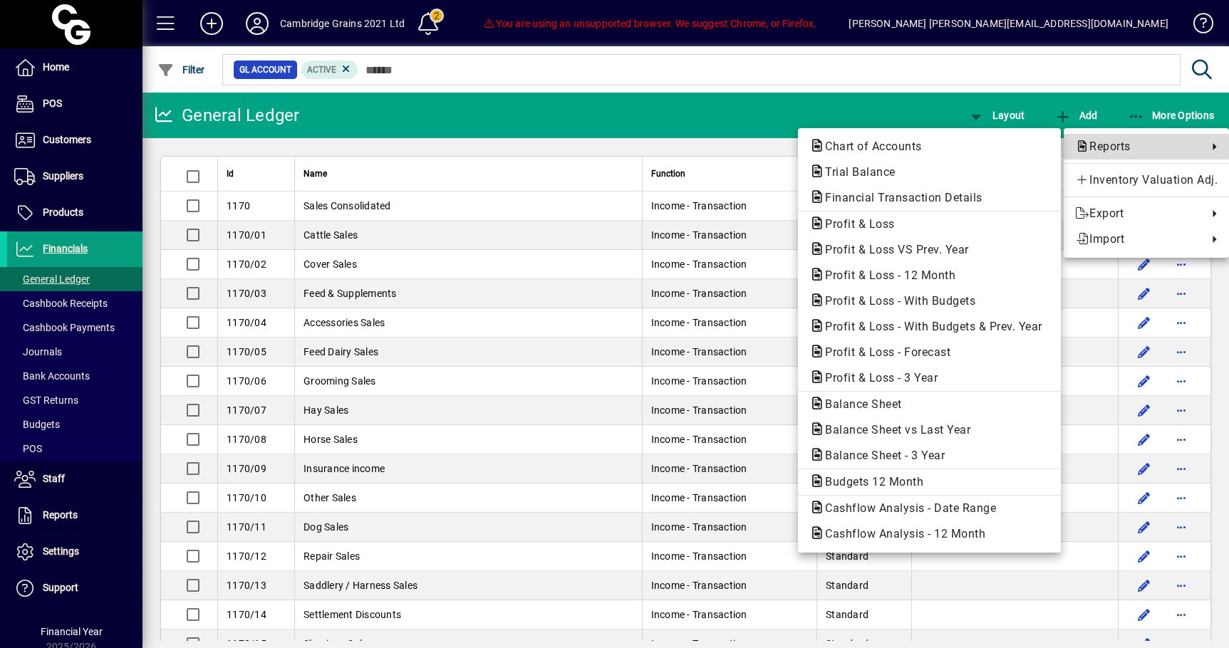
click at [1107, 147] on span "Reports" at bounding box center [1137, 146] width 125 height 17
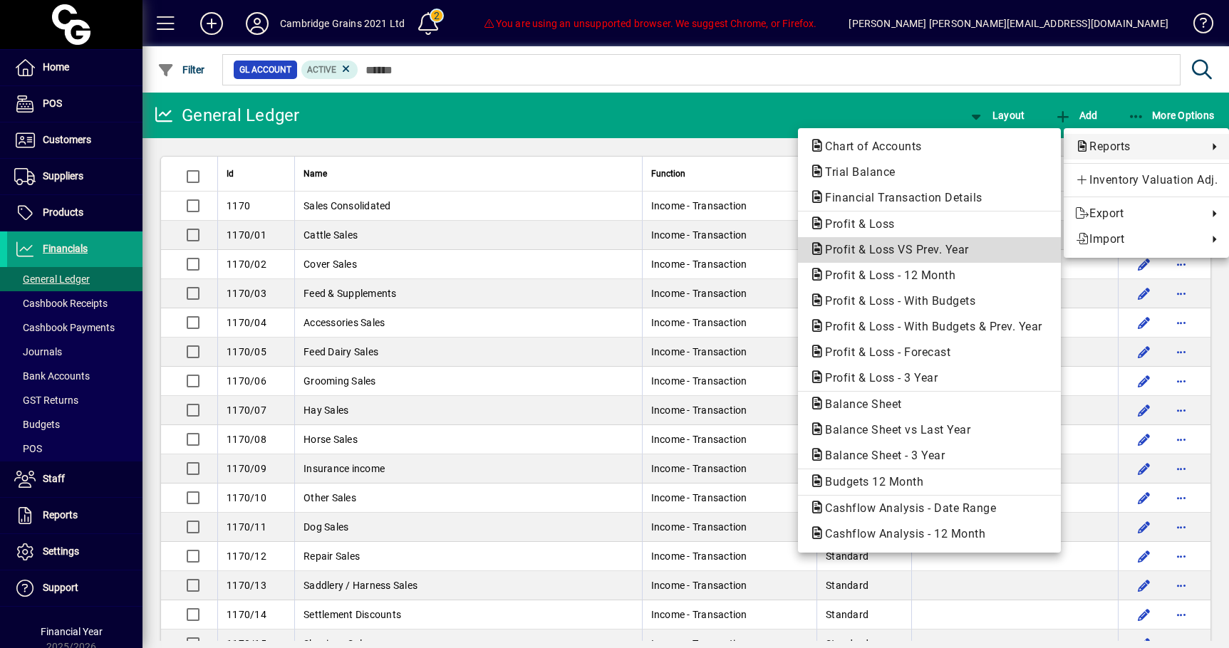
click at [890, 253] on span "Profit & Loss VS Prev. Year" at bounding box center [892, 250] width 167 height 14
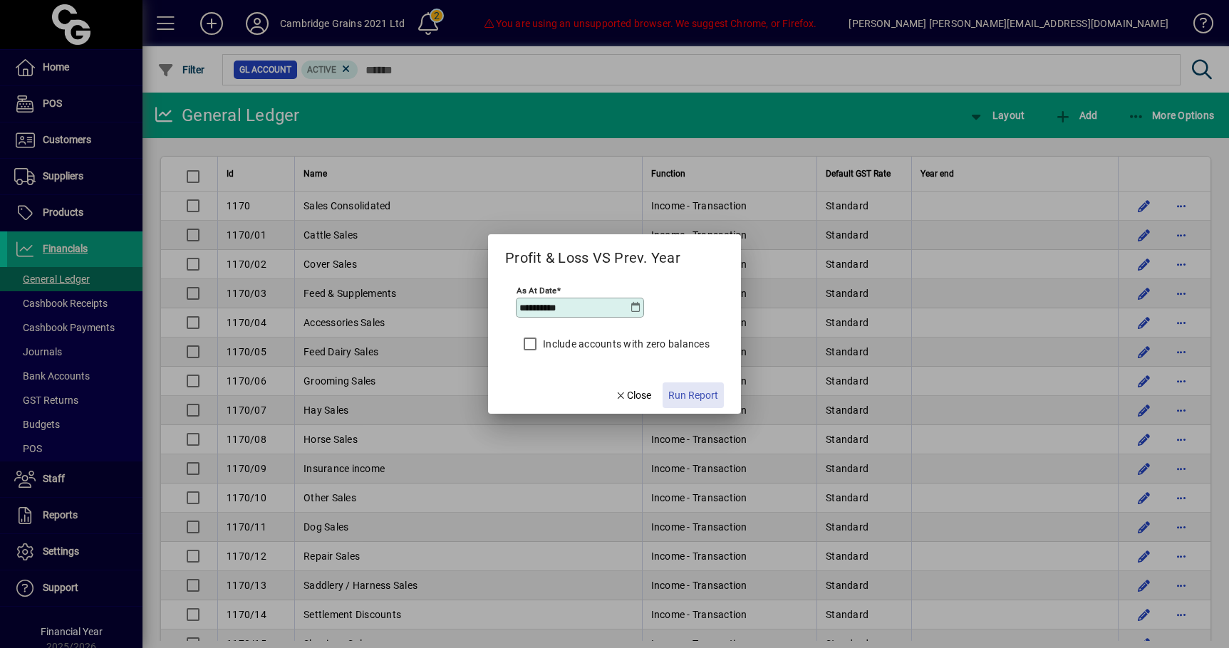
click at [685, 401] on span "Run Report" at bounding box center [693, 395] width 50 height 15
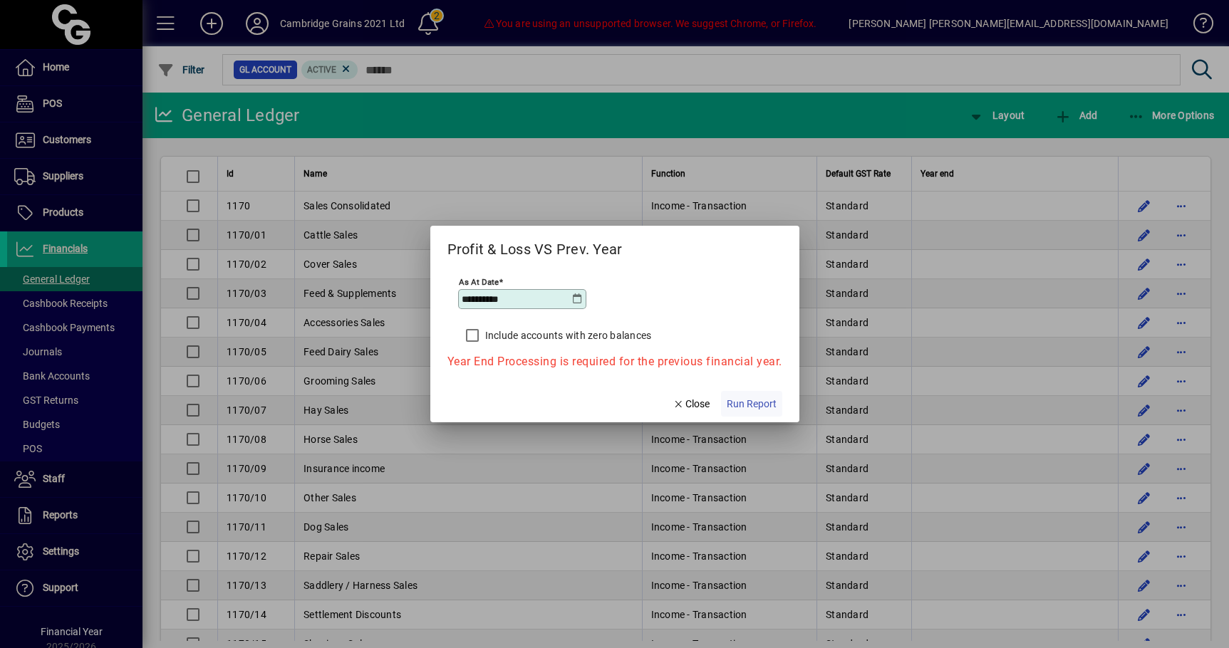
click at [743, 401] on span "Run Report" at bounding box center [752, 404] width 50 height 15
click at [579, 303] on icon at bounding box center [577, 299] width 11 height 11
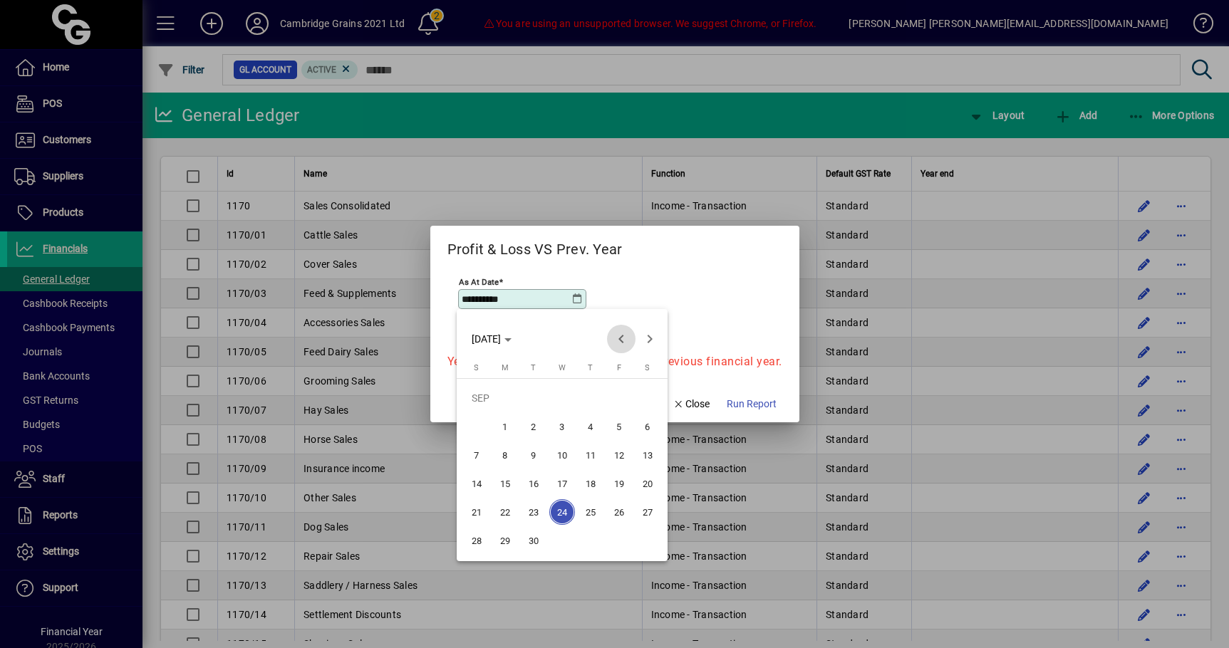
click at [626, 339] on span "Previous month" at bounding box center [621, 339] width 29 height 29
click at [468, 545] on span "31" at bounding box center [477, 541] width 26 height 26
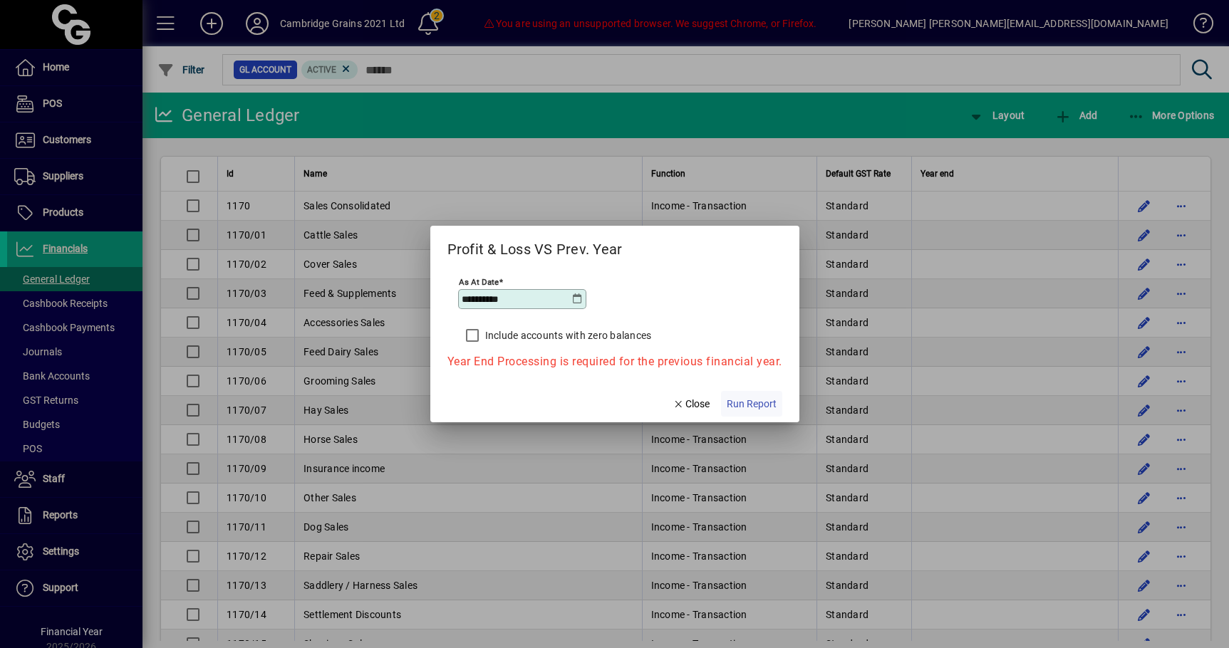
click at [759, 408] on span "Run Report" at bounding box center [752, 404] width 50 height 15
click at [574, 301] on icon at bounding box center [577, 299] width 11 height 11
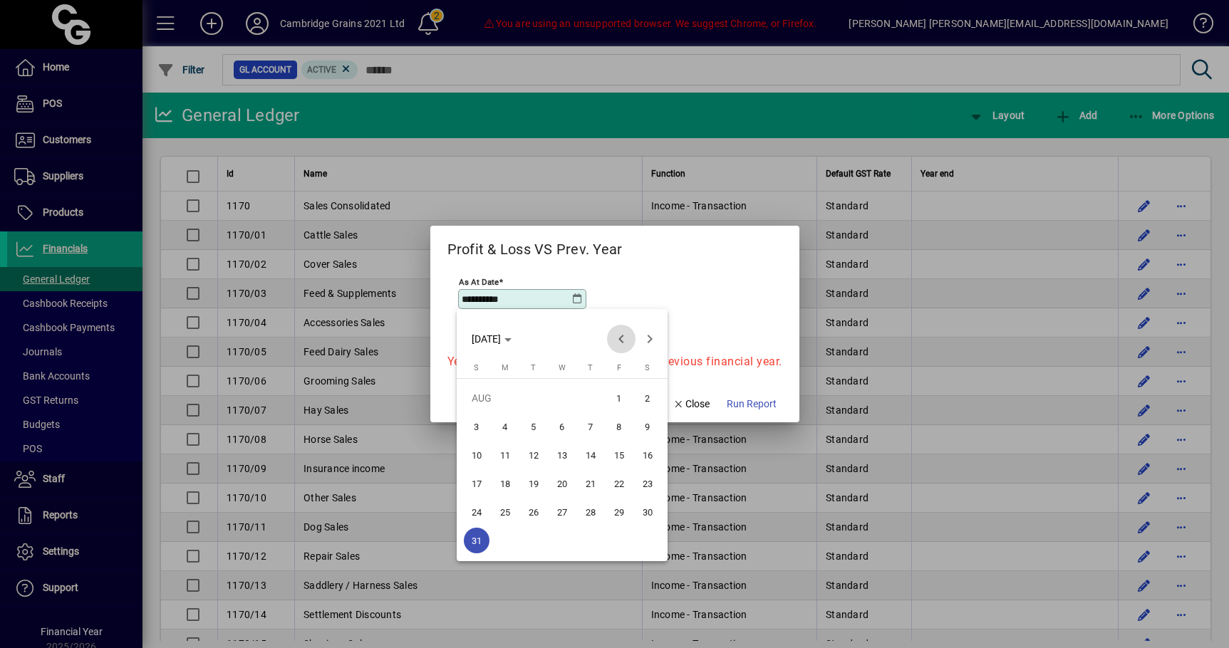
click at [621, 338] on span "Previous month" at bounding box center [621, 339] width 29 height 29
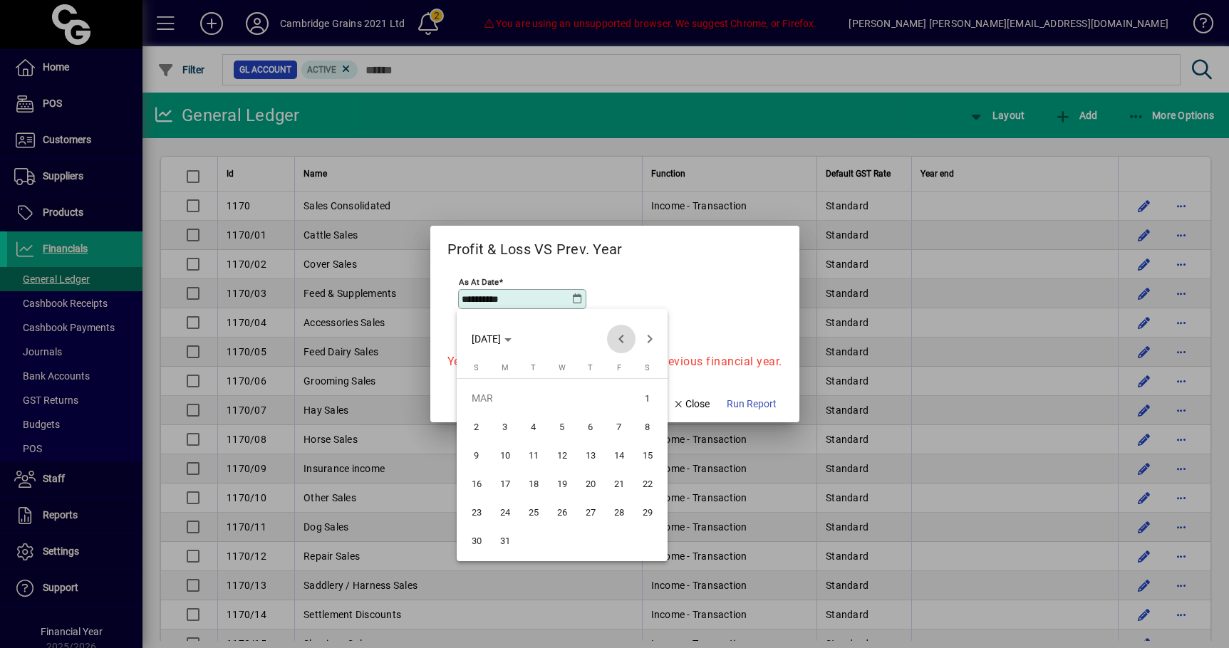
click at [621, 338] on span "Previous month" at bounding box center [621, 339] width 29 height 29
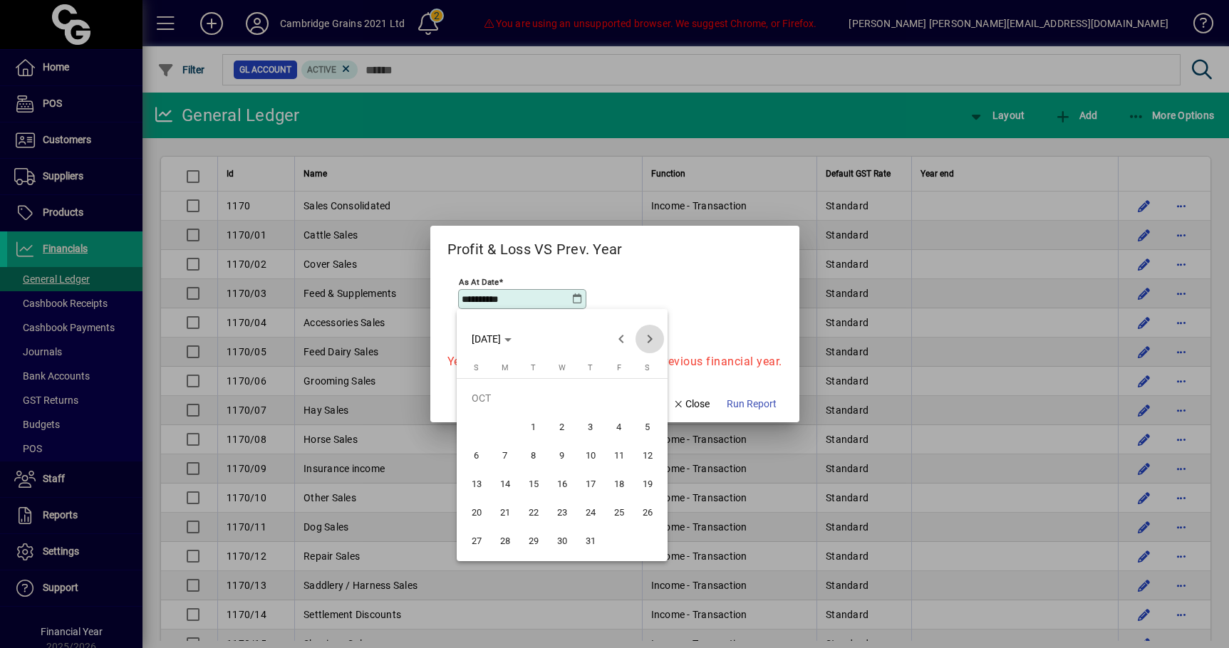
click at [652, 341] on span "Next month" at bounding box center [650, 339] width 29 height 29
click at [643, 515] on span "30" at bounding box center [648, 512] width 26 height 26
type input "**********"
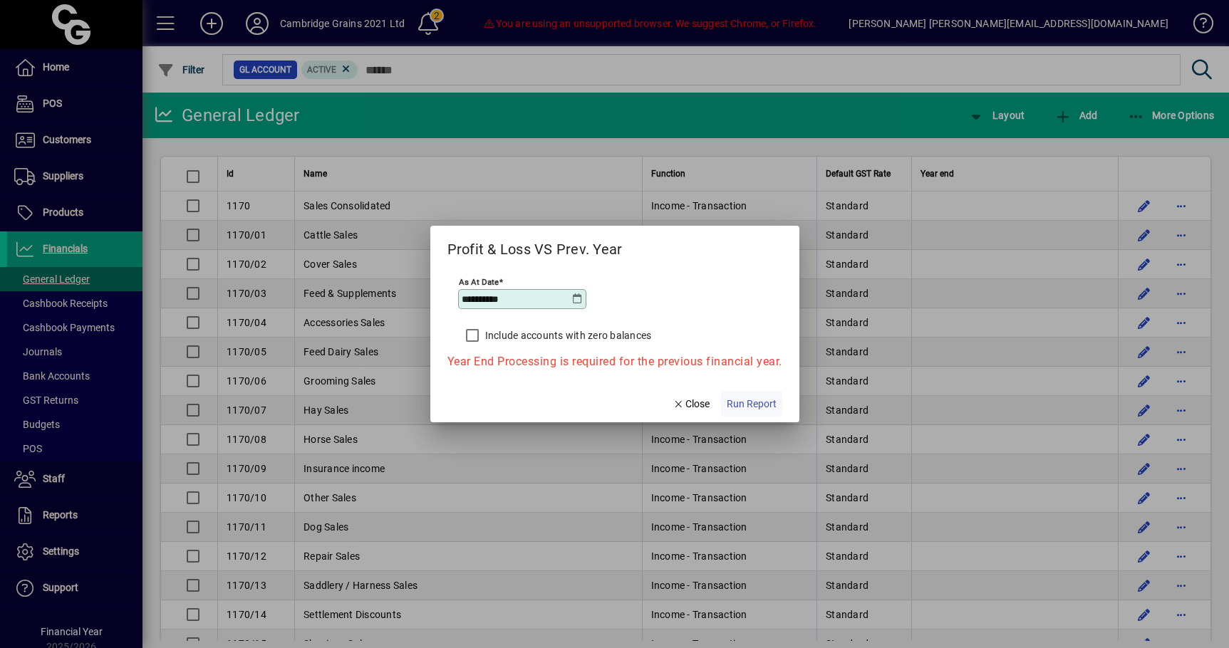
click at [748, 408] on span "Run Report" at bounding box center [752, 404] width 50 height 15
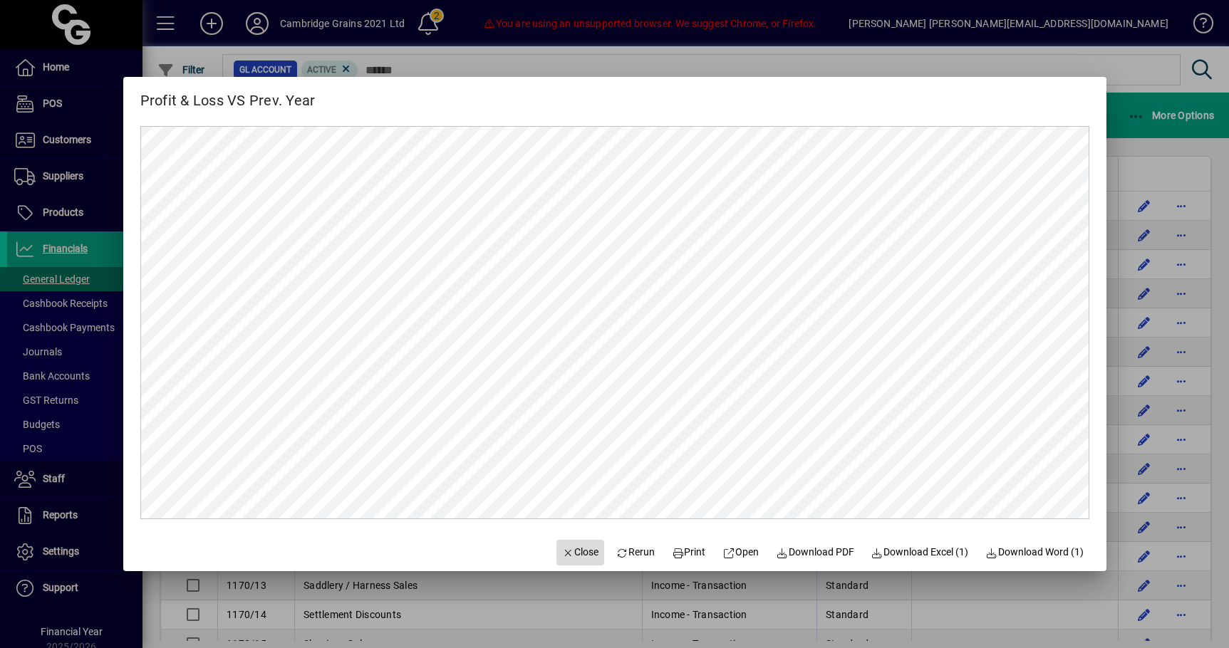
click at [586, 539] on span "button" at bounding box center [580, 553] width 48 height 34
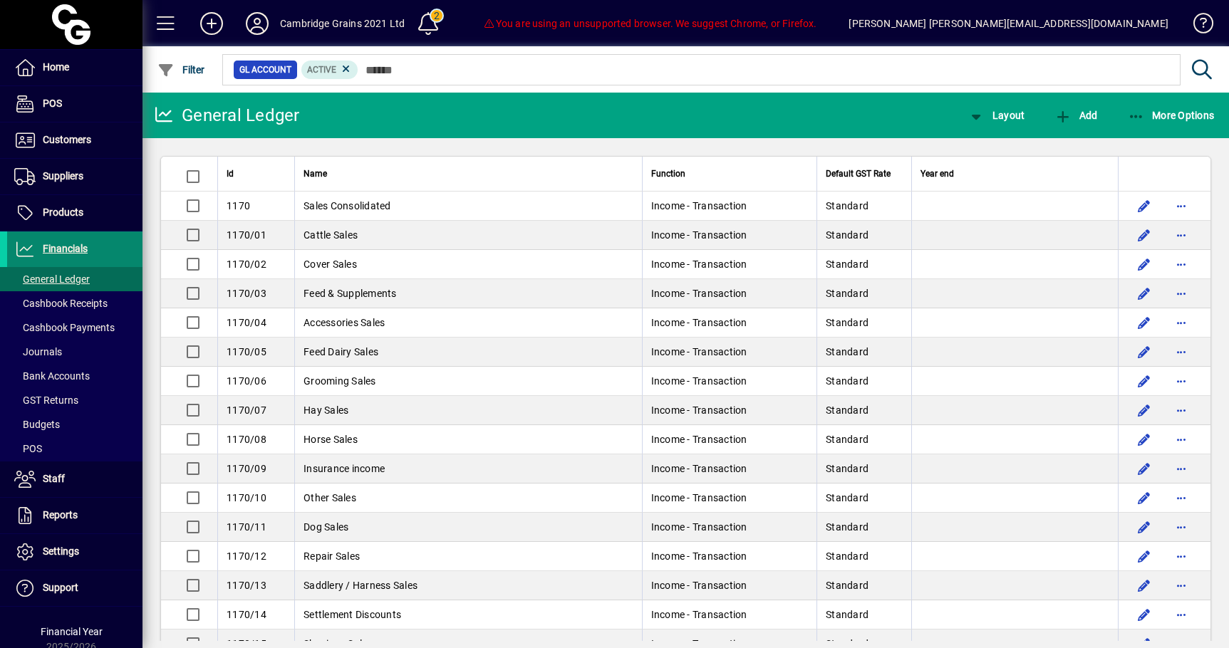
click at [73, 247] on span "Financials" at bounding box center [65, 248] width 45 height 11
click at [68, 219] on span "Products" at bounding box center [45, 212] width 76 height 17
